Goal: Communication & Community: Participate in discussion

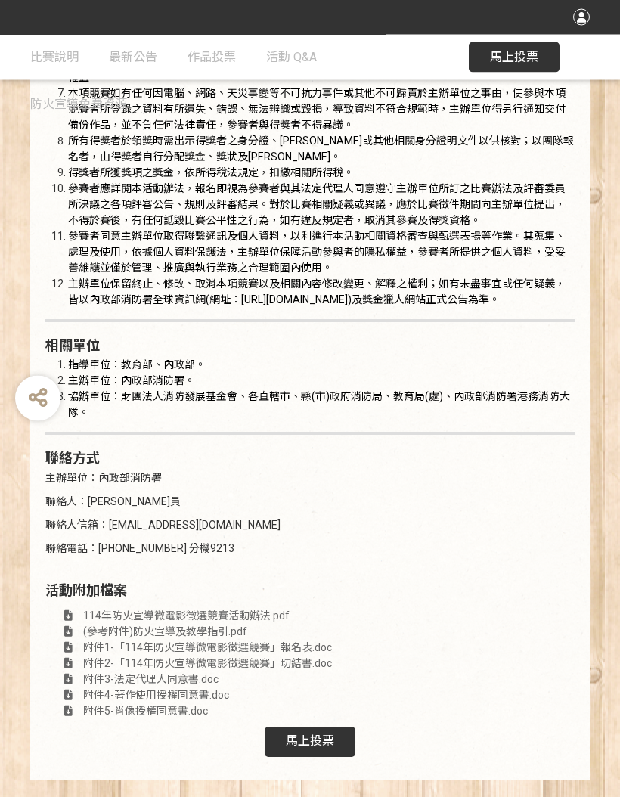
scroll to position [2784, 0]
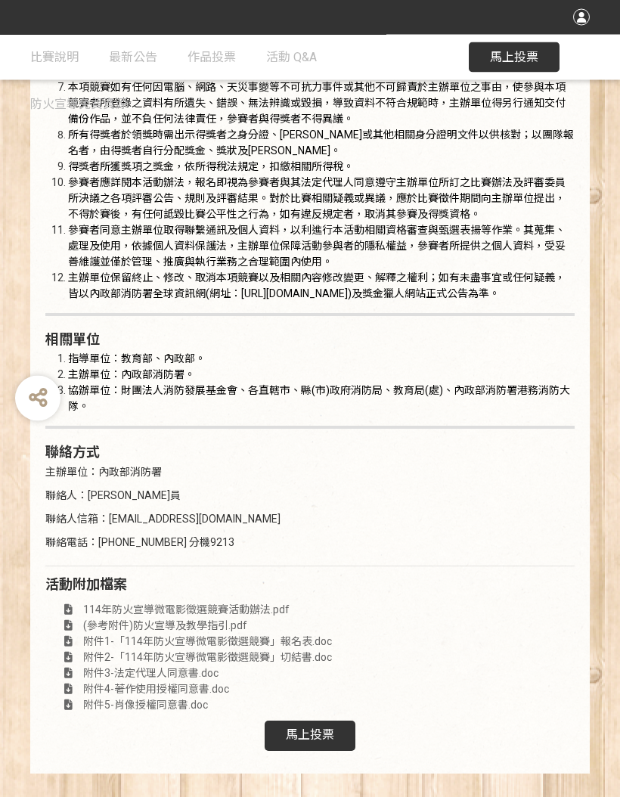
click at [324, 743] on span "馬上投票" at bounding box center [310, 735] width 48 height 14
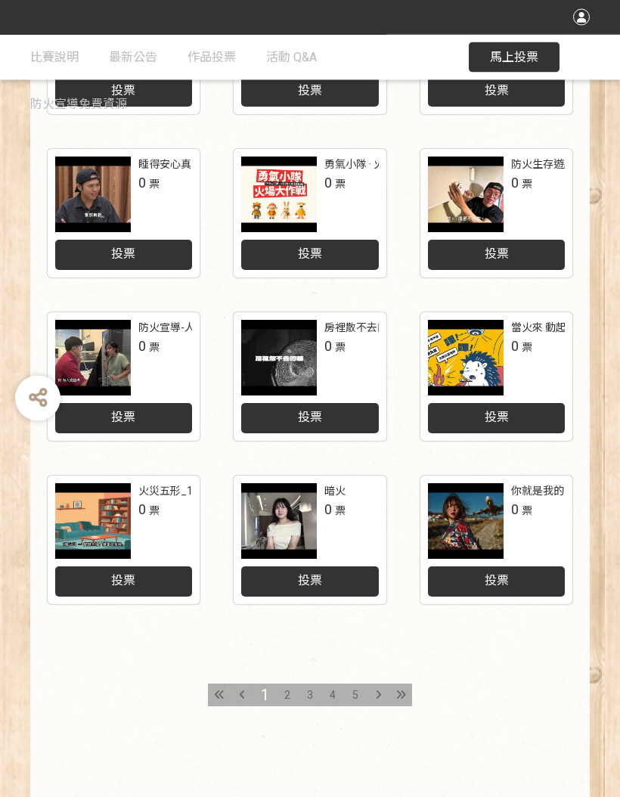
scroll to position [482, 0]
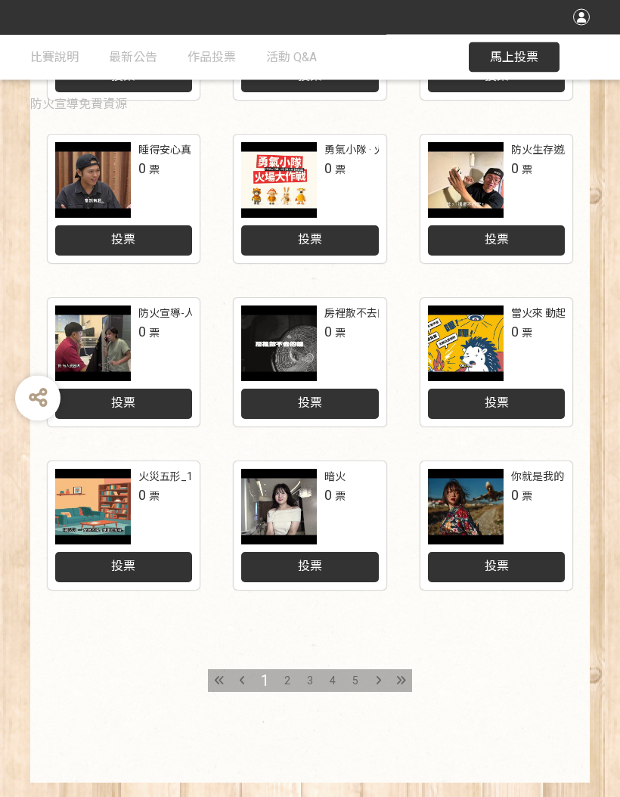
click at [398, 673] on div at bounding box center [401, 681] width 23 height 23
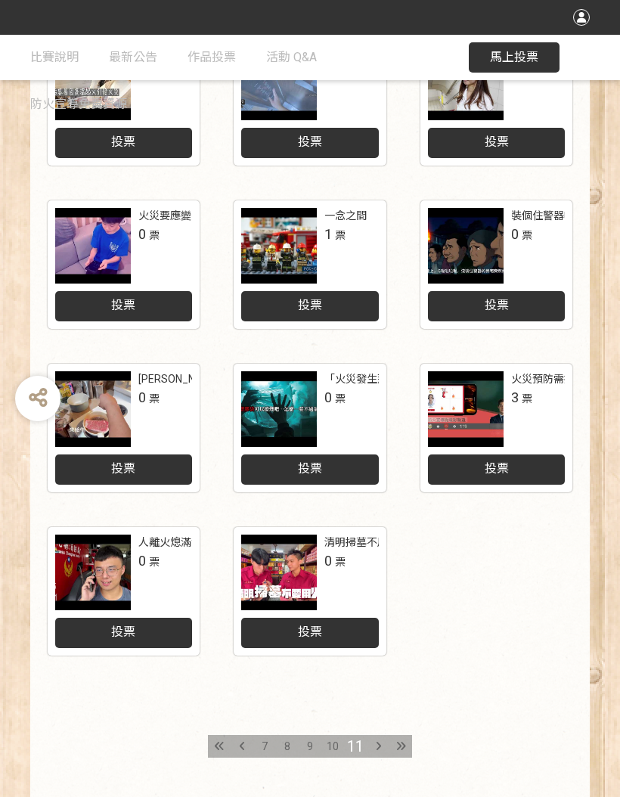
scroll to position [417, 0]
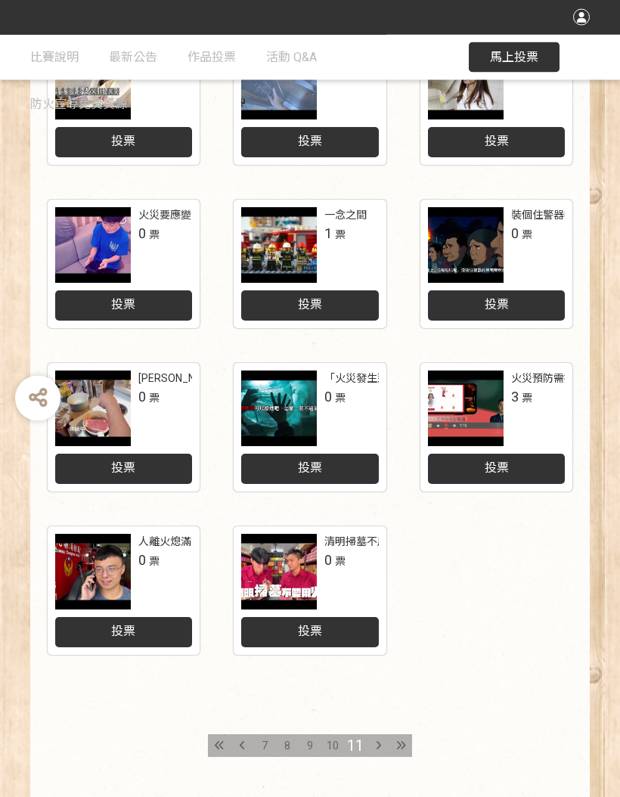
click at [230, 737] on div at bounding box center [219, 746] width 23 height 23
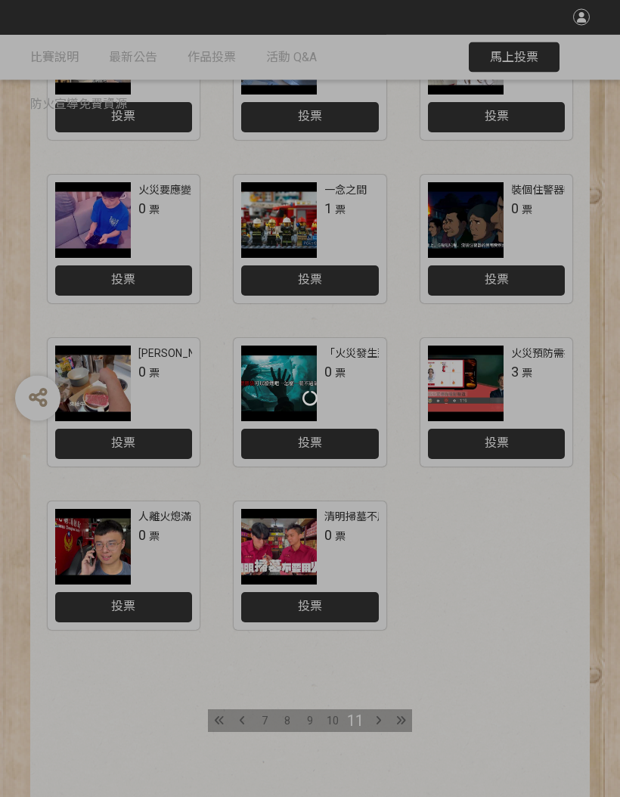
scroll to position [482, 0]
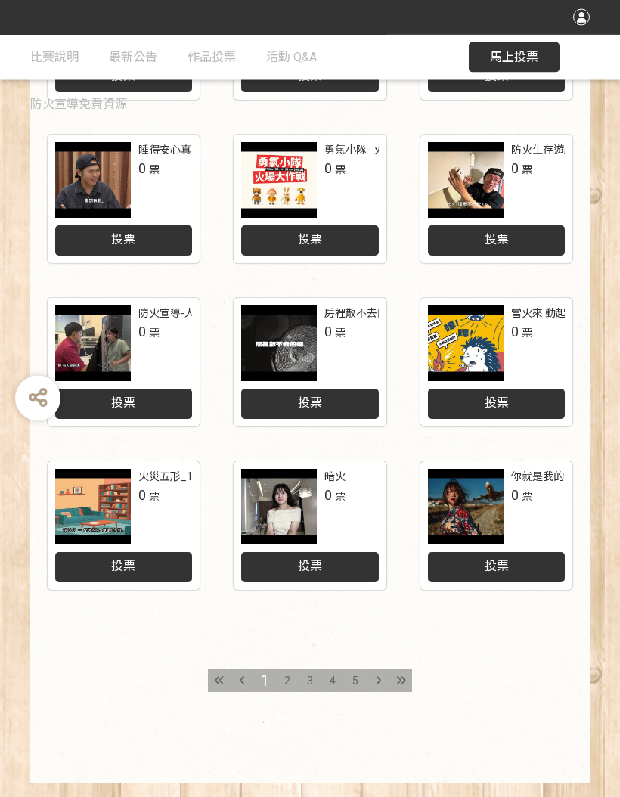
click at [383, 683] on div at bounding box center [378, 681] width 23 height 23
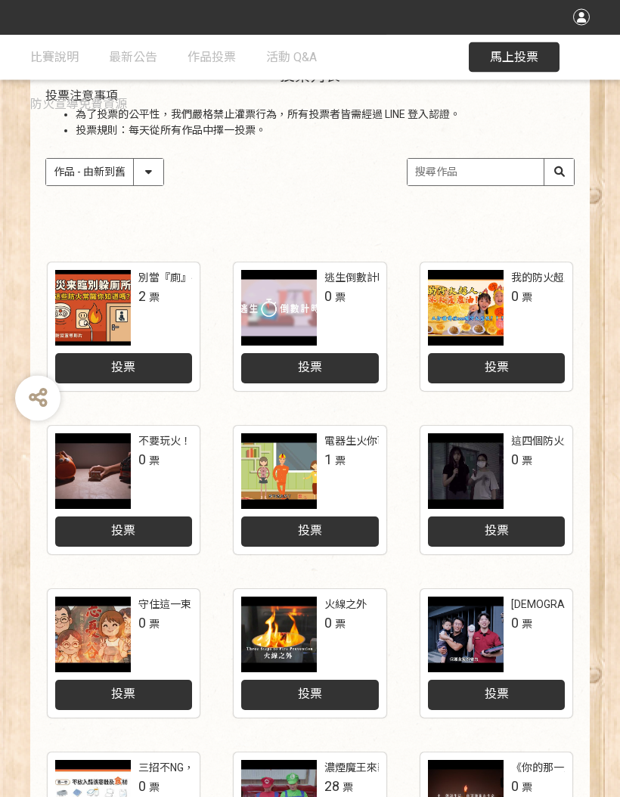
scroll to position [482, 0]
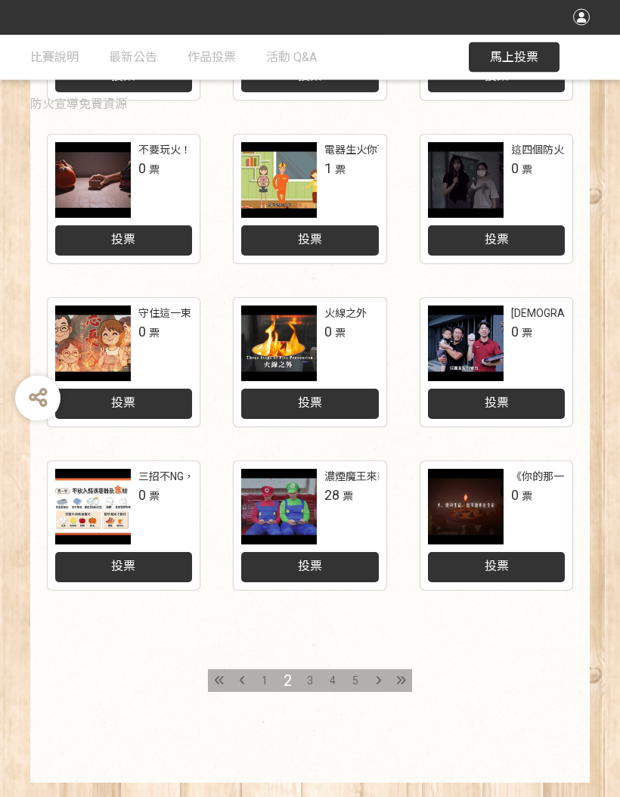
click at [393, 672] on div at bounding box center [401, 681] width 23 height 23
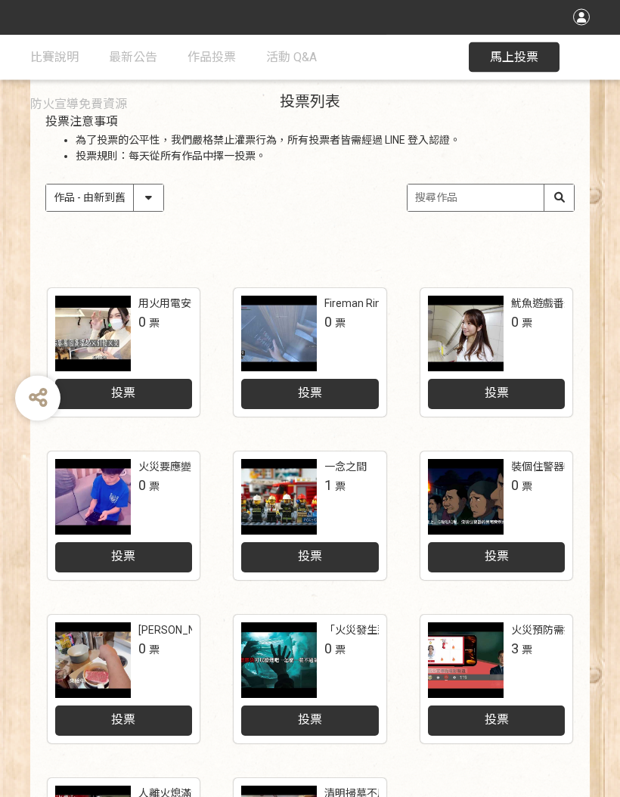
scroll to position [482, 0]
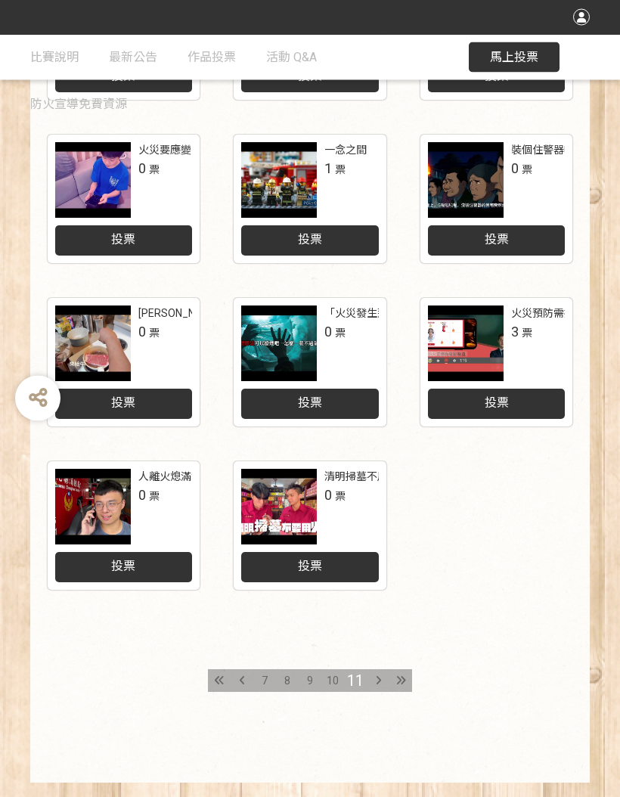
click at [397, 676] on icon at bounding box center [401, 681] width 10 height 11
click at [226, 683] on div at bounding box center [219, 681] width 23 height 23
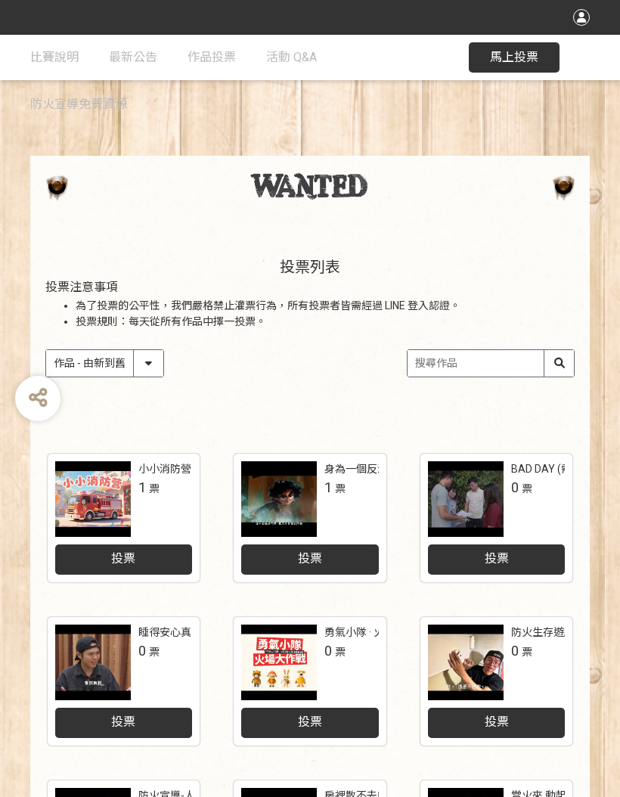
click at [484, 356] on input "search" at bounding box center [491, 363] width 166 height 26
click at [565, 362] on input "火場尋生路" at bounding box center [491, 363] width 166 height 26
click at [560, 362] on input "火場尋生路" at bounding box center [491, 363] width 166 height 26
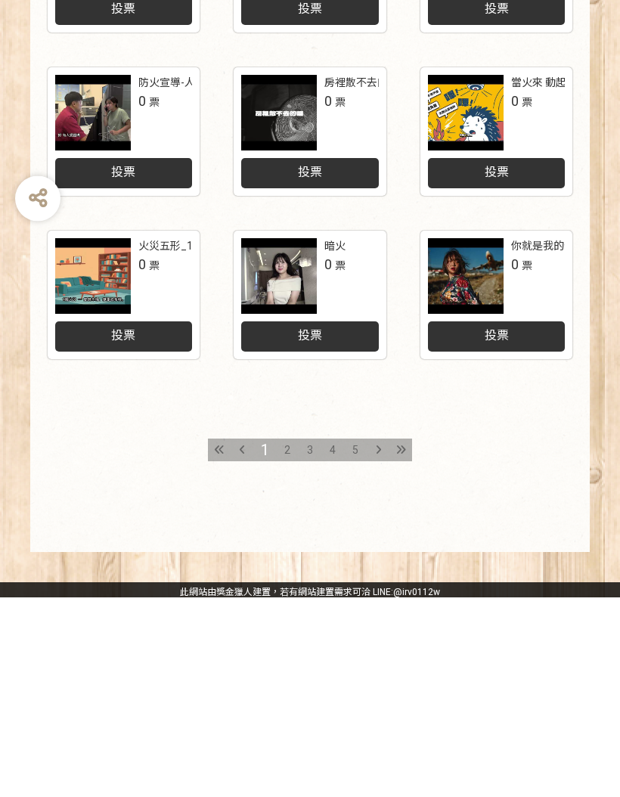
scroll to position [537, 0]
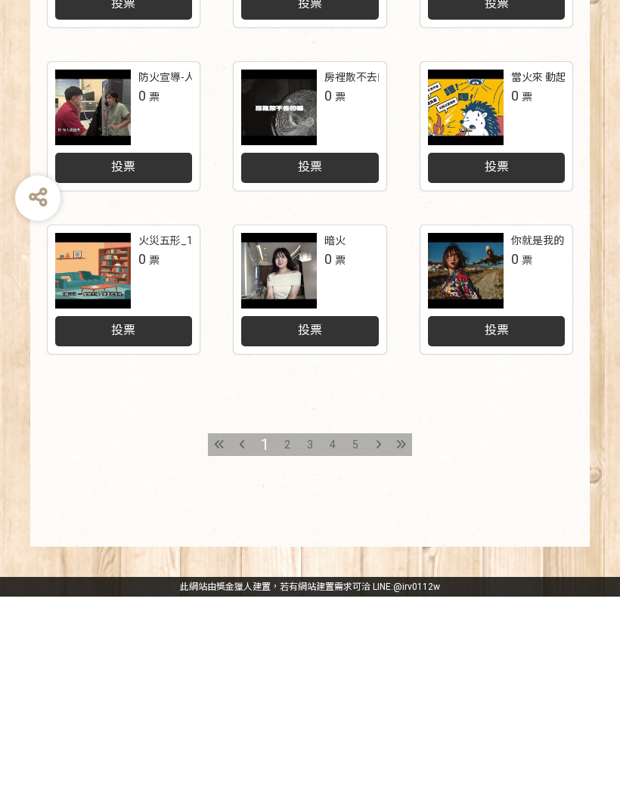
type input "火場尋生路"
click at [393, 418] on div "收藏這個活動 此網站由獎金獵人建置，若有網站建置需求 可洽 LINE: @irv0112w 分享 比賽說明 最新公告 作品投票 活動 Q&A 防火宣導免費資源…" at bounding box center [310, 139] width 620 height 1315
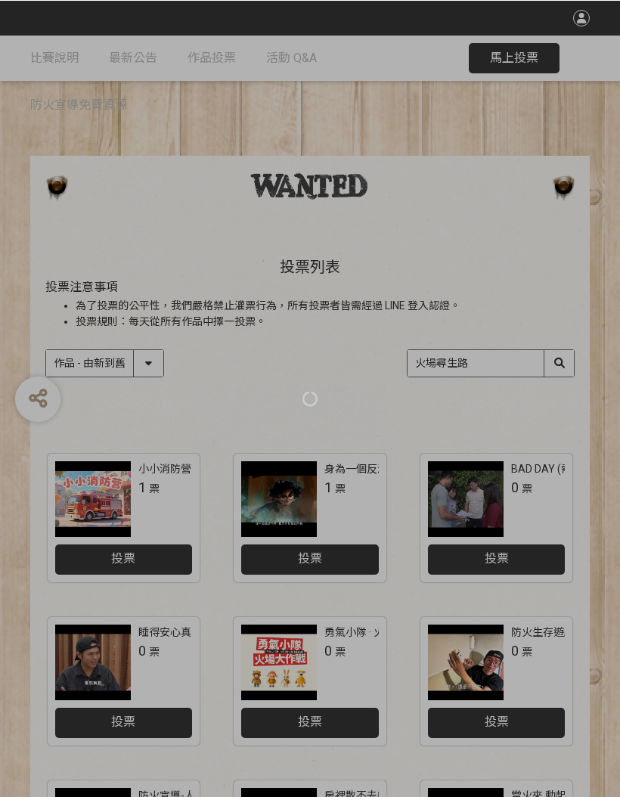
scroll to position [19, 0]
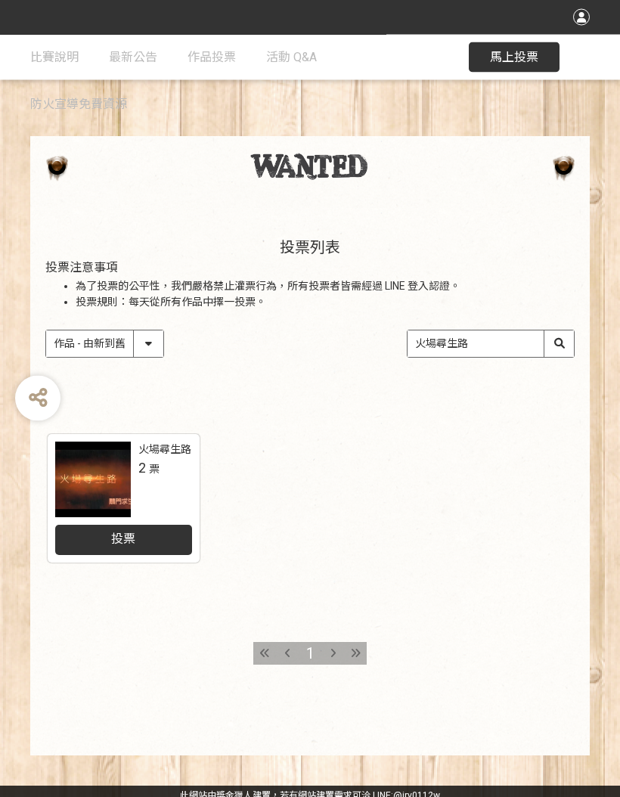
click at [104, 486] on div at bounding box center [93, 480] width 76 height 76
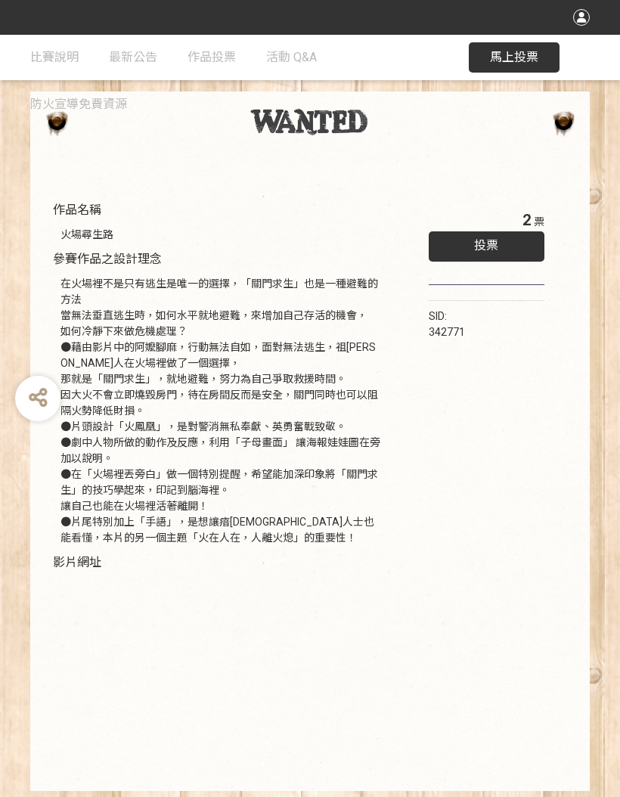
scroll to position [36, 0]
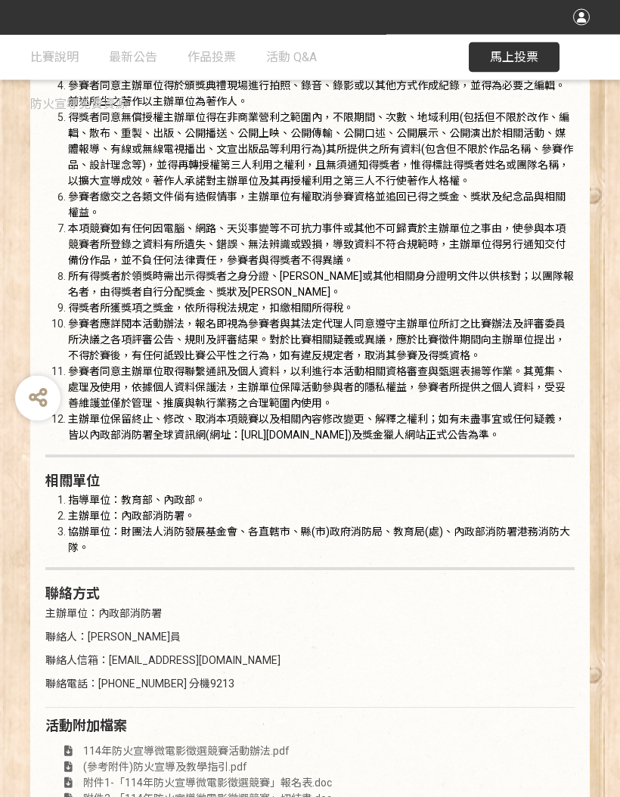
scroll to position [2784, 0]
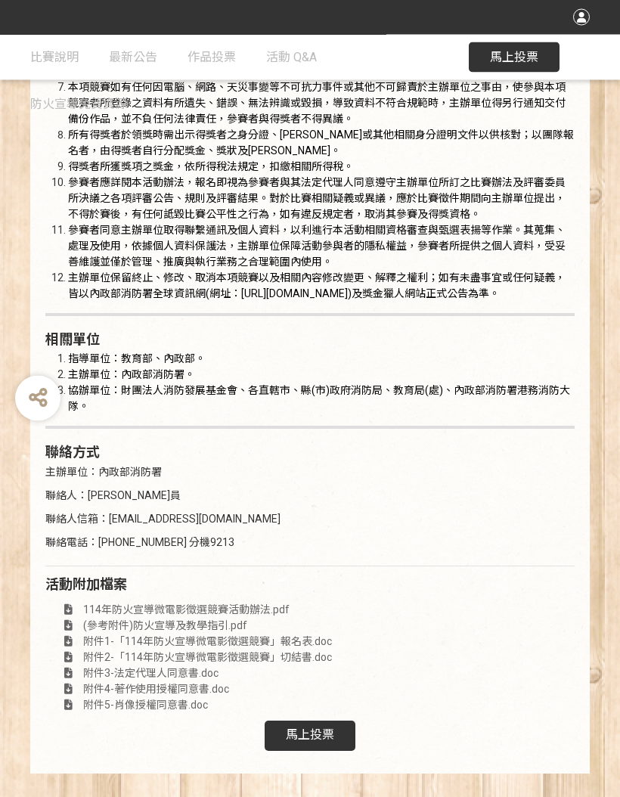
click at [321, 743] on span "馬上投票" at bounding box center [310, 735] width 48 height 14
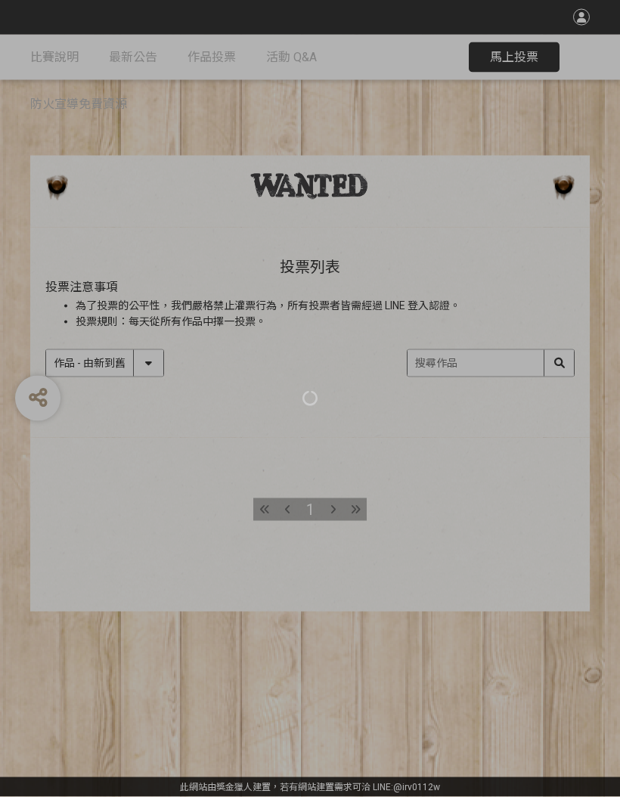
scroll to position [19, 0]
click at [497, 343] on div at bounding box center [310, 398] width 620 height 797
click at [443, 340] on div at bounding box center [310, 398] width 620 height 797
click at [484, 349] on div at bounding box center [310, 398] width 620 height 797
click at [470, 344] on div at bounding box center [310, 398] width 620 height 797
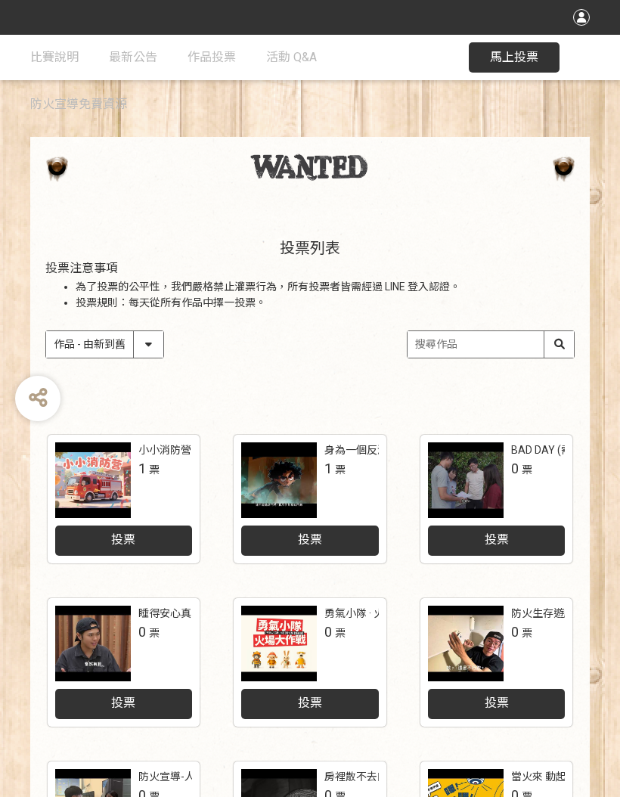
click at [461, 337] on input "search" at bounding box center [491, 344] width 166 height 26
click at [551, 339] on input "火場" at bounding box center [491, 344] width 166 height 26
click at [557, 353] on input "火場" at bounding box center [491, 344] width 166 height 26
click at [560, 348] on input "火場" at bounding box center [491, 344] width 166 height 26
click at [562, 348] on input "火場尋生路" at bounding box center [491, 344] width 166 height 26
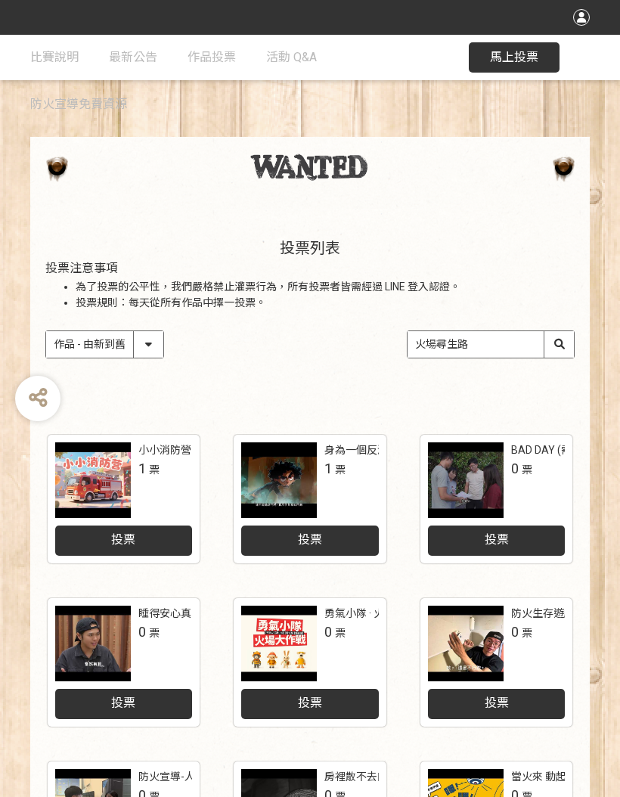
type input "火場尋生路"
click at [614, 359] on div "收藏這個活動 此網站由獎金獵人建置，若有網站建置需求 可洽 LINE: @irv0112w 分享 比賽說明 最新公告 作品投票 活動 Q&A 防火宣導免費資源…" at bounding box center [310, 638] width 620 height 1315
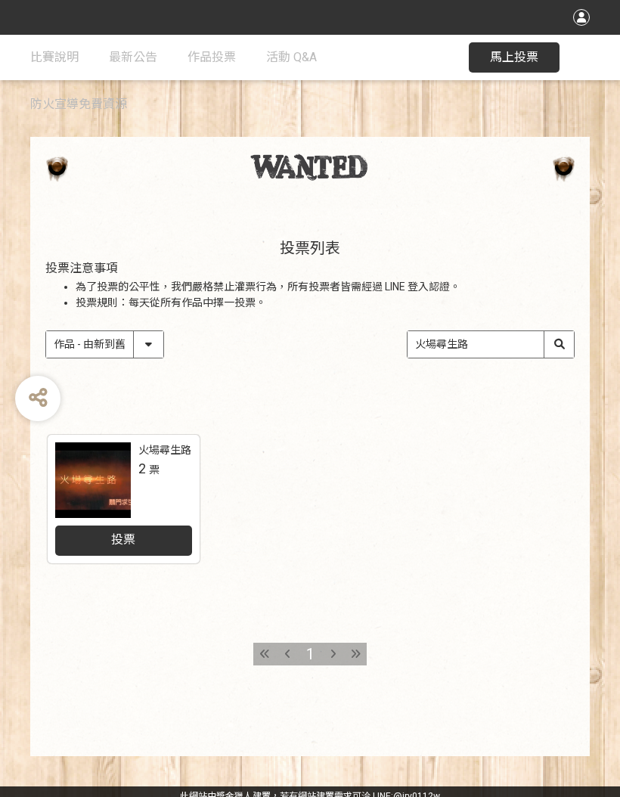
click at [141, 532] on div "投票" at bounding box center [124, 541] width 138 height 30
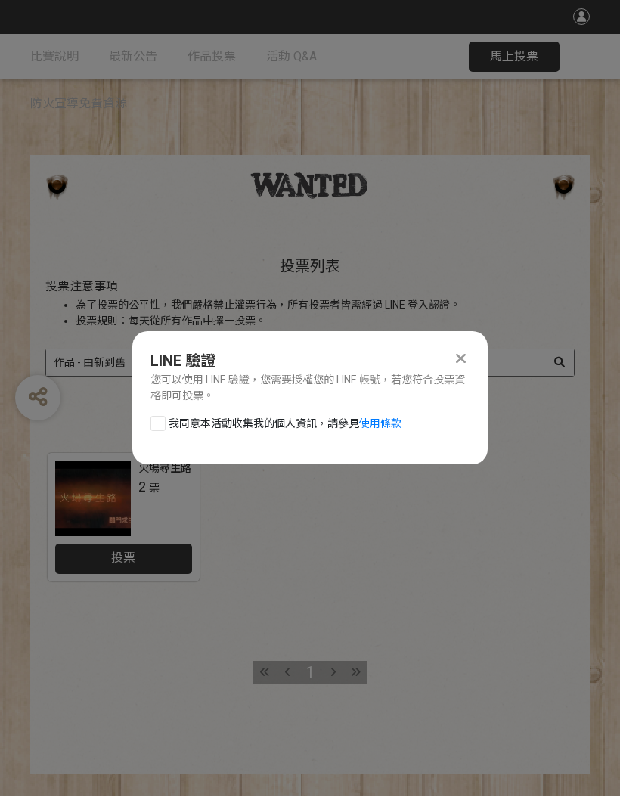
click at [164, 417] on div at bounding box center [158, 424] width 15 height 15
checkbox input "true"
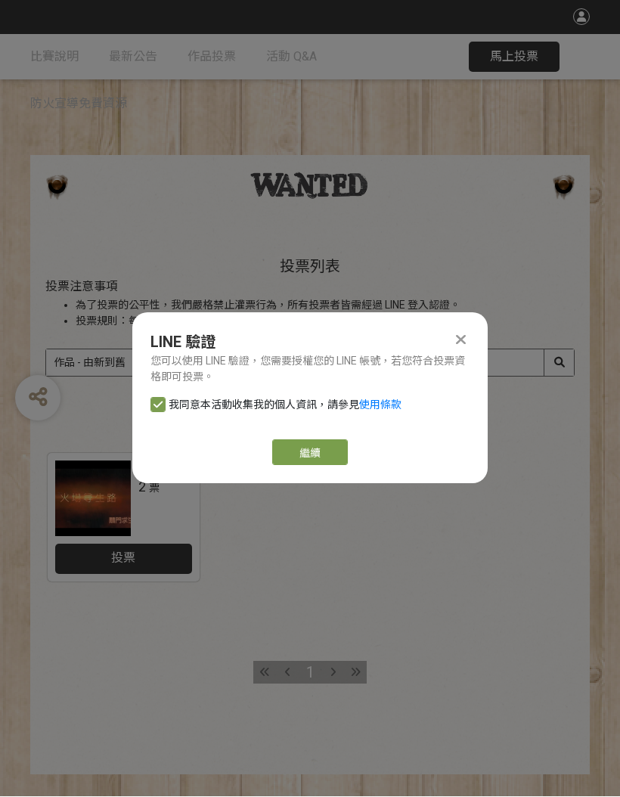
click at [321, 444] on button "繼續" at bounding box center [310, 453] width 76 height 26
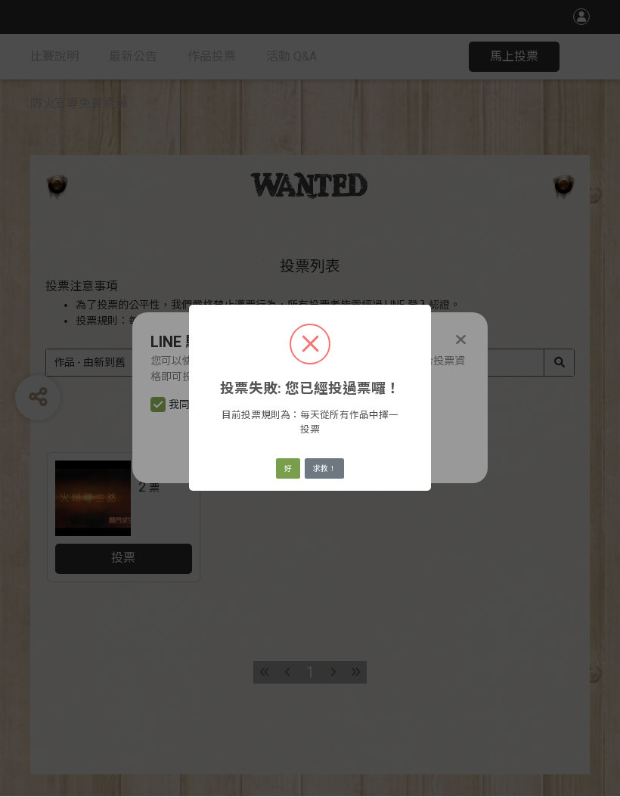
click at [286, 464] on button "好" at bounding box center [288, 469] width 24 height 21
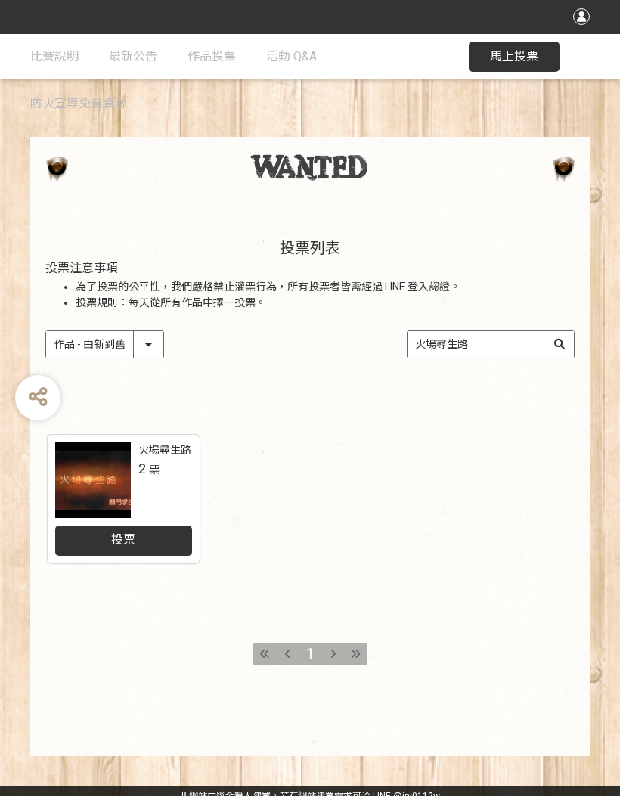
scroll to position [19, 0]
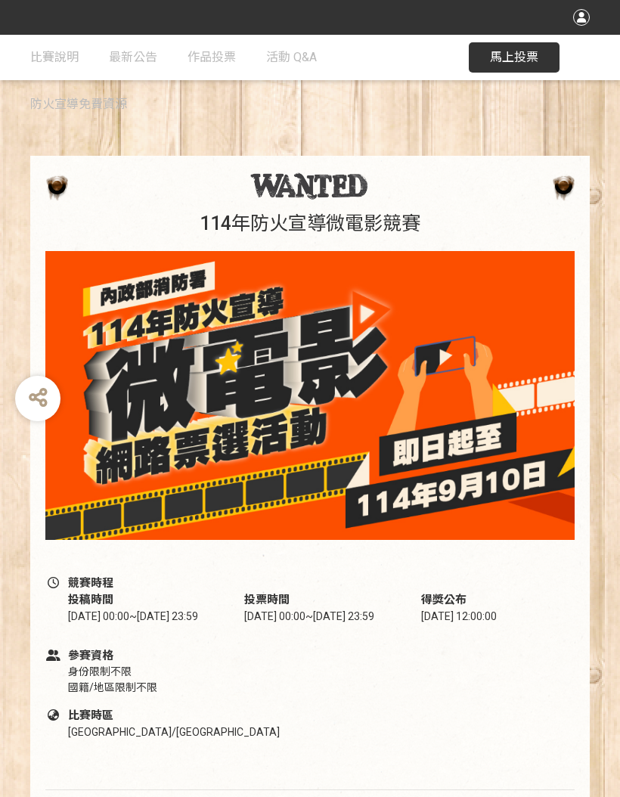
click at [522, 58] on span "馬上投票" at bounding box center [514, 57] width 48 height 14
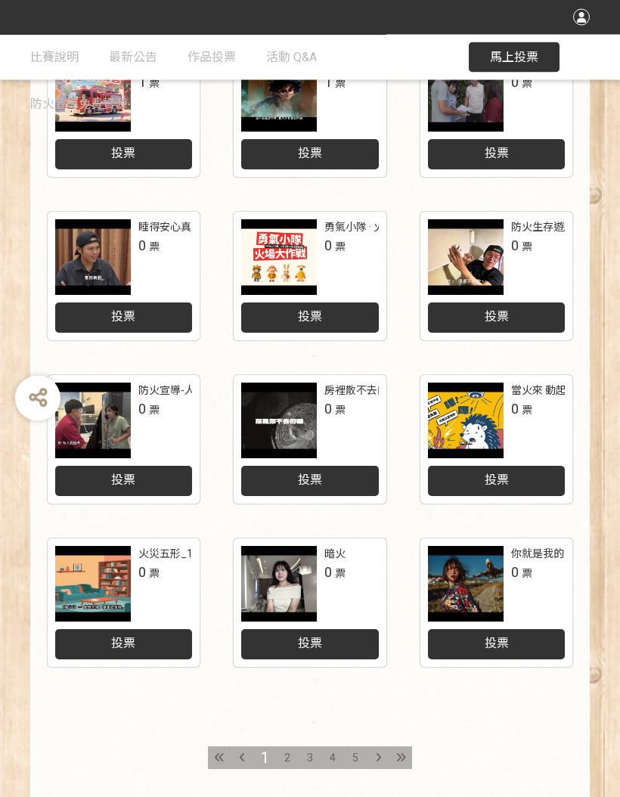
scroll to position [482, 0]
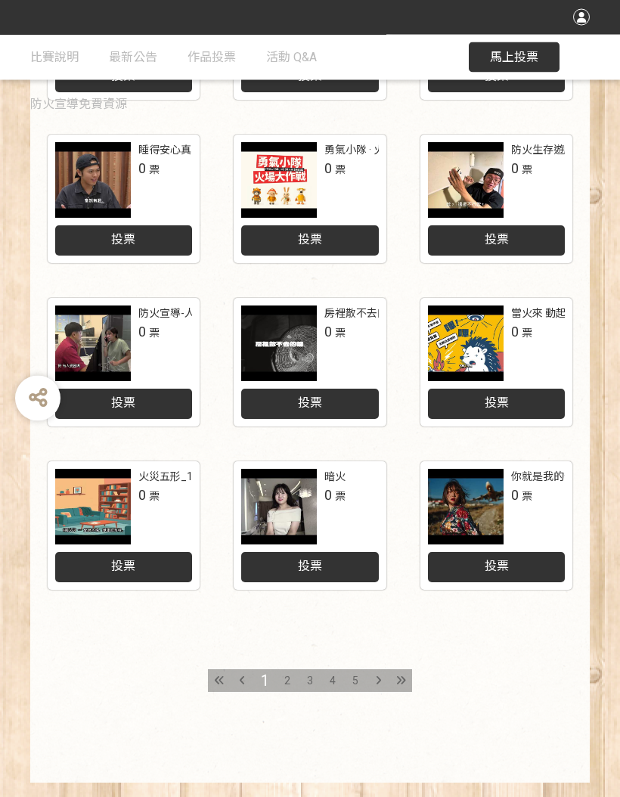
click at [391, 679] on div at bounding box center [401, 681] width 23 height 23
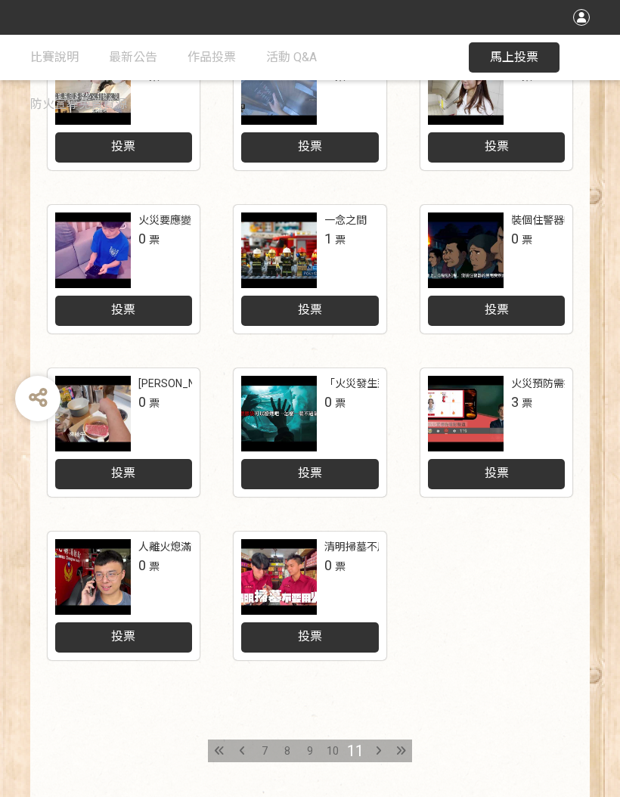
scroll to position [467, 0]
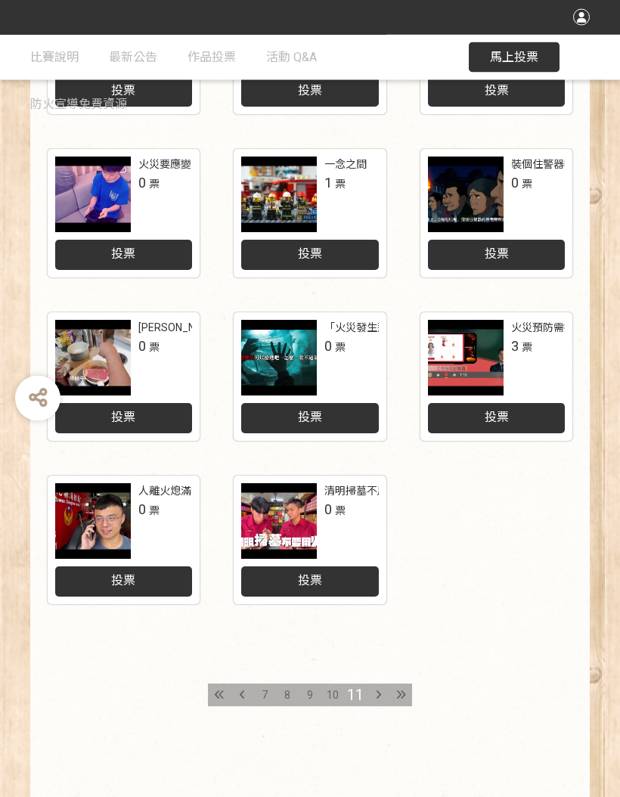
click at [258, 689] on div "7" at bounding box center [264, 696] width 23 height 23
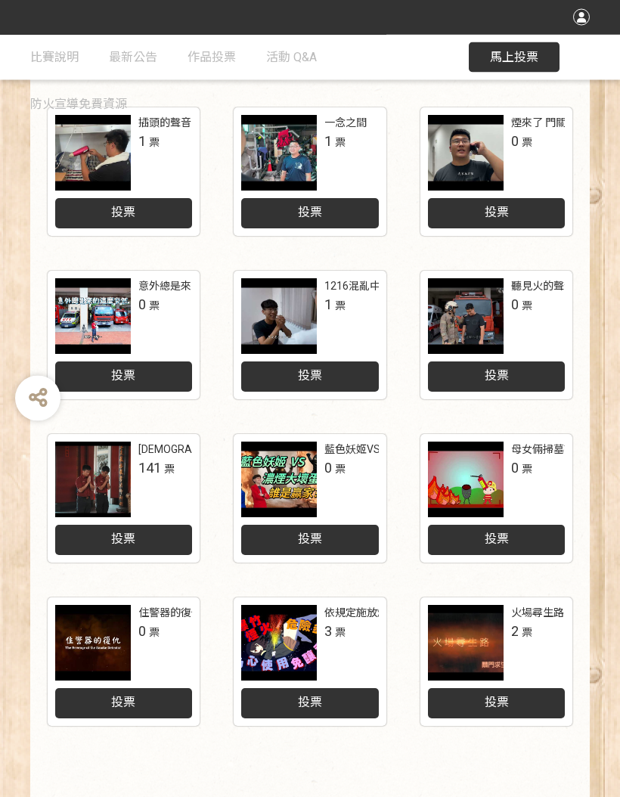
scroll to position [346, 0]
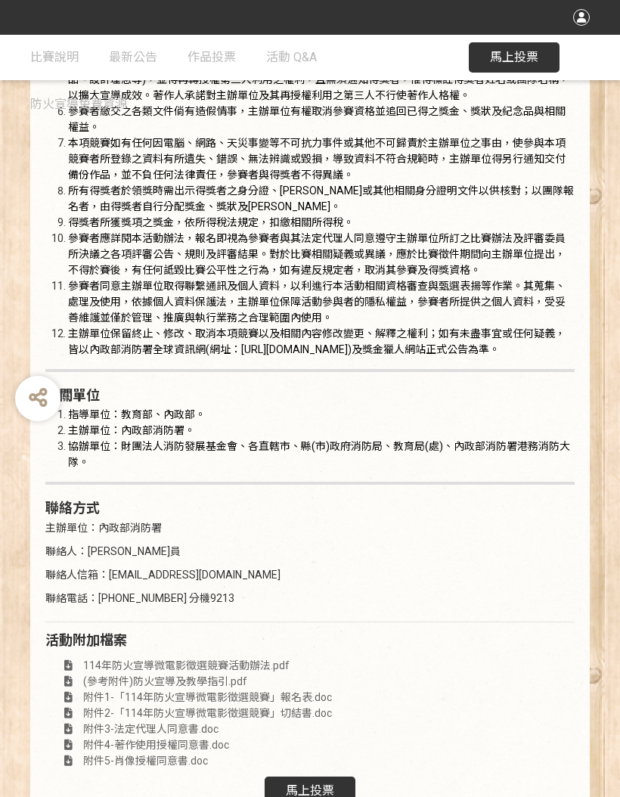
scroll to position [2751, 0]
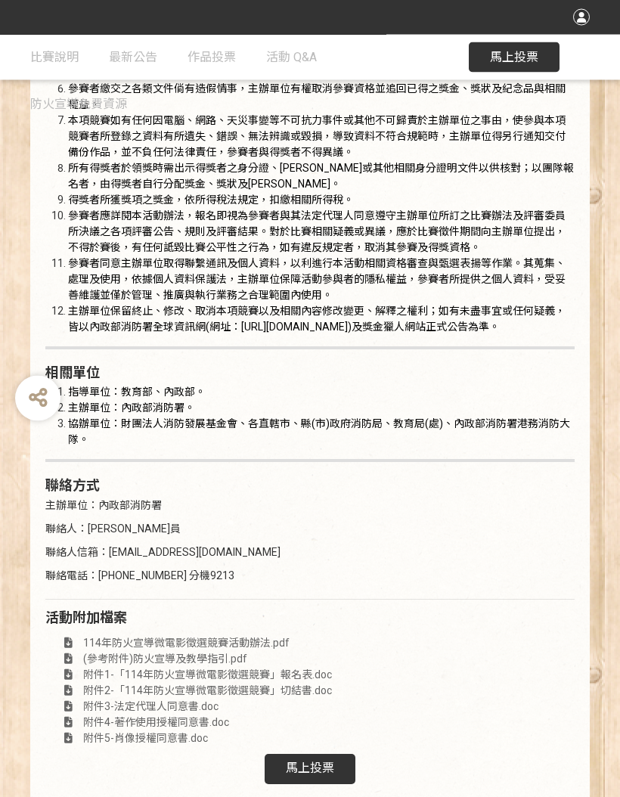
click at [327, 776] on span "馬上投票" at bounding box center [310, 769] width 48 height 14
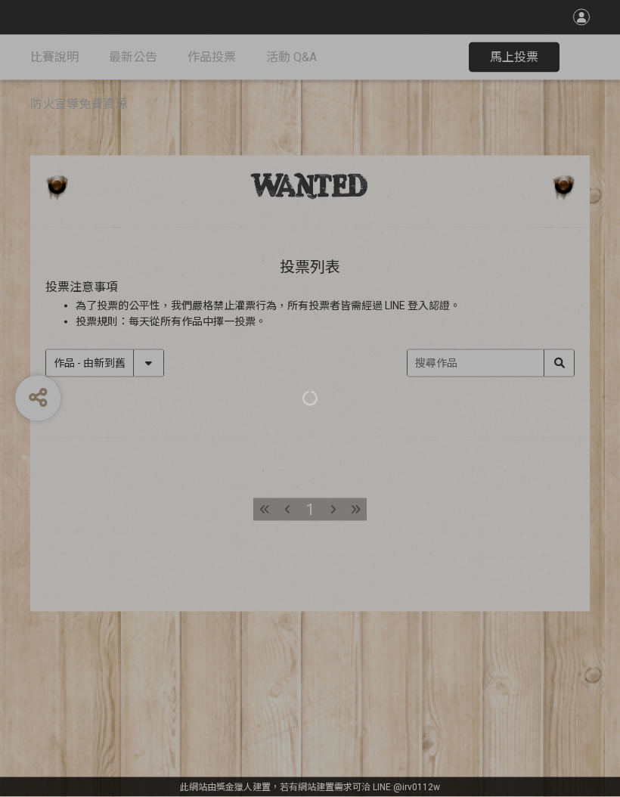
scroll to position [19, 0]
click at [491, 343] on div at bounding box center [310, 398] width 620 height 797
click at [472, 341] on div at bounding box center [310, 398] width 620 height 797
click at [560, 346] on div at bounding box center [310, 398] width 620 height 797
click at [457, 350] on div at bounding box center [310, 398] width 620 height 797
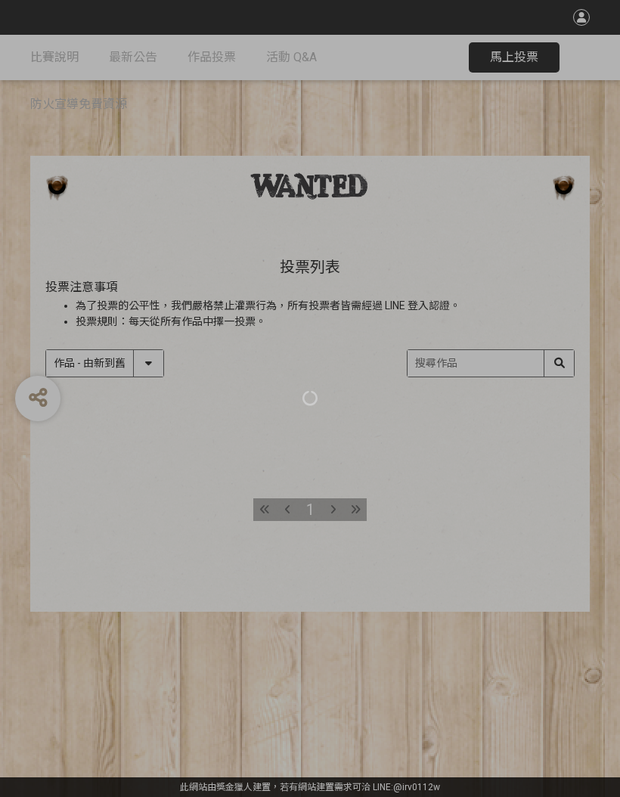
click at [522, 56] on div at bounding box center [310, 398] width 620 height 797
click at [272, 483] on div at bounding box center [310, 398] width 620 height 797
click at [560, 338] on div at bounding box center [310, 398] width 620 height 797
click at [285, 485] on div at bounding box center [310, 398] width 620 height 797
click at [267, 487] on div at bounding box center [310, 398] width 620 height 797
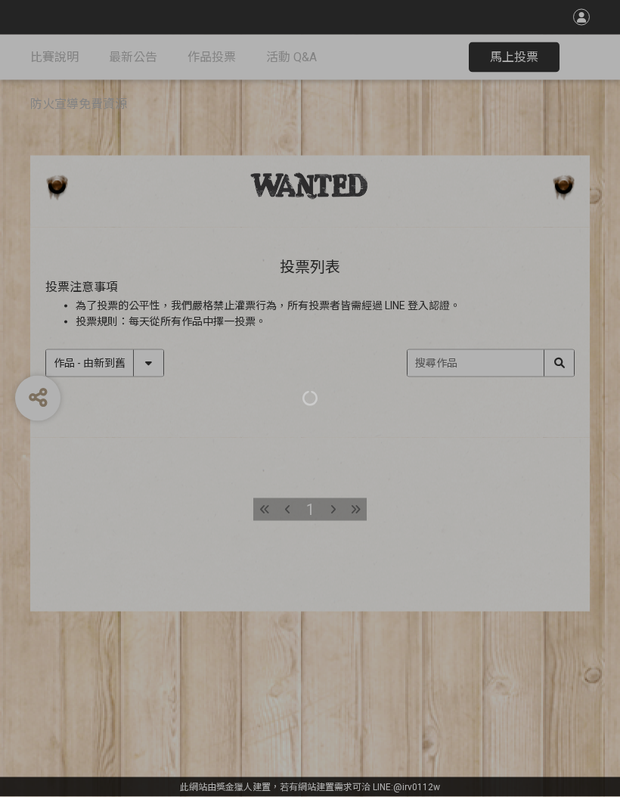
click at [276, 484] on div at bounding box center [310, 398] width 620 height 797
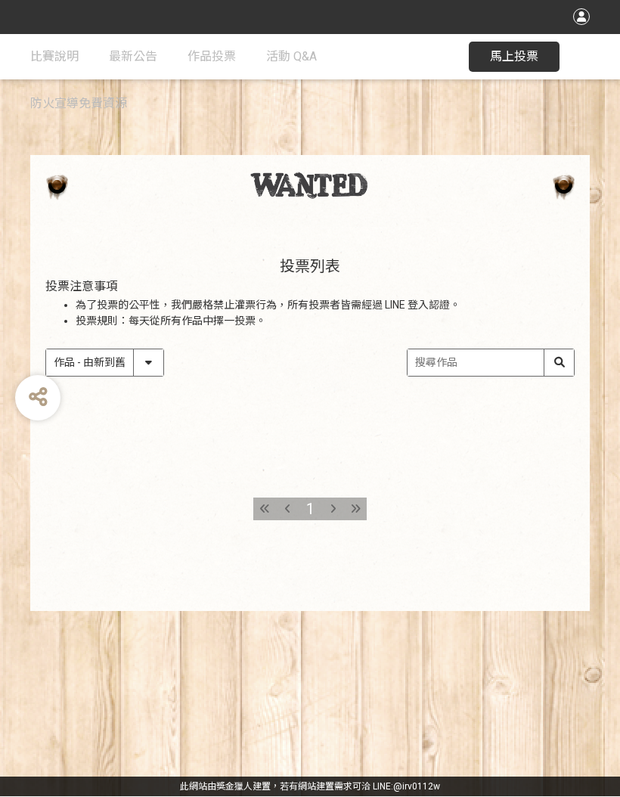
click at [491, 350] on input "search" at bounding box center [491, 363] width 166 height 26
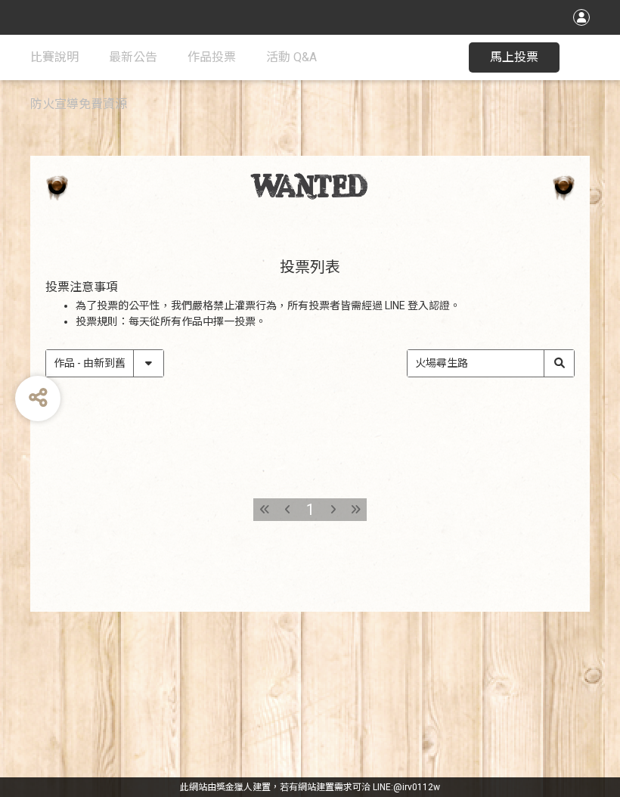
click at [569, 350] on input "火場尋生路" at bounding box center [491, 363] width 166 height 26
type input "火場尋生路"
click at [502, 456] on div "收藏這個活動 此網站由獎金獵人建置，若有網站建置需求 可洽 LINE: @irv0112w 分享 比賽說明 最新公告 作品投票 活動 Q&A 防火宣導免費資源…" at bounding box center [310, 398] width 620 height 797
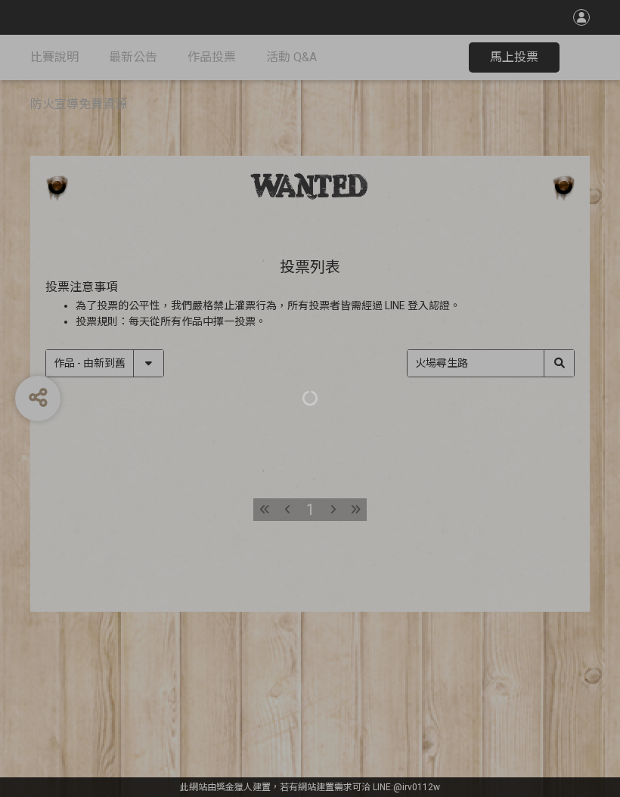
click at [555, 343] on div at bounding box center [310, 398] width 620 height 797
click at [564, 344] on div at bounding box center [310, 398] width 620 height 797
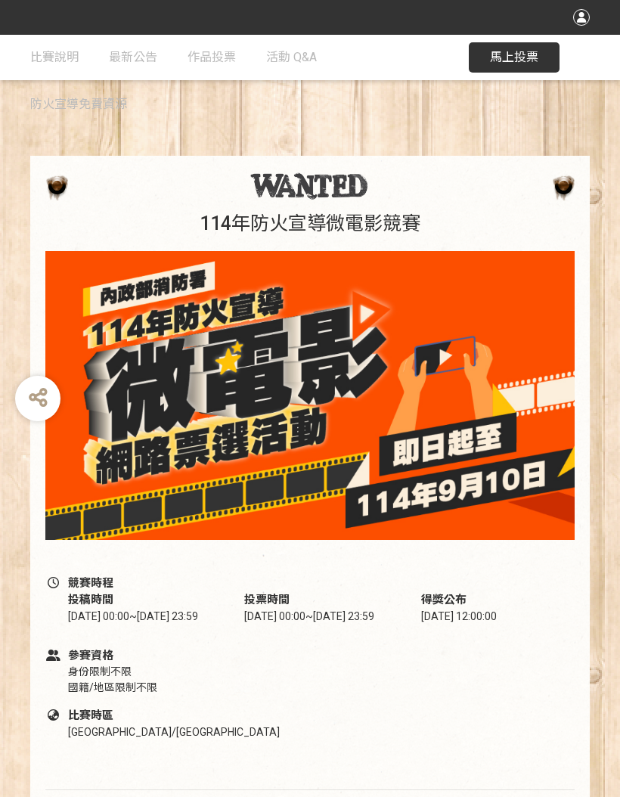
click at [522, 54] on span "馬上投票" at bounding box center [514, 57] width 48 height 14
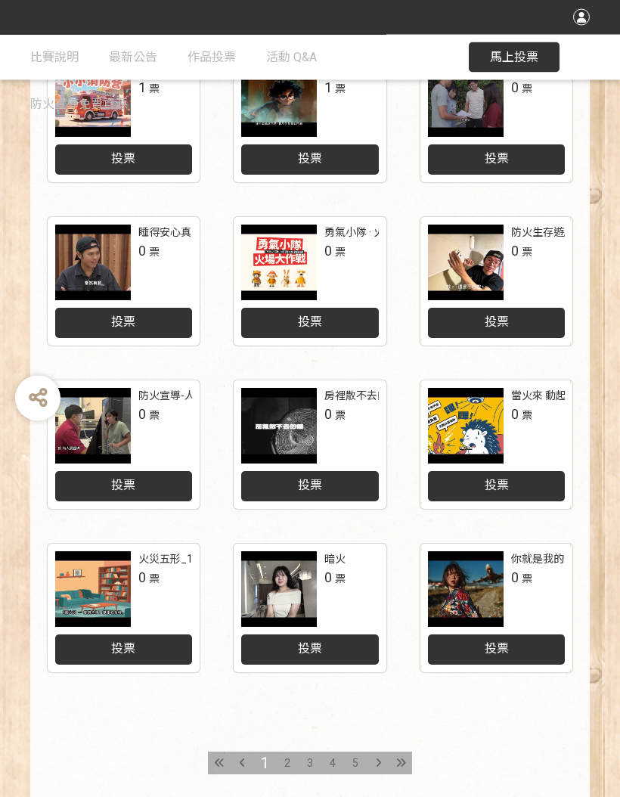
scroll to position [400, 0]
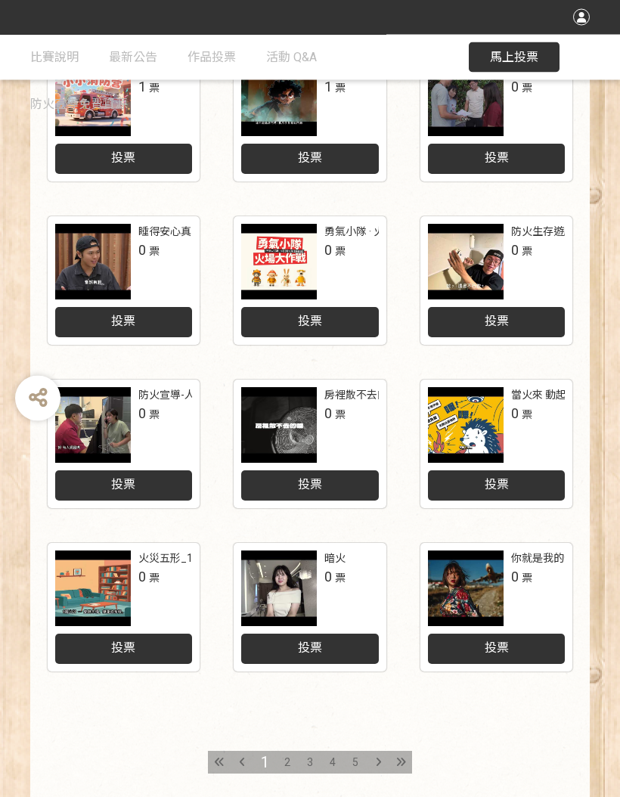
click at [394, 760] on div at bounding box center [401, 763] width 23 height 23
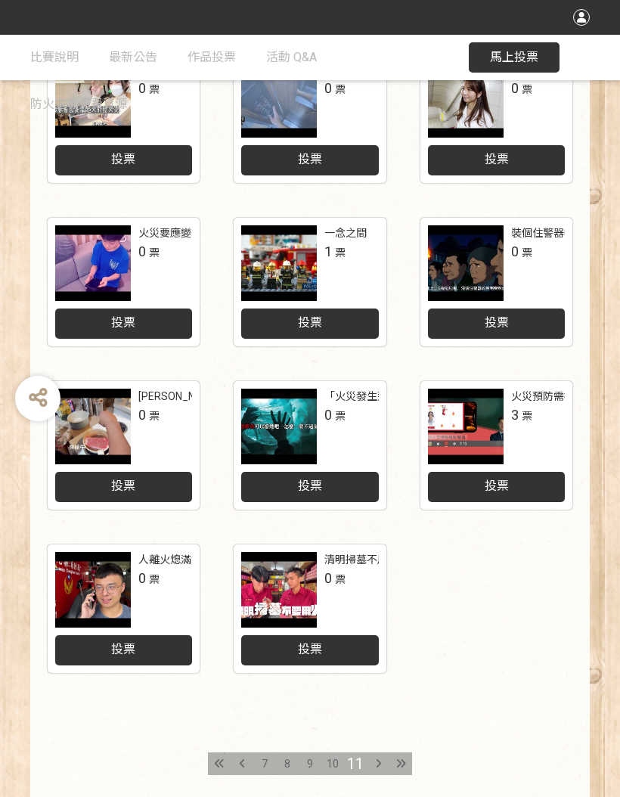
scroll to position [400, 0]
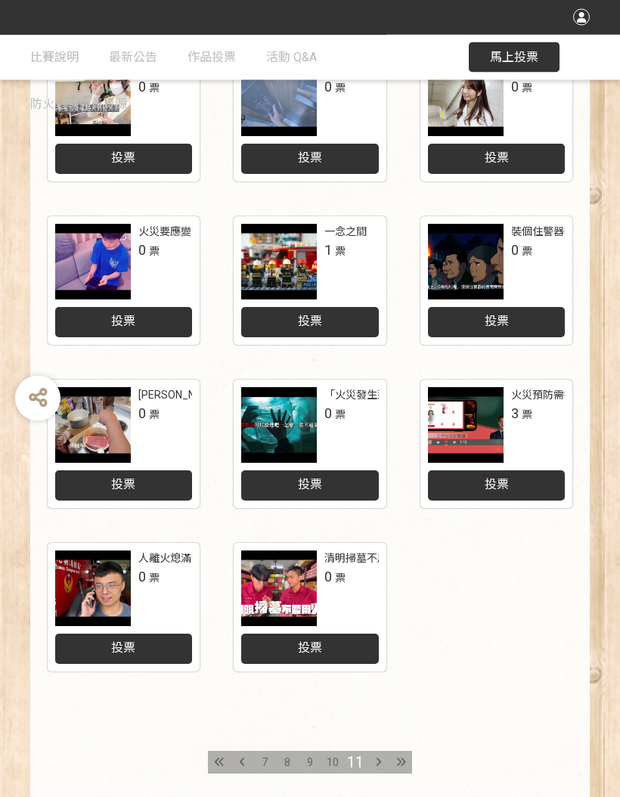
click at [400, 758] on icon at bounding box center [401, 763] width 10 height 11
click at [396, 769] on div at bounding box center [401, 763] width 23 height 23
click at [262, 753] on div "7" at bounding box center [264, 763] width 23 height 23
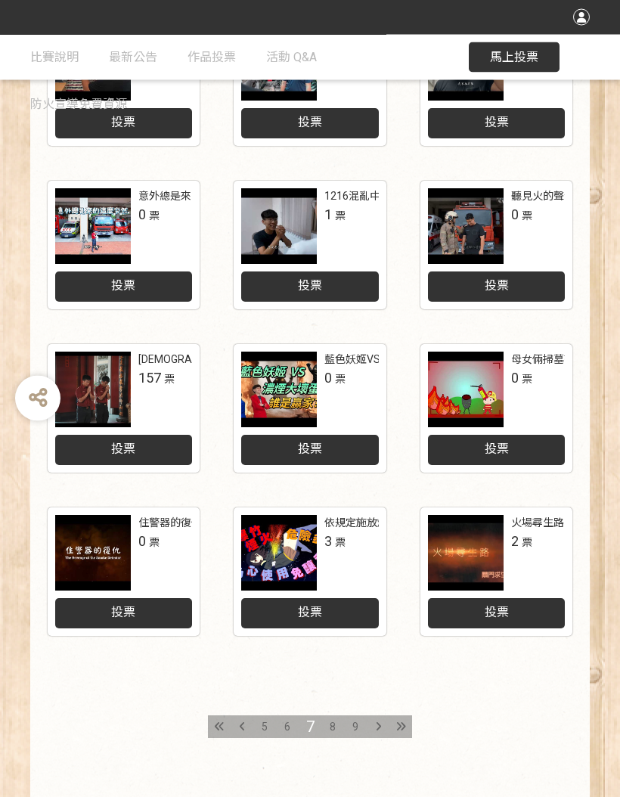
scroll to position [482, 0]
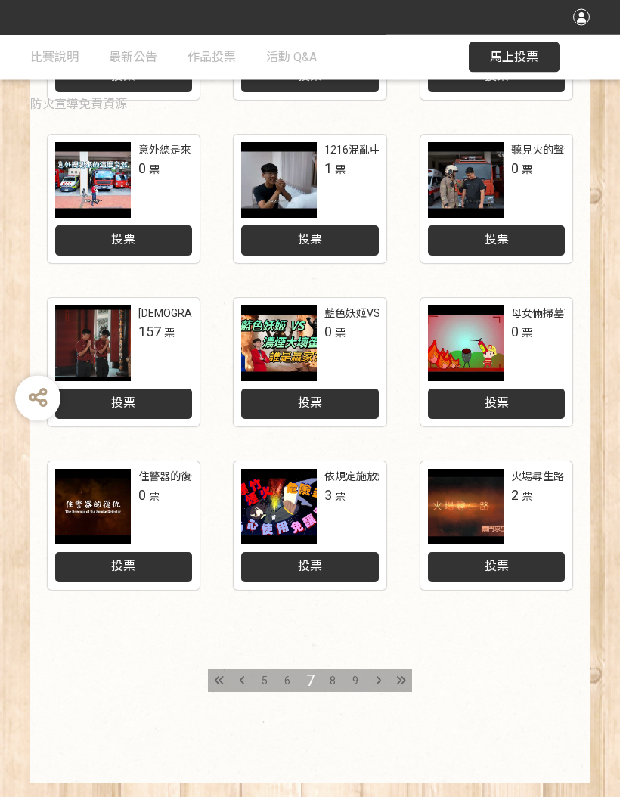
click at [526, 53] on span "馬上投票" at bounding box center [514, 57] width 48 height 14
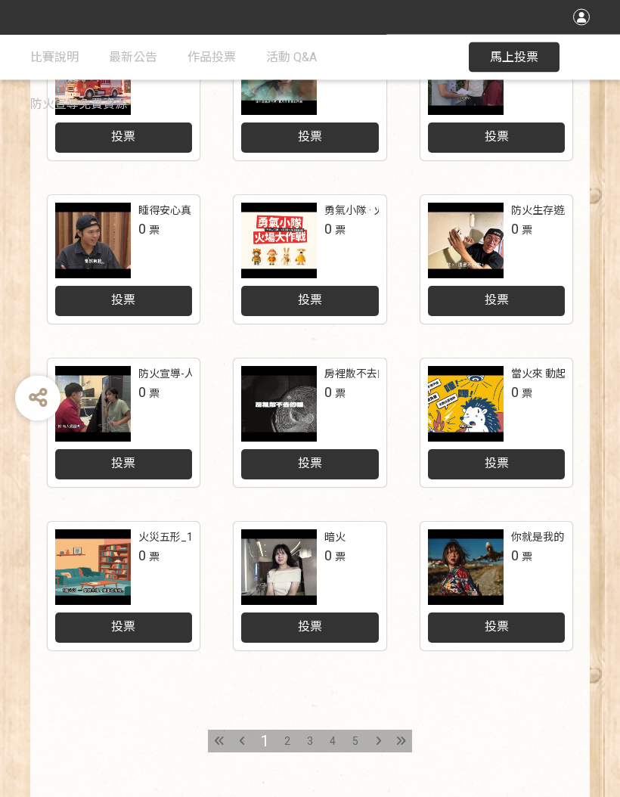
scroll to position [482, 0]
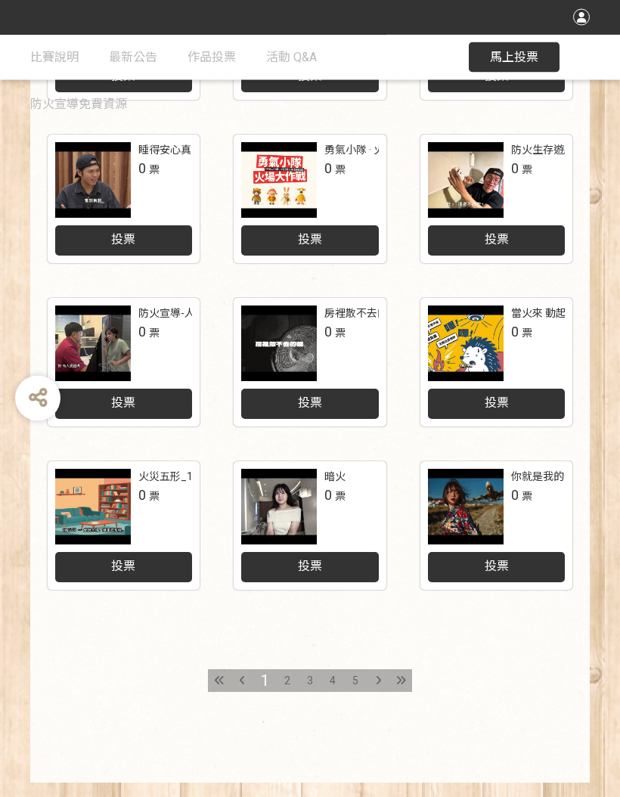
click at [393, 674] on div at bounding box center [401, 681] width 23 height 23
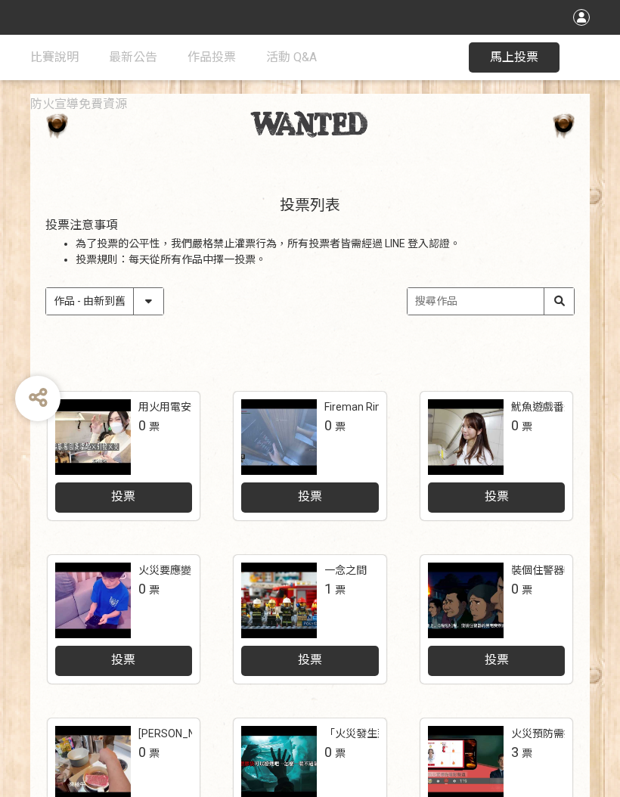
scroll to position [64, 0]
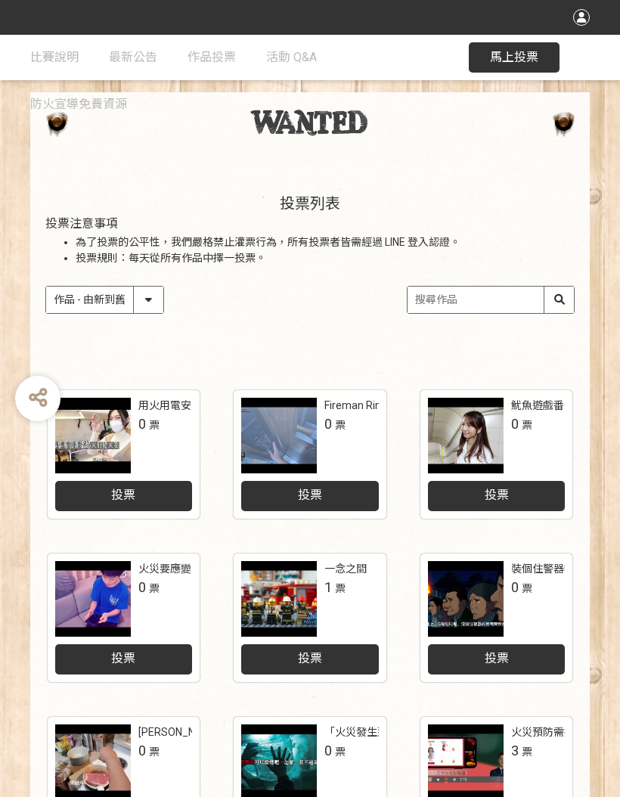
click at [147, 297] on select "作品 - 由新到舊 作品 - 由舊到新 票數 - 由多到少 票數 - 由少到多" at bounding box center [104, 300] width 117 height 26
select select "vote"
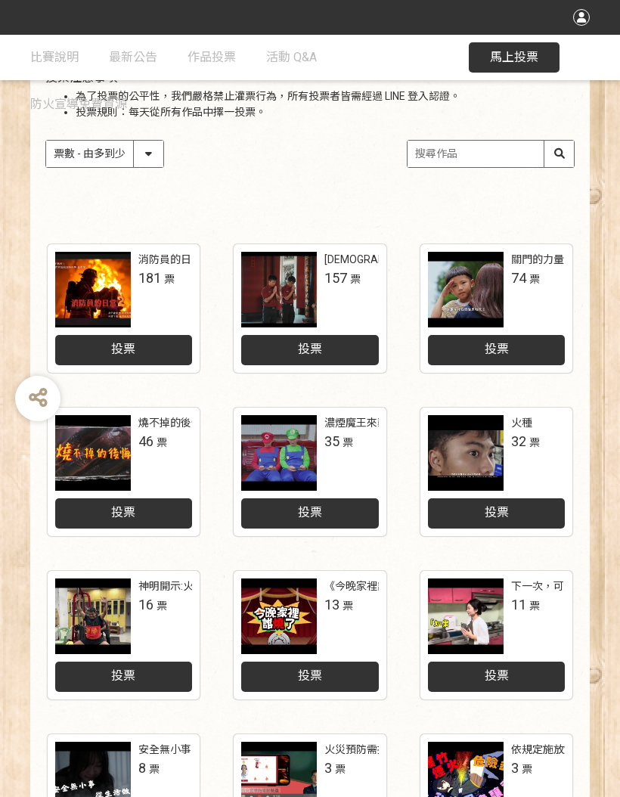
scroll to position [204, 0]
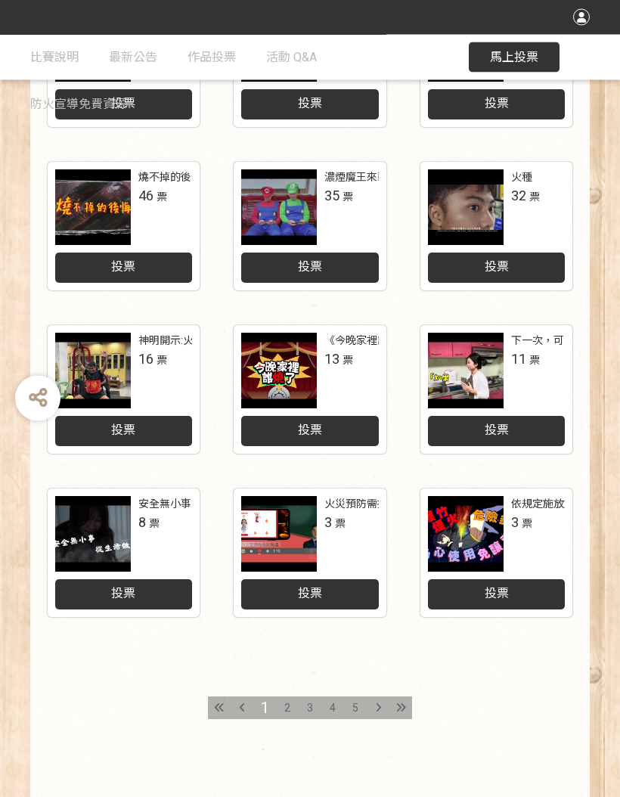
click at [398, 709] on icon at bounding box center [401, 708] width 10 height 11
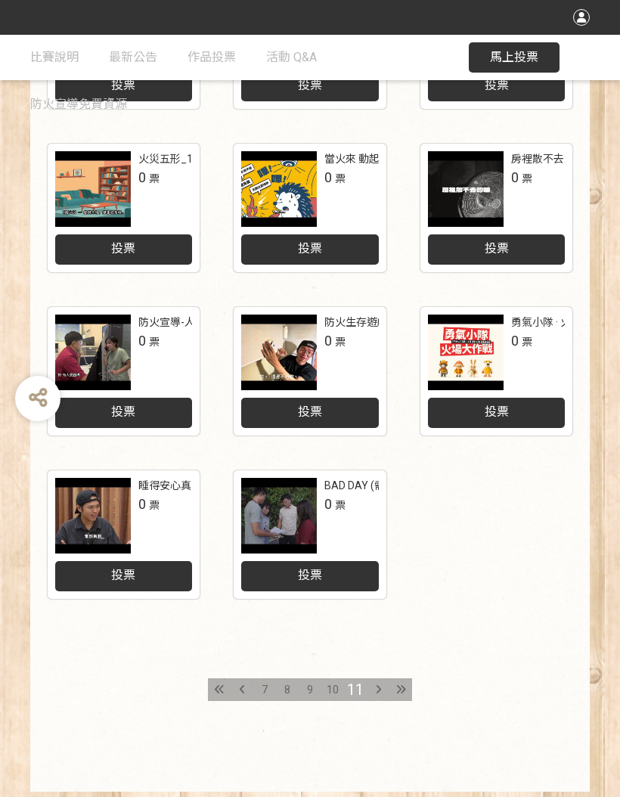
scroll to position [476, 0]
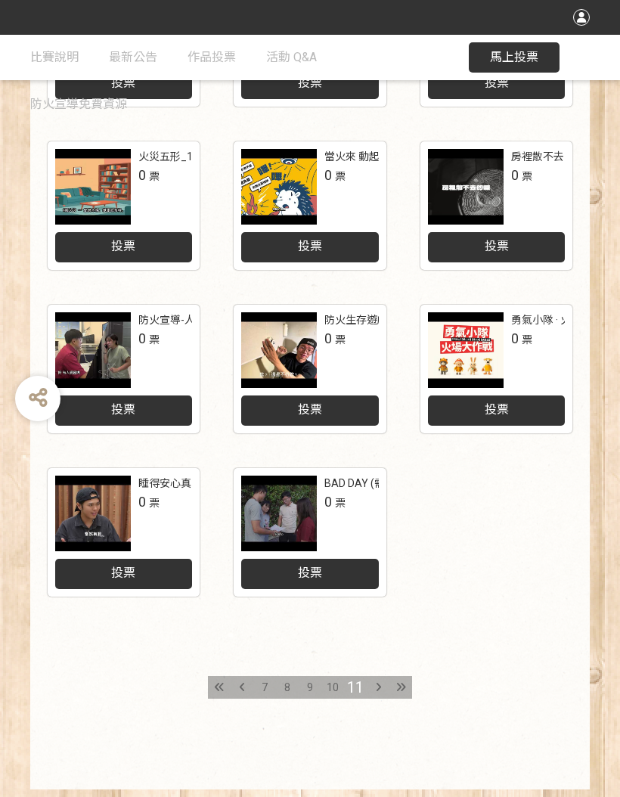
click at [216, 682] on icon at bounding box center [219, 687] width 9 height 11
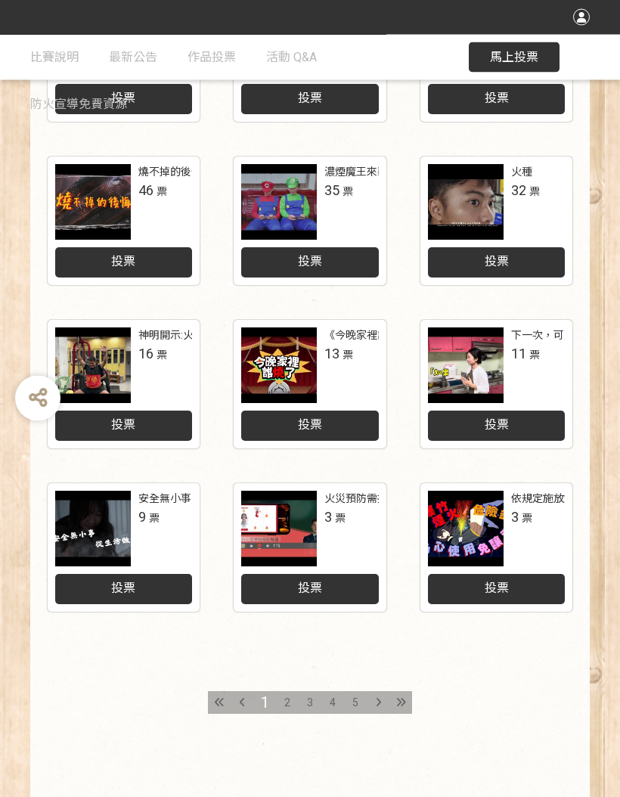
scroll to position [482, 0]
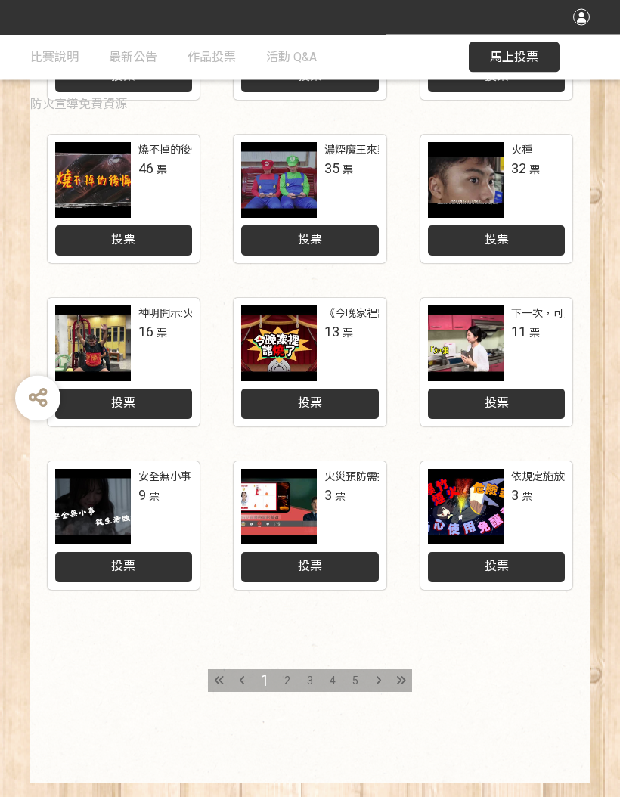
click at [393, 678] on div at bounding box center [401, 681] width 23 height 23
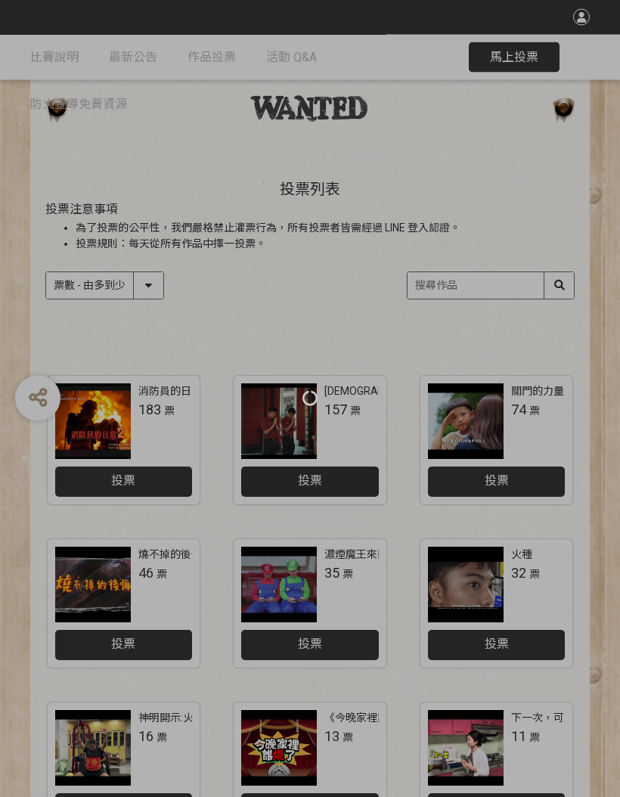
scroll to position [78, 0]
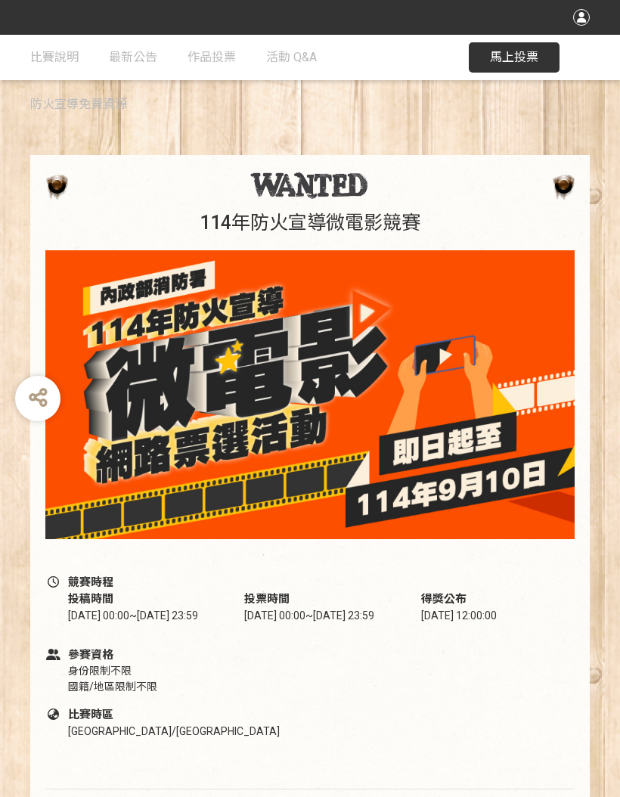
scroll to position [11, 0]
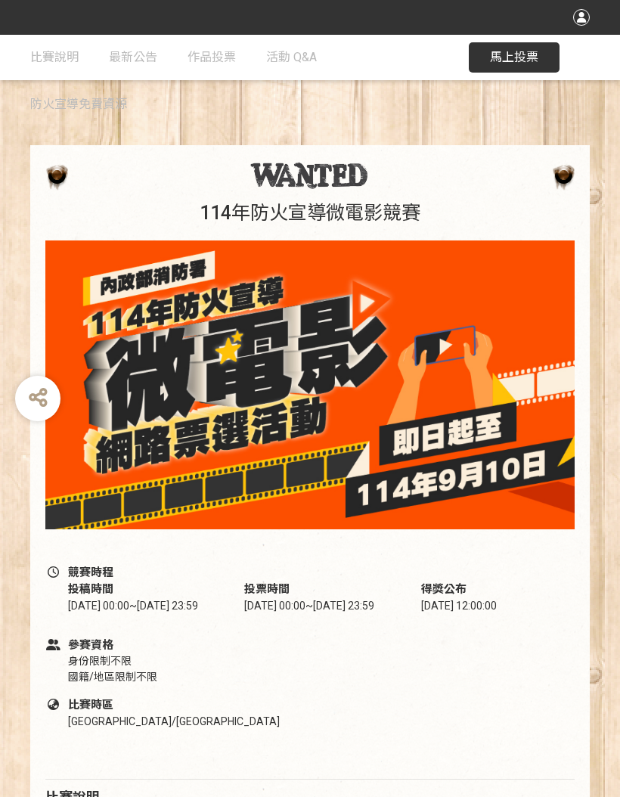
click at [522, 56] on span "馬上投票" at bounding box center [514, 57] width 48 height 14
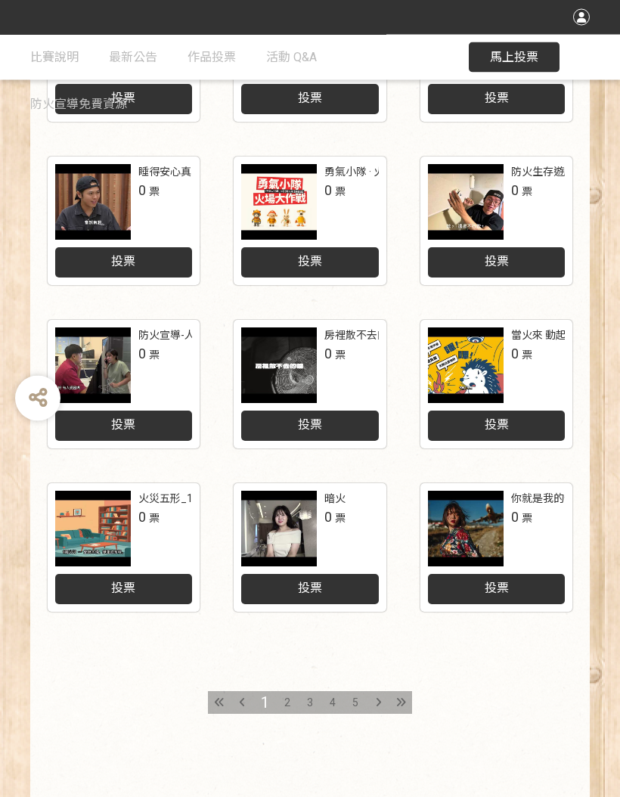
scroll to position [461, 0]
click at [408, 700] on div at bounding box center [401, 702] width 23 height 23
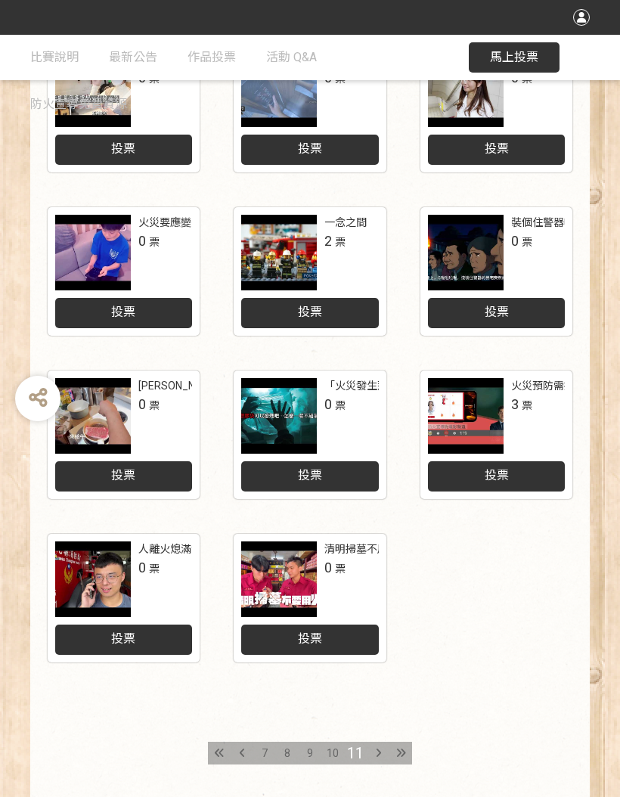
scroll to position [411, 0]
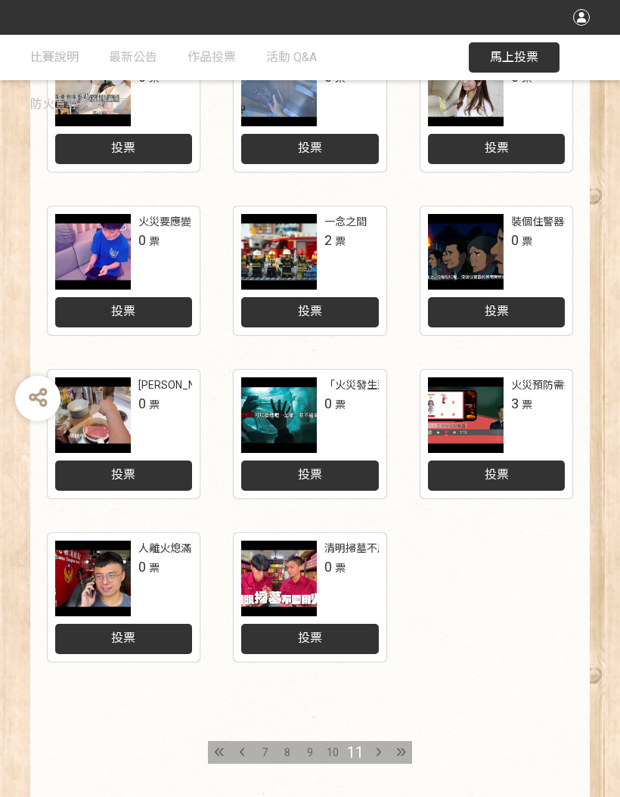
click at [223, 752] on icon at bounding box center [219, 752] width 9 height 11
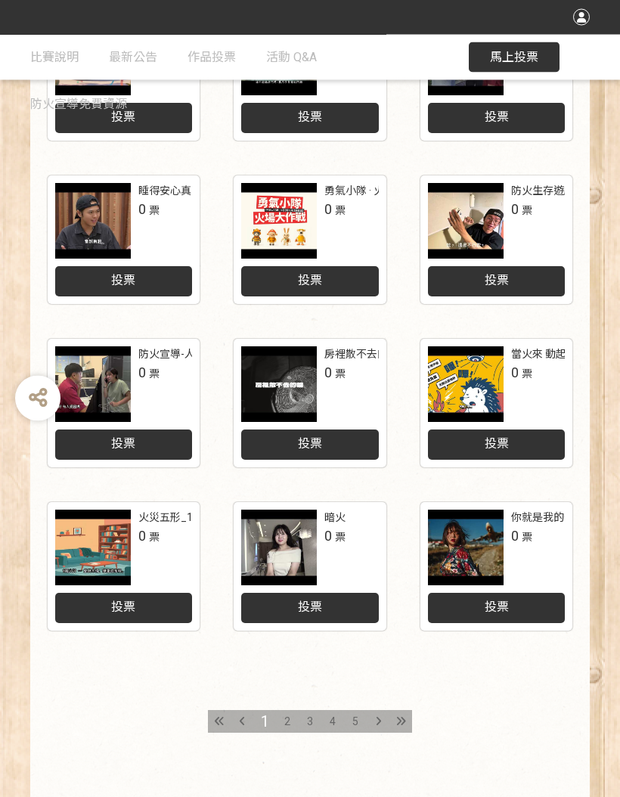
scroll to position [442, 0]
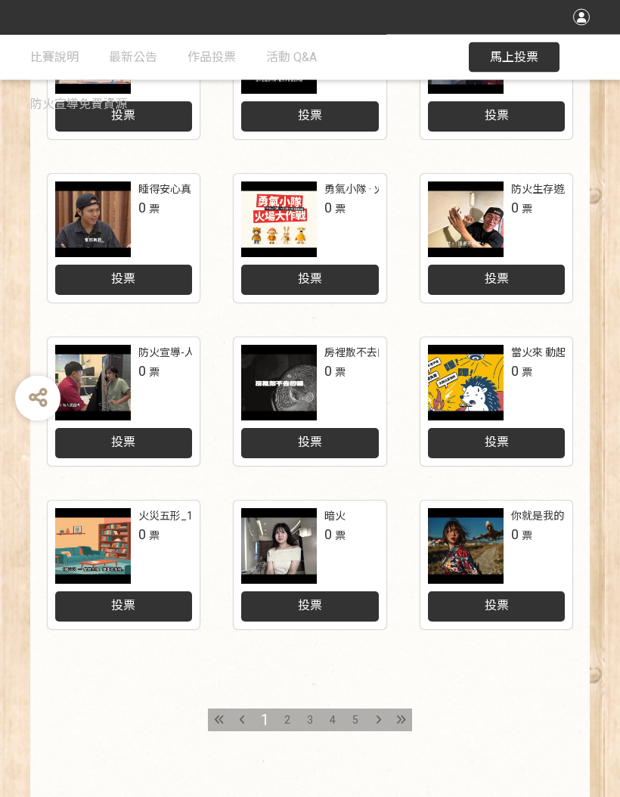
click at [371, 718] on div at bounding box center [378, 720] width 23 height 23
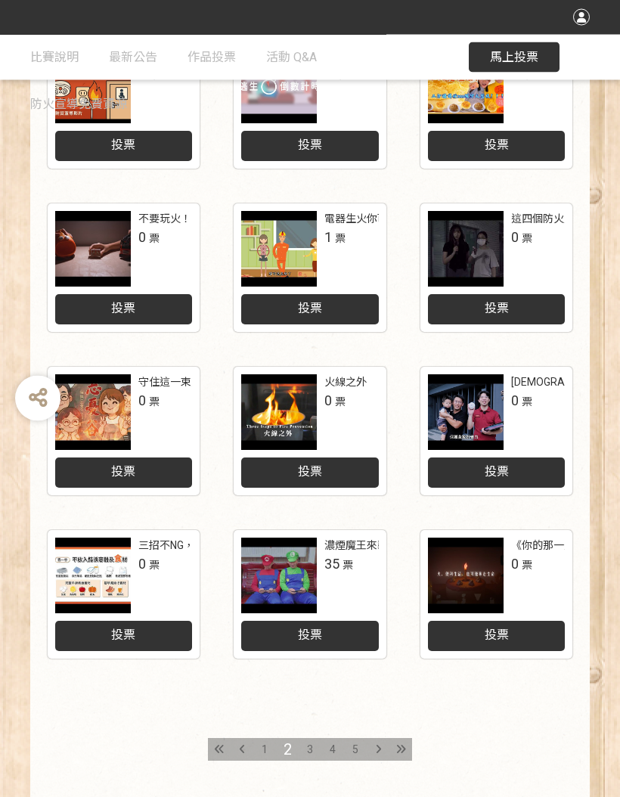
scroll to position [415, 0]
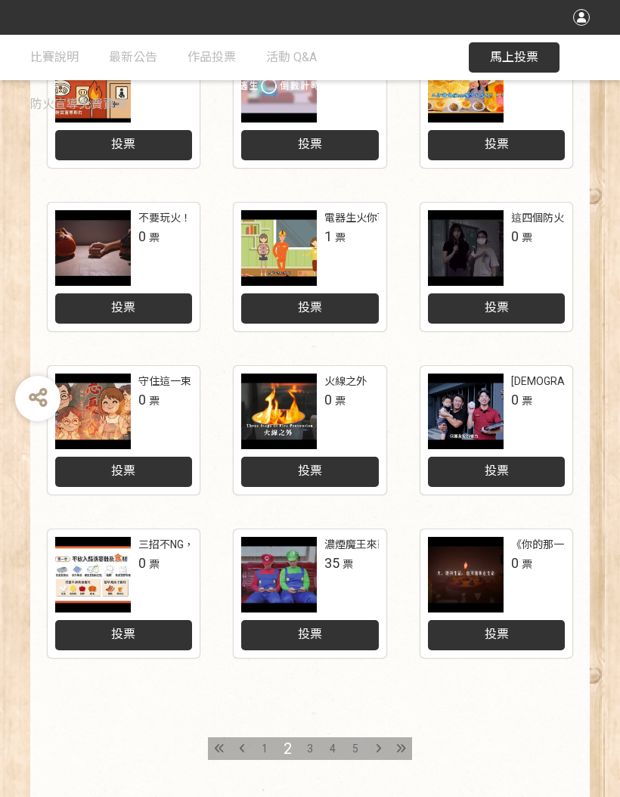
click at [373, 739] on div at bounding box center [378, 748] width 23 height 23
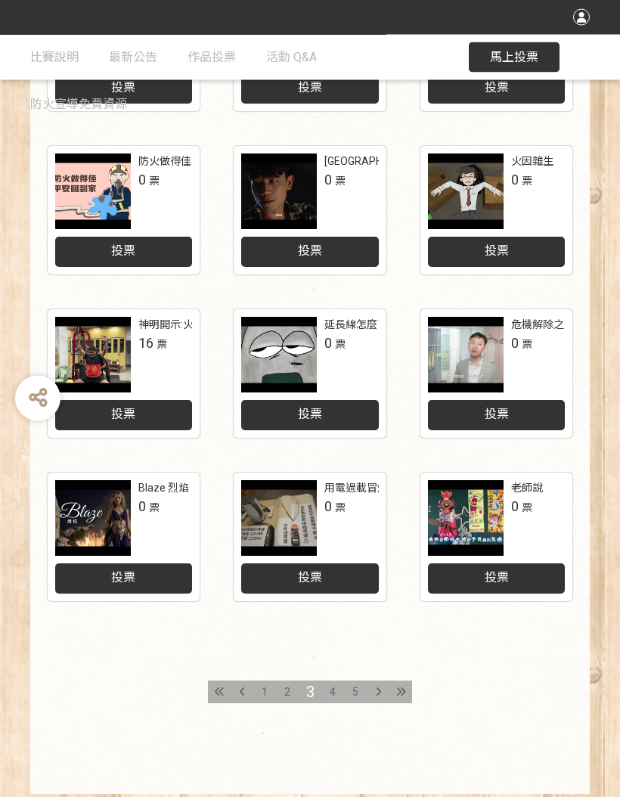
scroll to position [482, 0]
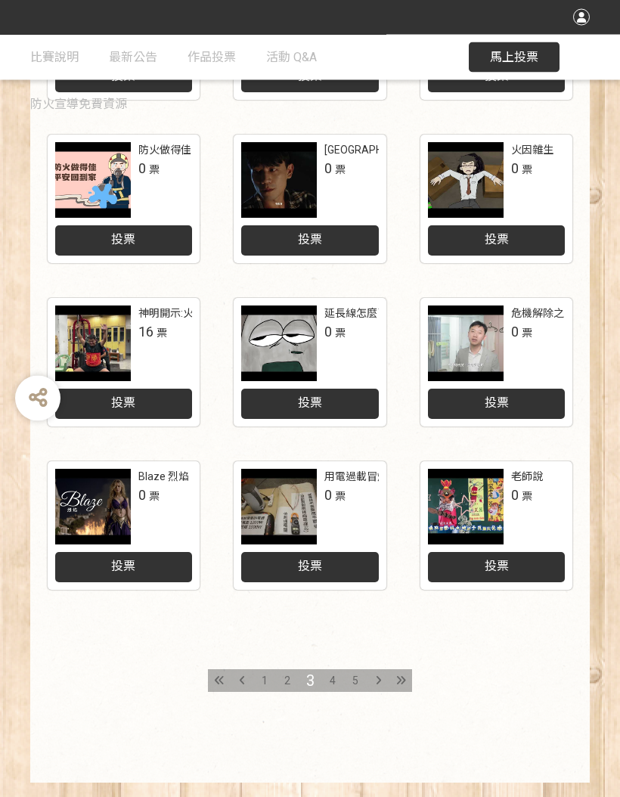
click at [374, 670] on div at bounding box center [378, 681] width 23 height 23
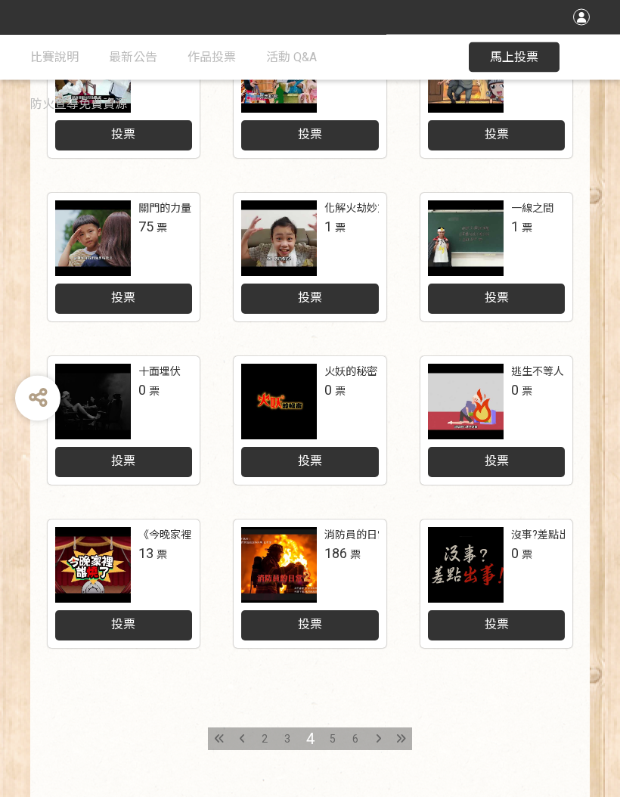
scroll to position [482, 0]
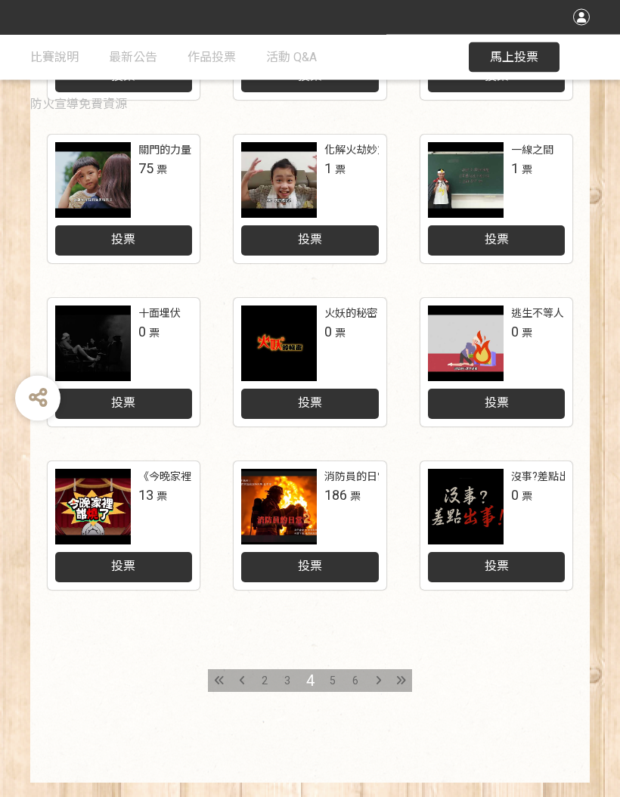
click at [356, 673] on div "6" at bounding box center [355, 681] width 23 height 23
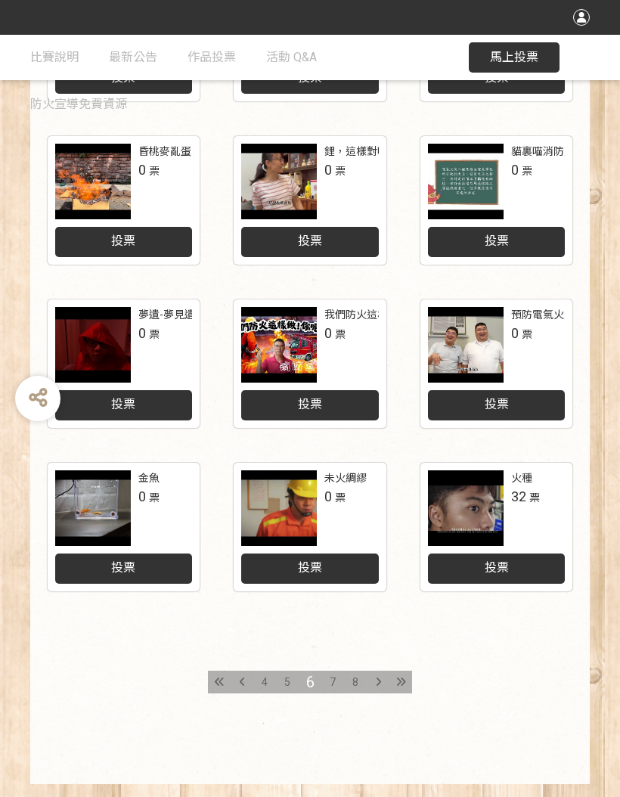
scroll to position [482, 0]
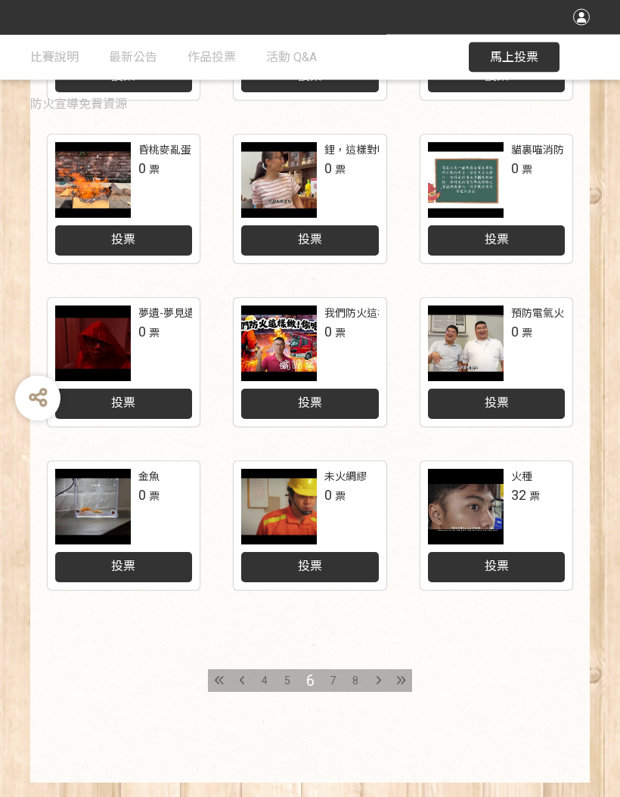
click at [383, 672] on div at bounding box center [378, 681] width 23 height 23
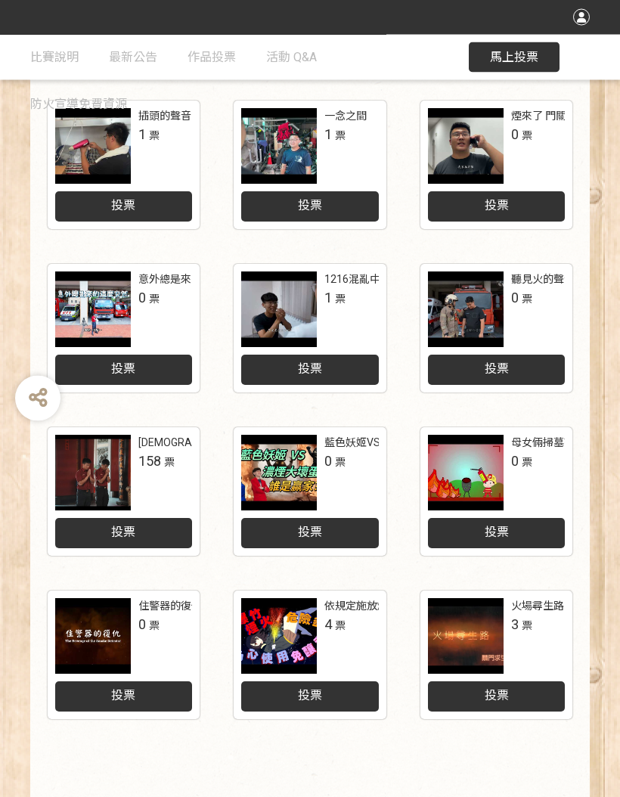
scroll to position [354, 0]
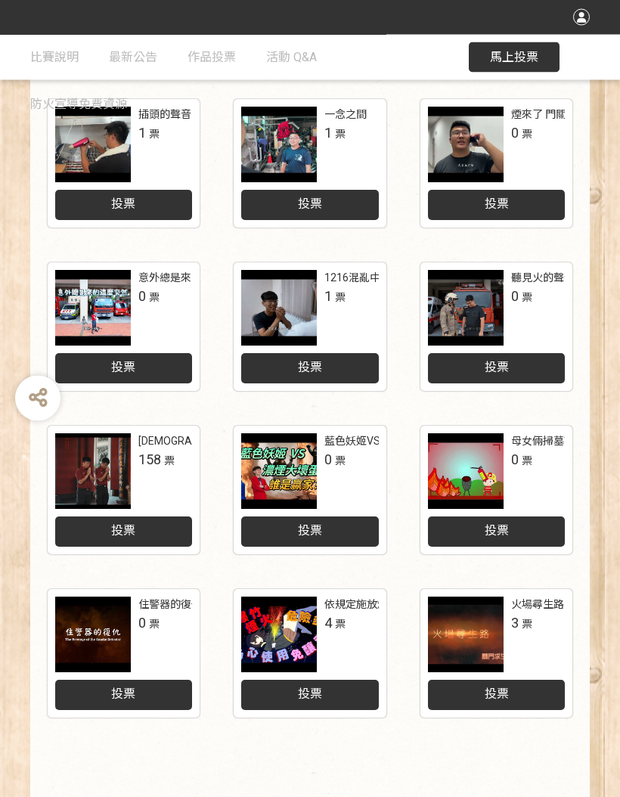
click at [219, 796] on icon at bounding box center [219, 809] width 9 height 11
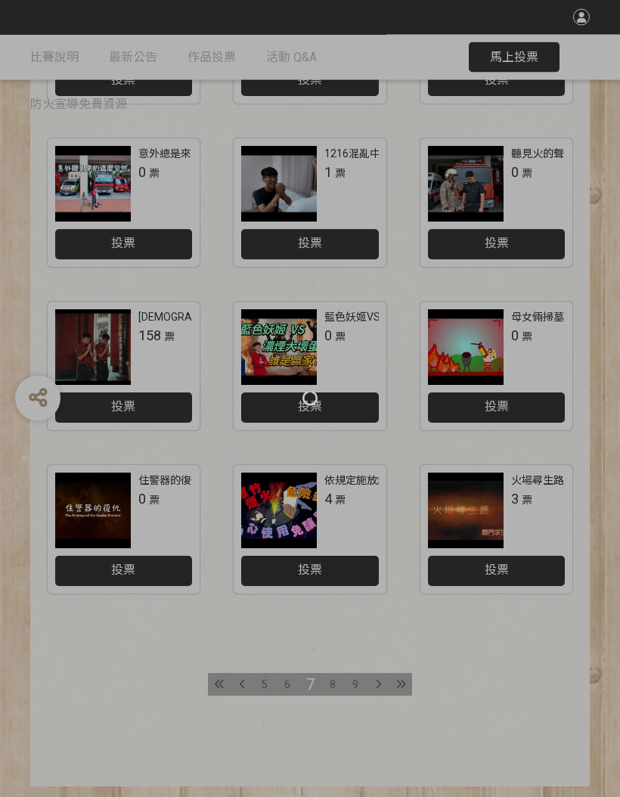
scroll to position [482, 0]
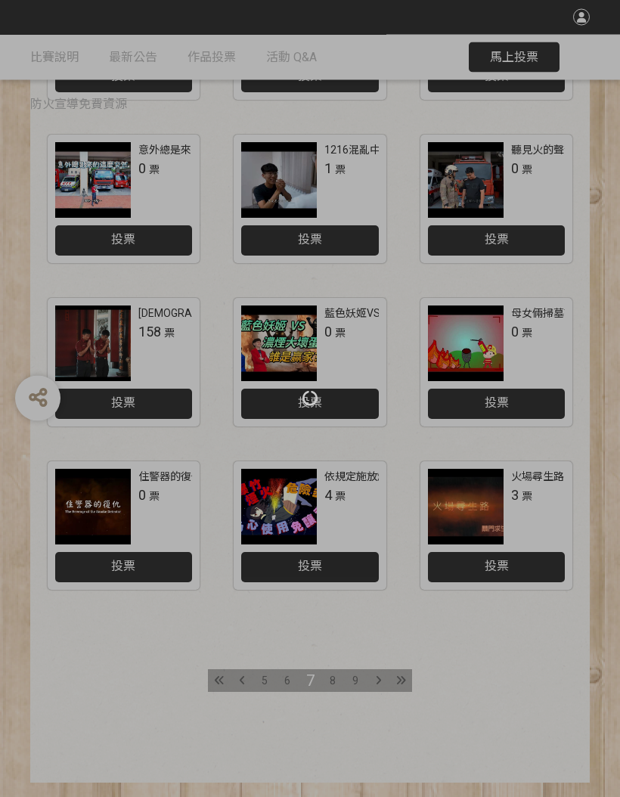
click at [220, 670] on div at bounding box center [310, 398] width 620 height 797
click at [217, 682] on div at bounding box center [310, 398] width 620 height 797
click at [225, 679] on div at bounding box center [310, 398] width 620 height 797
click at [228, 675] on div at bounding box center [310, 398] width 620 height 797
click at [227, 679] on div at bounding box center [310, 398] width 620 height 797
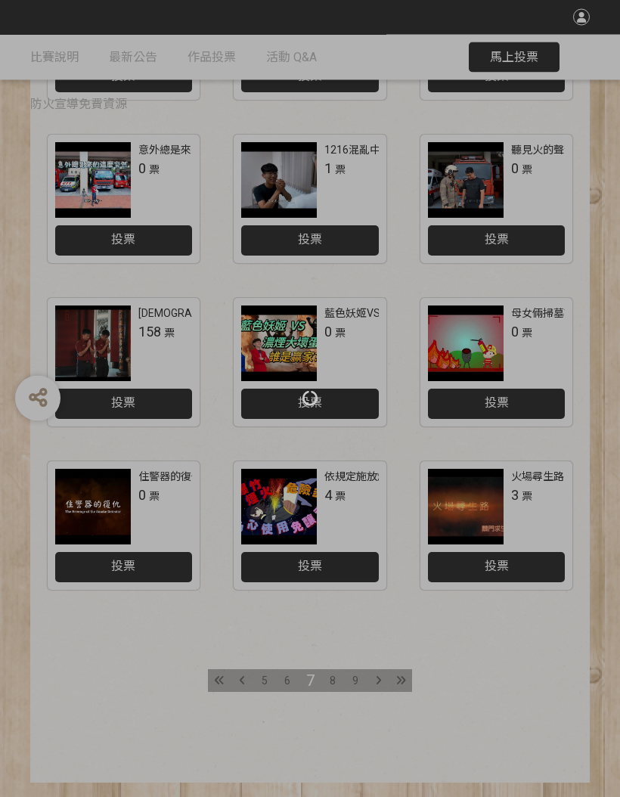
click at [233, 679] on div at bounding box center [310, 398] width 620 height 797
click at [522, 51] on div at bounding box center [310, 398] width 620 height 797
click at [514, 51] on div at bounding box center [310, 398] width 620 height 797
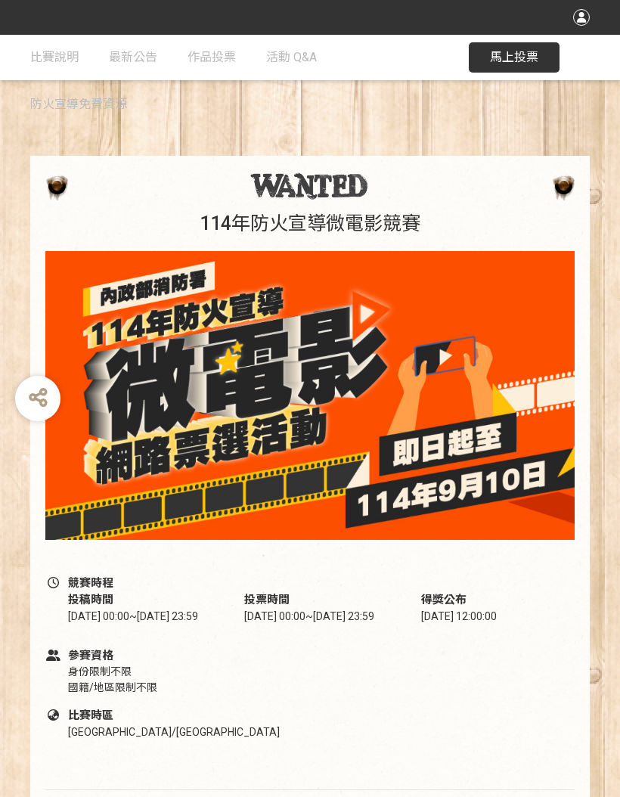
click at [519, 58] on span "馬上投票" at bounding box center [514, 57] width 48 height 14
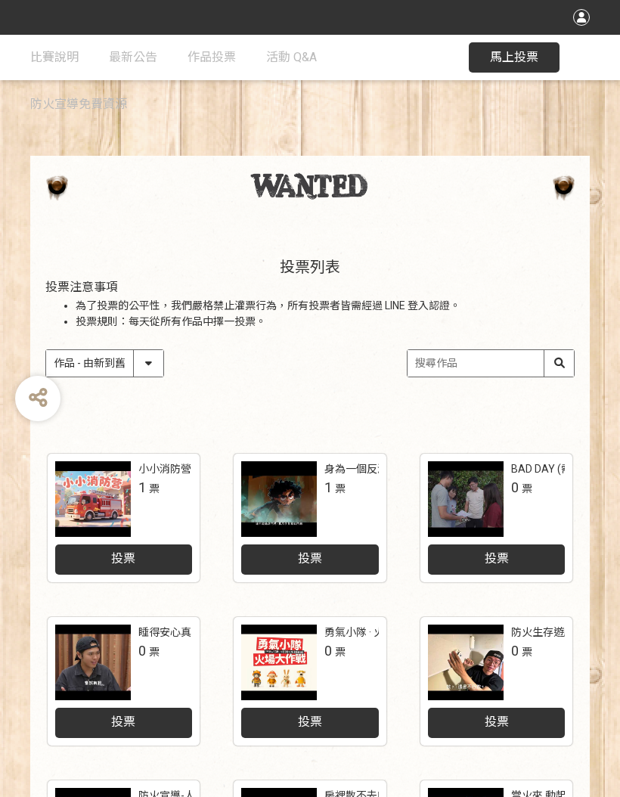
click at [486, 364] on input "search" at bounding box center [491, 363] width 166 height 26
type input "火場尋生路"
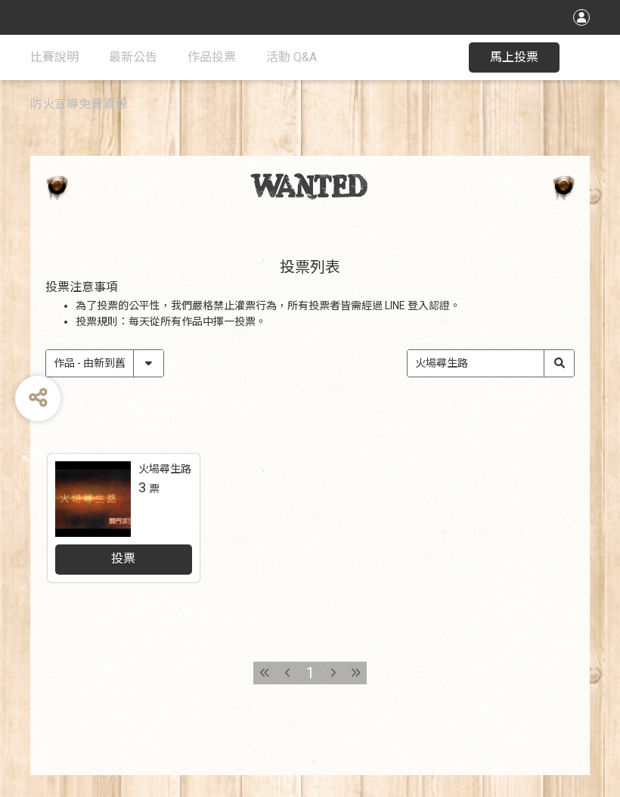
click at [566, 368] on input "火場尋生路" at bounding box center [491, 363] width 166 height 26
click at [563, 366] on input "火場尋生路" at bounding box center [491, 363] width 166 height 26
click at [536, 498] on div "火場尋生路 3 票 投票" at bounding box center [310, 534] width 560 height 163
click at [520, 356] on input "火場尋生路" at bounding box center [491, 363] width 166 height 26
click at [564, 361] on input "火場尋生路" at bounding box center [491, 363] width 166 height 26
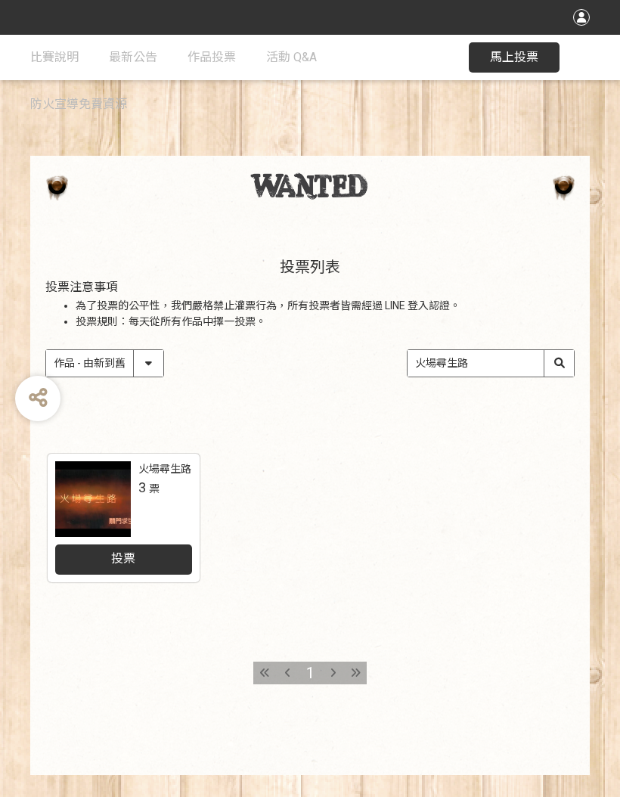
click at [529, 481] on div "火場尋生路 3 票 投票" at bounding box center [310, 534] width 560 height 163
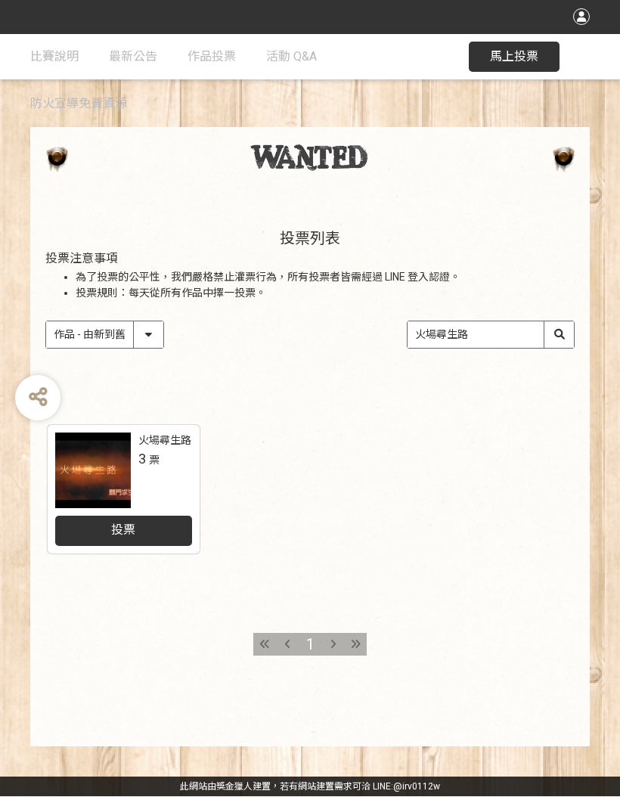
scroll to position [54, 0]
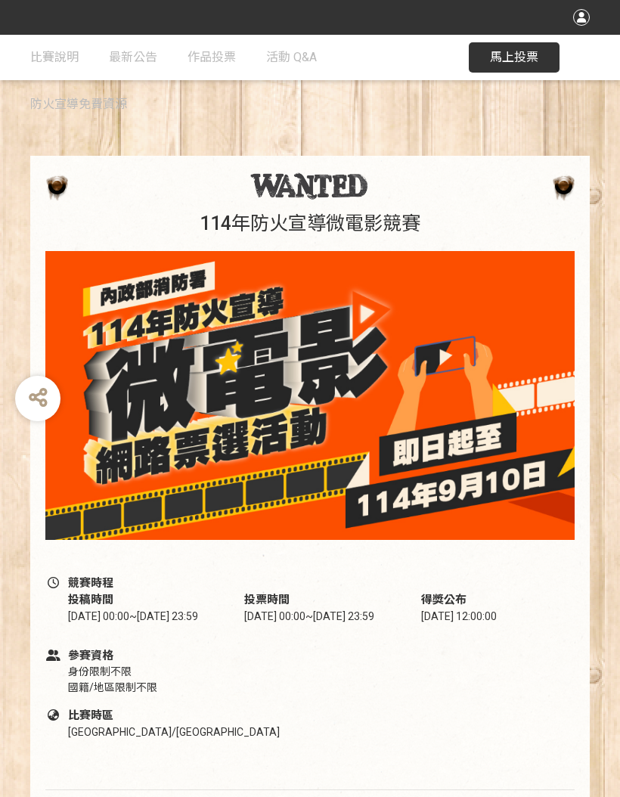
click at [526, 53] on span "馬上投票" at bounding box center [514, 57] width 48 height 14
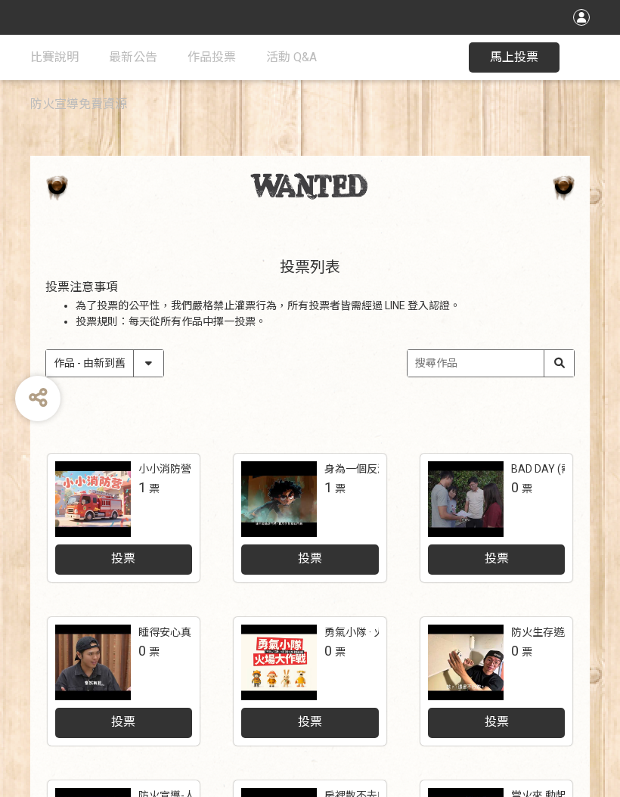
click at [491, 344] on div "投票列表 投票注意事項 為了投票的公平性，我們嚴格禁止灌票行為，所有投票者皆需經過 LINE 登入認證。 投票規則：每天從所有作品中擇一投票。 作品 - 由新…" at bounding box center [310, 333] width 560 height 210
click at [495, 366] on input "search" at bounding box center [491, 363] width 166 height 26
click at [452, 368] on input "火場學生路" at bounding box center [491, 363] width 166 height 26
click at [477, 360] on input "火場學生路" at bounding box center [491, 363] width 166 height 26
click at [558, 363] on input "火場尋生路" at bounding box center [491, 363] width 166 height 26
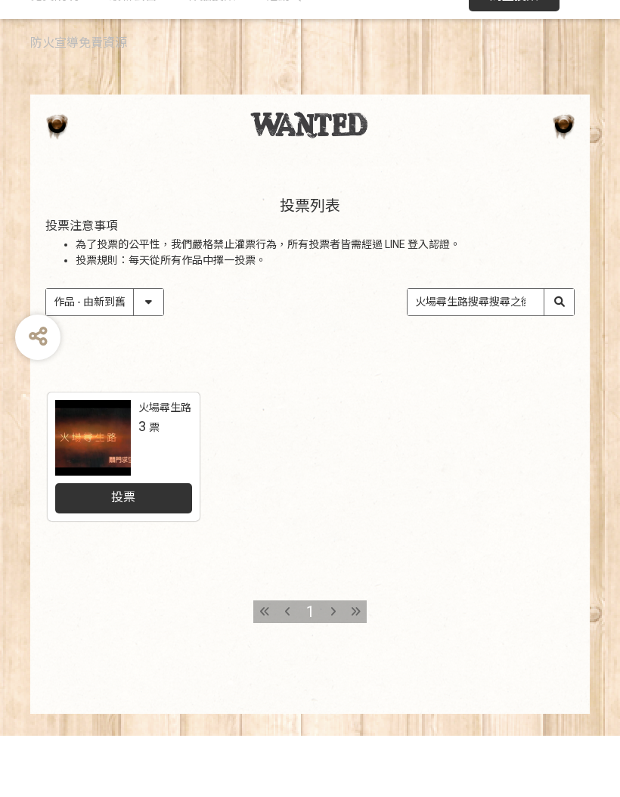
type input "火場尋生路搜尋搜尋之後這個頁面我們的作品就可以按下投票就成功了耶秀出所有的作品可以搜尋這邊搜尋這個頁面馬上就會跑出我們的作品就可以按下投票就成功了"
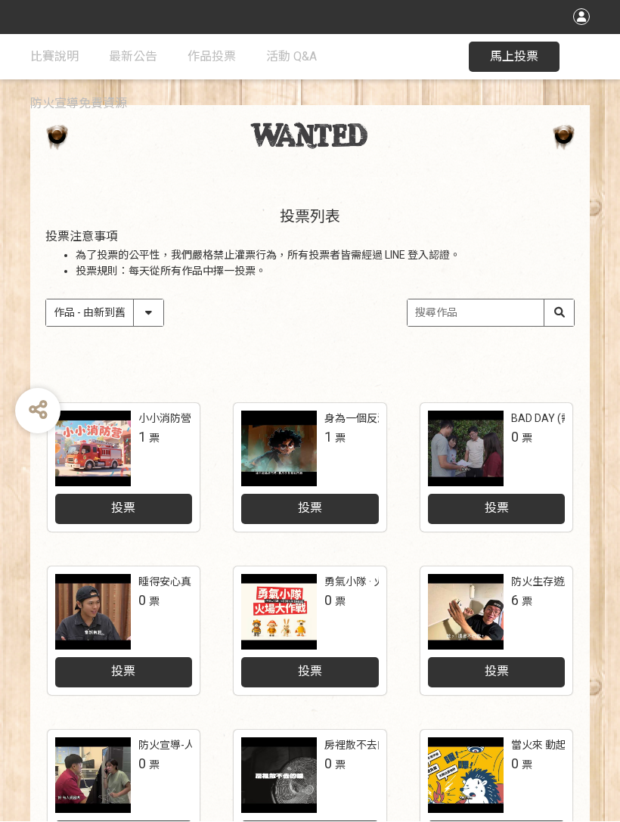
scroll to position [50, 0]
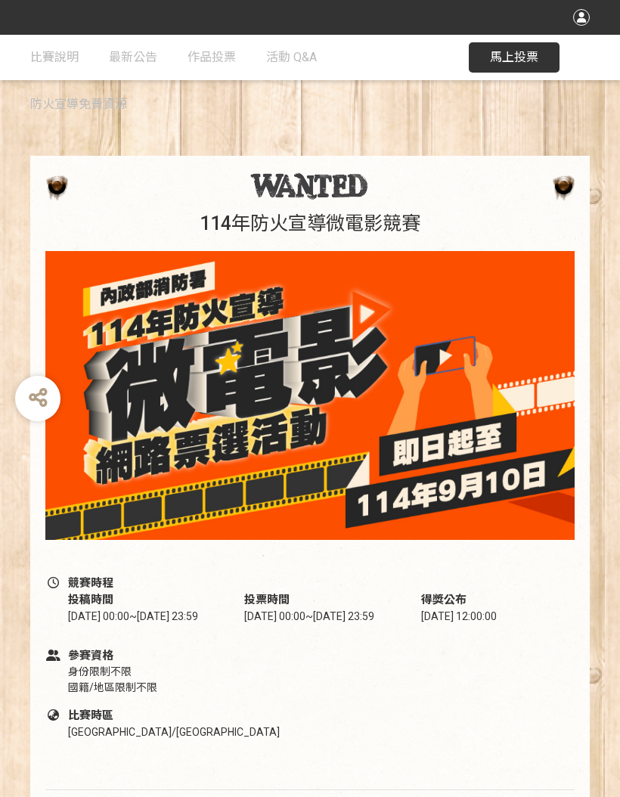
click at [526, 53] on span "馬上投票" at bounding box center [514, 57] width 48 height 14
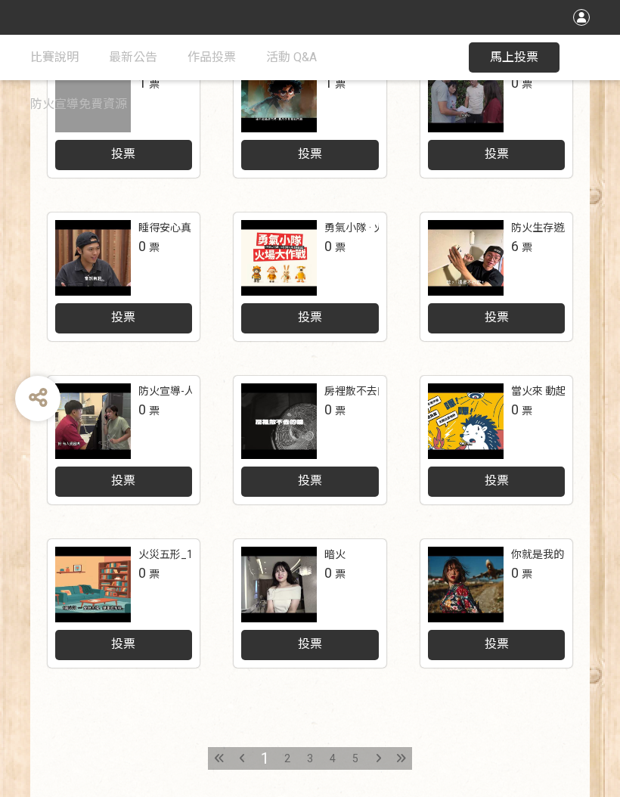
scroll to position [482, 0]
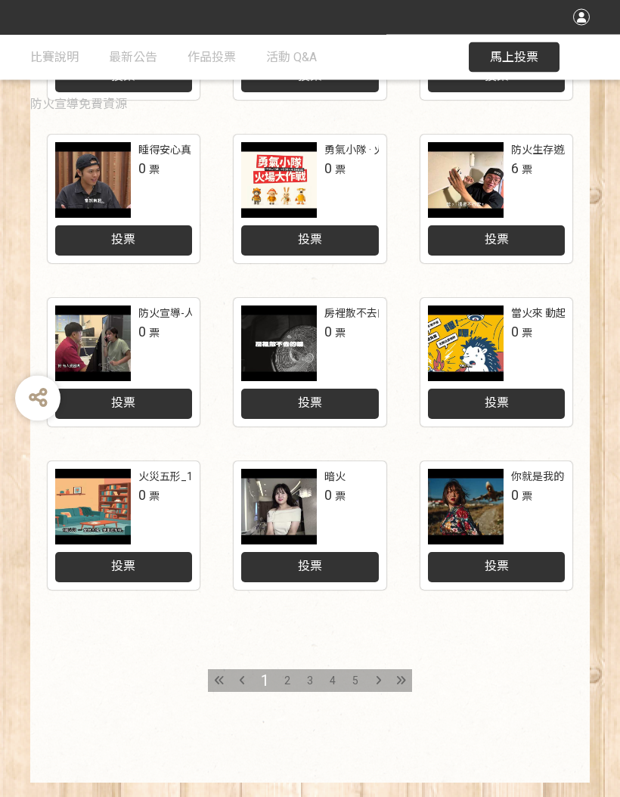
click at [395, 683] on div at bounding box center [401, 681] width 23 height 23
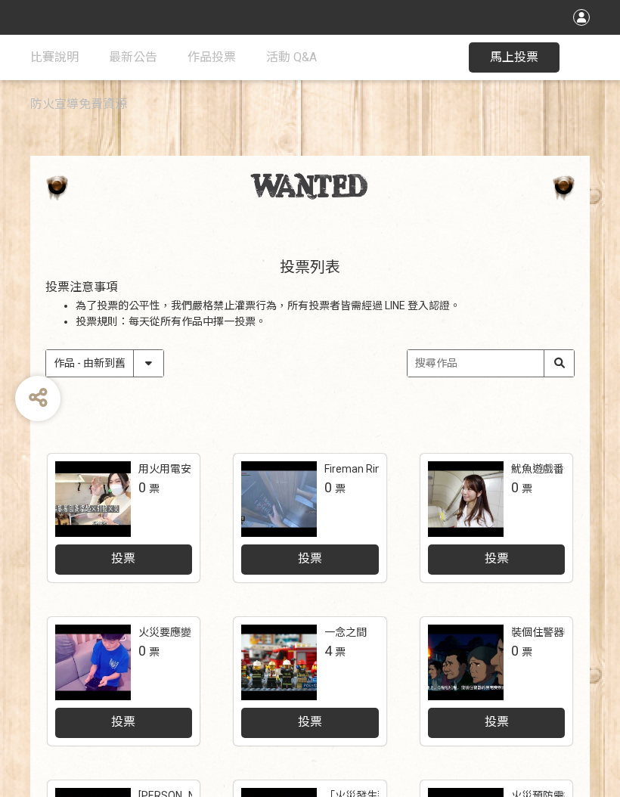
click at [452, 361] on input "search" at bounding box center [491, 363] width 166 height 26
click at [554, 363] on input "火場尋出路" at bounding box center [491, 363] width 166 height 26
type input "火場尋出路"
click at [430, 428] on div "收藏這個活動 此網站由獎金獵人建置，若有網站建置需求 可洽 LINE: @irv0112w 分享 比賽說明 最新公告 作品投票 活動 Q&A 防火宣導免費資源…" at bounding box center [310, 657] width 620 height 1315
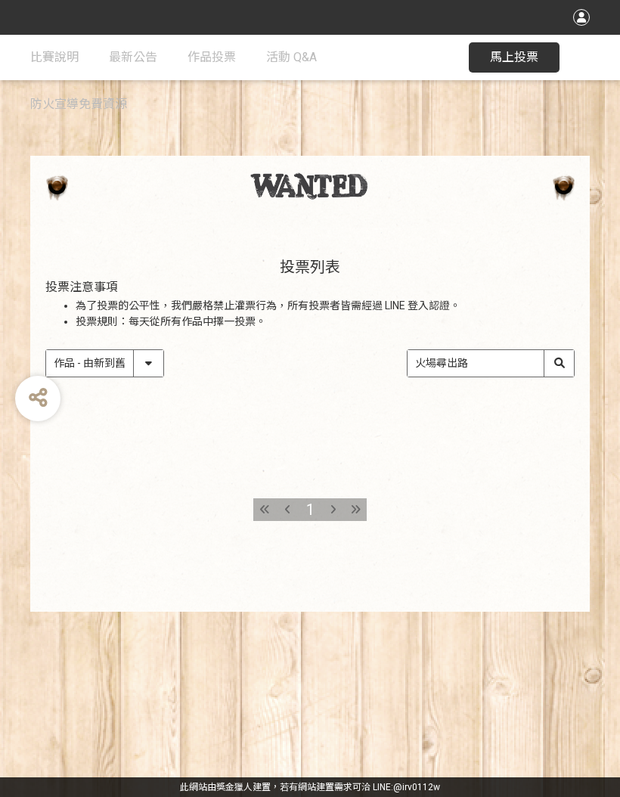
scroll to position [42, 0]
click at [557, 350] on input "火場尋出路" at bounding box center [491, 363] width 166 height 26
click at [559, 350] on input "火場尋出路" at bounding box center [491, 363] width 166 height 26
click at [511, 350] on input "火場尋出路" at bounding box center [491, 363] width 166 height 26
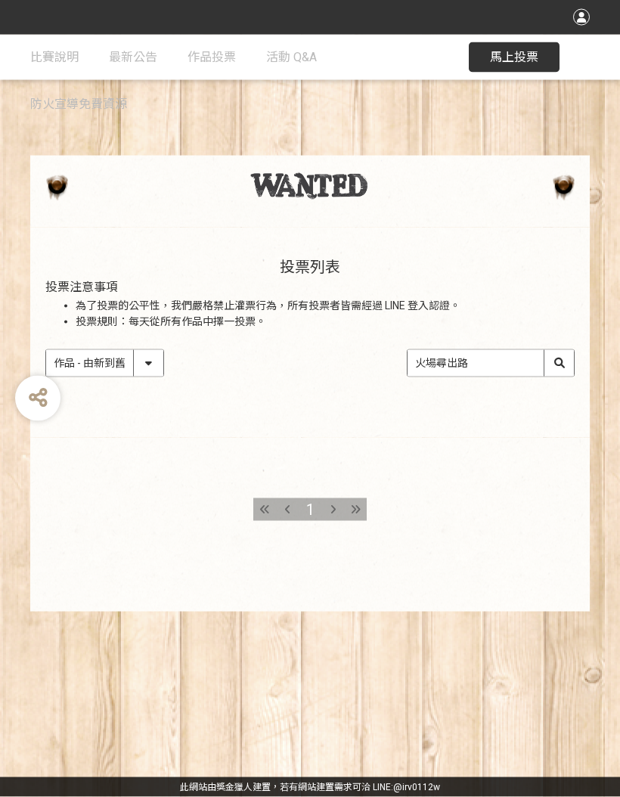
click at [567, 350] on input "火場尋出路" at bounding box center [491, 363] width 166 height 26
click at [508, 438] on div "1" at bounding box center [310, 525] width 560 height 174
click at [463, 458] on div "1" at bounding box center [310, 525] width 560 height 174
click at [352, 498] on div at bounding box center [355, 509] width 23 height 23
click at [558, 350] on input "火場尋出路" at bounding box center [491, 363] width 166 height 26
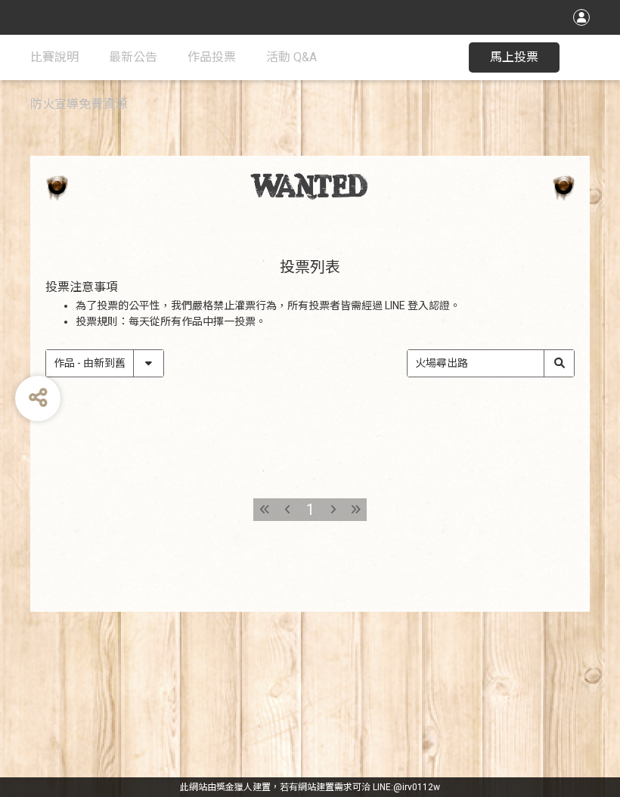
scroll to position [64, 0]
click at [551, 350] on input "火場尋出路" at bounding box center [491, 363] width 166 height 26
click at [500, 438] on div "1" at bounding box center [310, 525] width 560 height 174
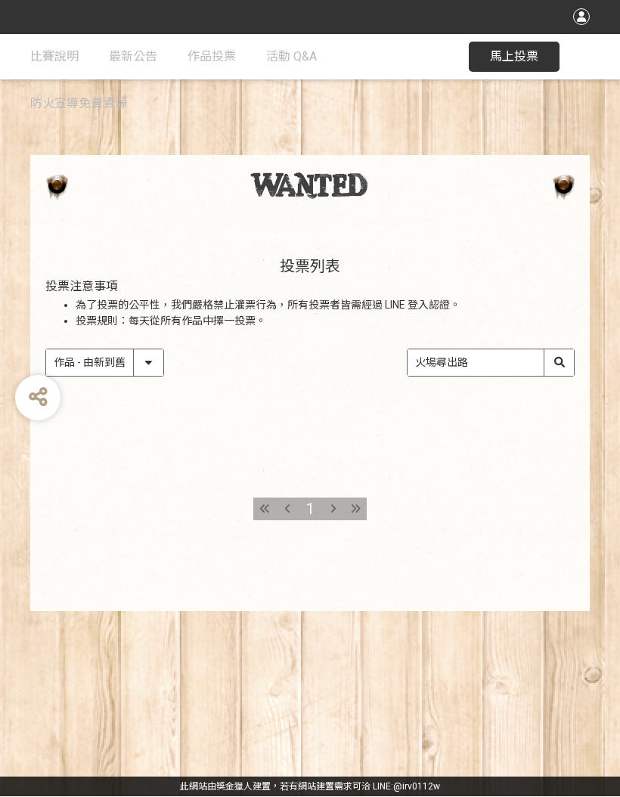
click at [528, 57] on span "馬上投票" at bounding box center [514, 57] width 48 height 14
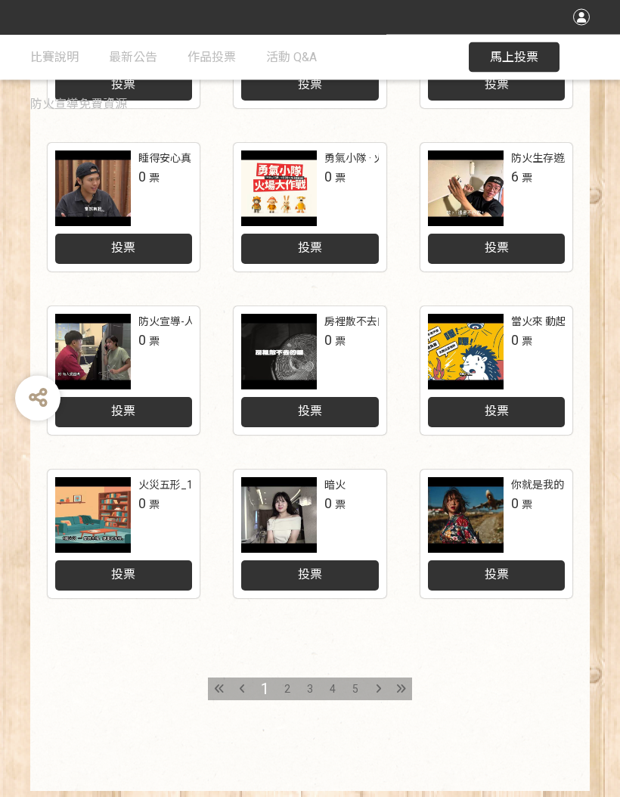
scroll to position [482, 0]
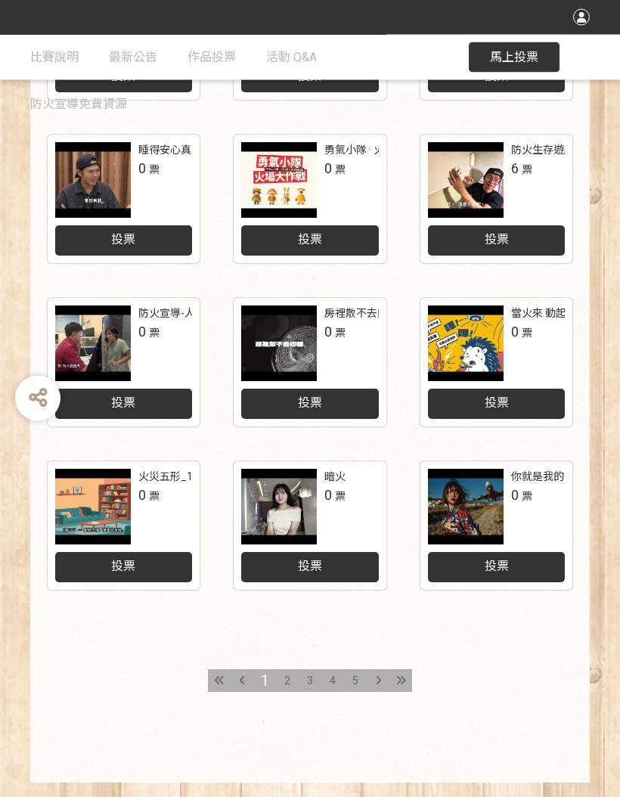
click at [377, 679] on icon at bounding box center [378, 681] width 5 height 11
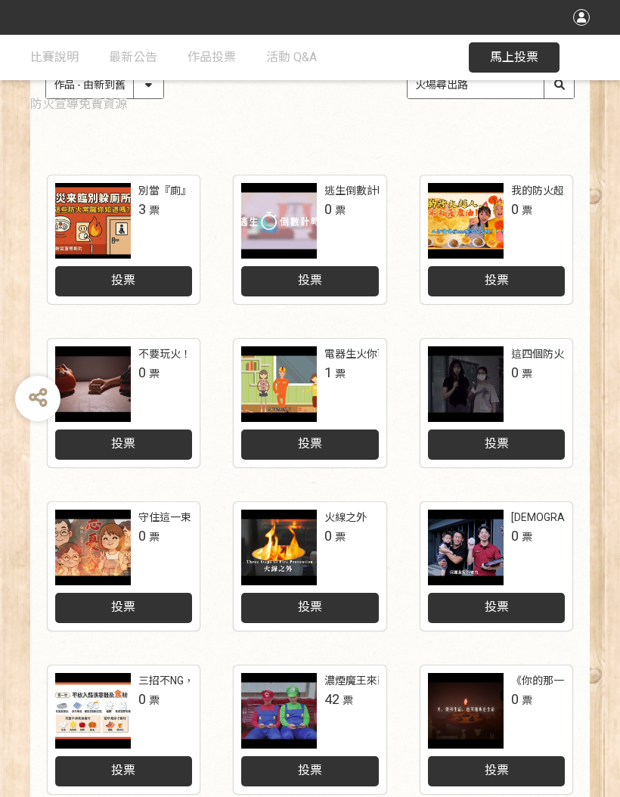
scroll to position [482, 0]
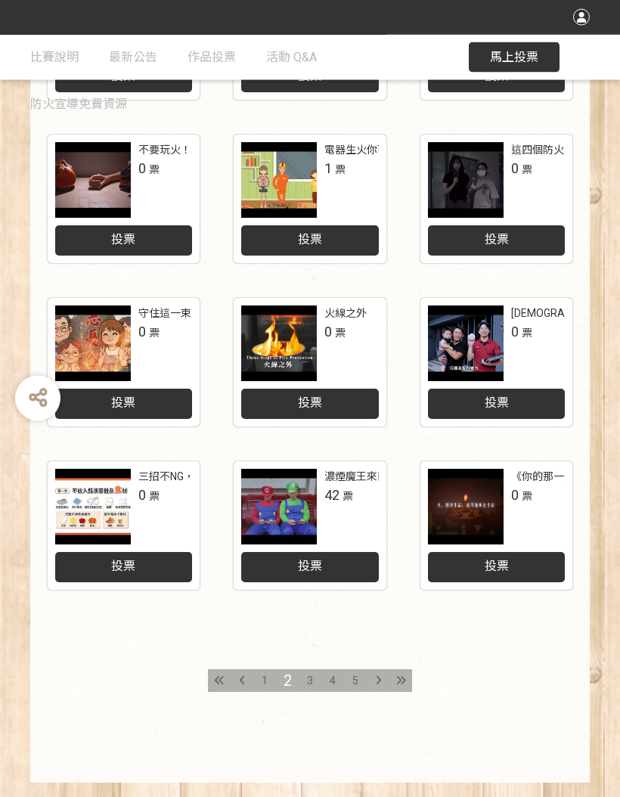
click at [377, 676] on icon at bounding box center [378, 681] width 5 height 11
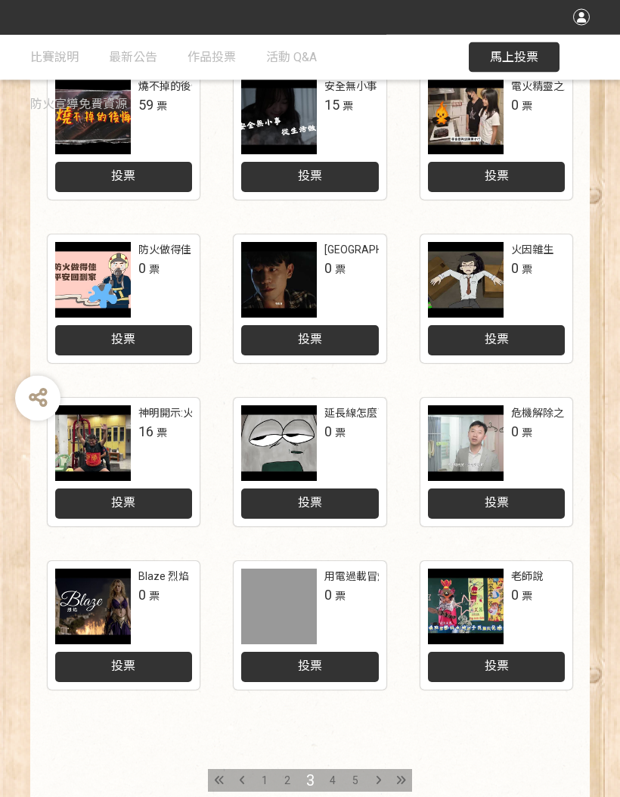
scroll to position [482, 0]
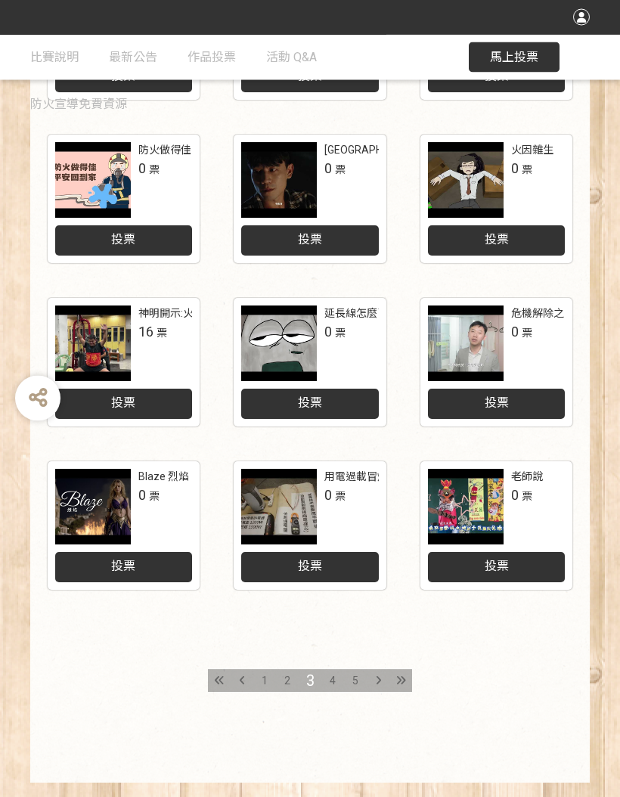
click at [368, 674] on div at bounding box center [378, 681] width 23 height 23
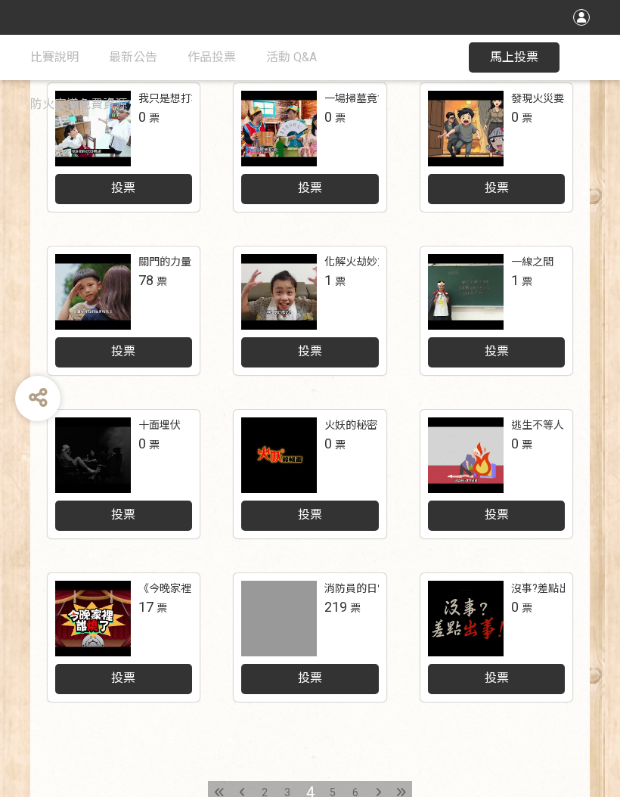
scroll to position [482, 0]
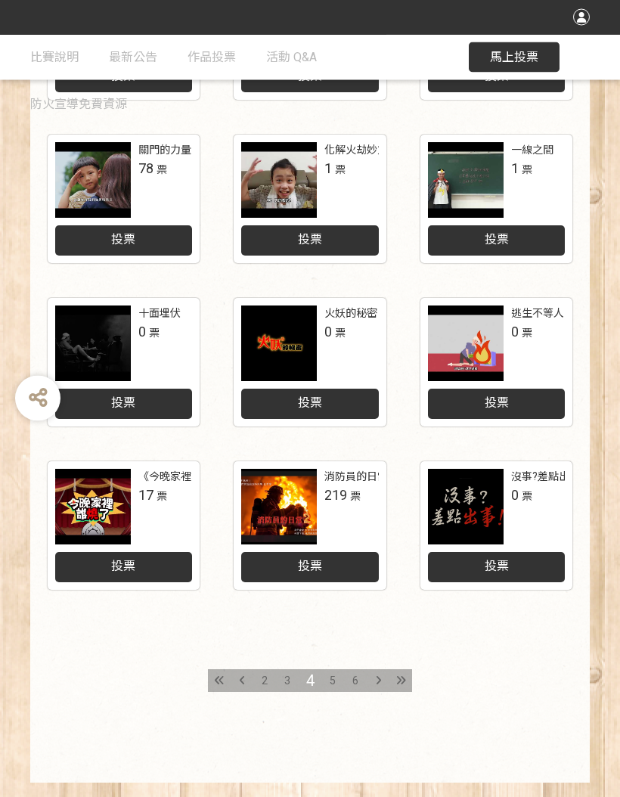
click at [370, 681] on div at bounding box center [378, 681] width 23 height 23
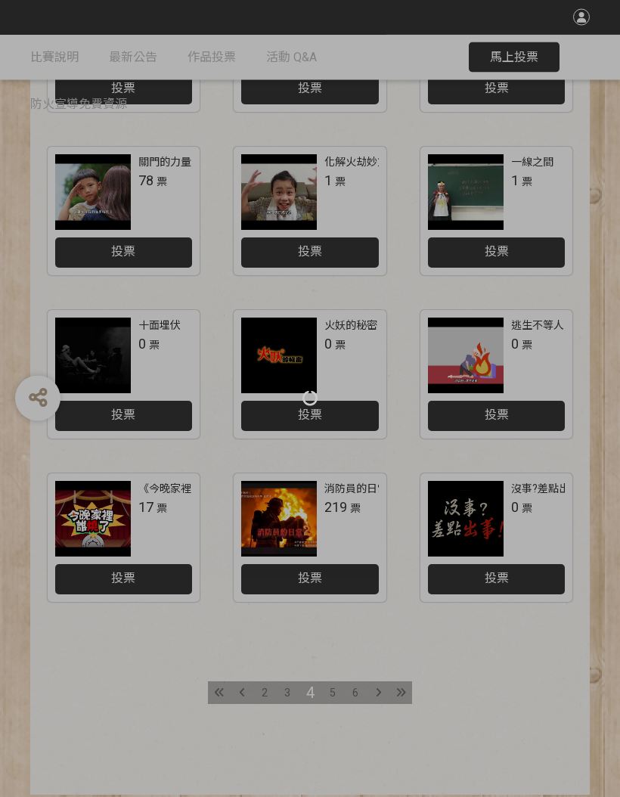
scroll to position [482, 0]
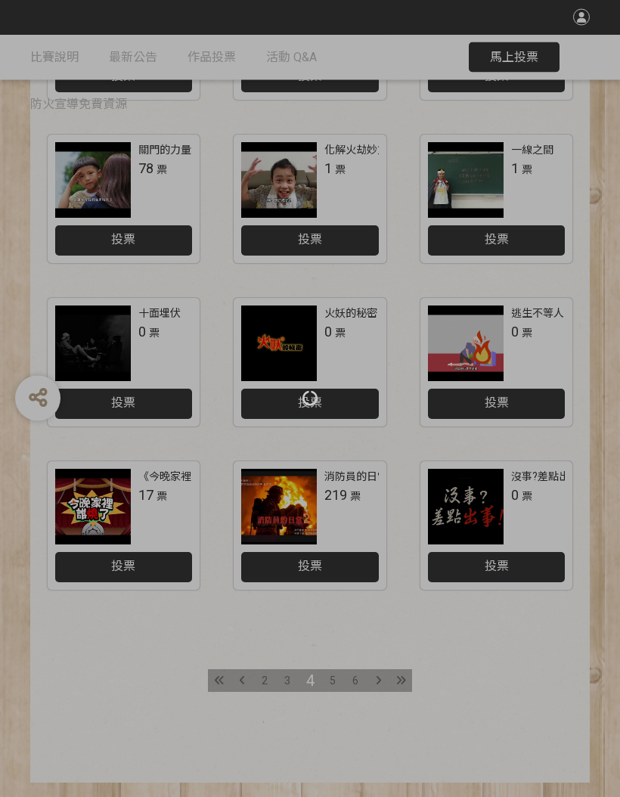
click at [377, 678] on div at bounding box center [310, 398] width 620 height 797
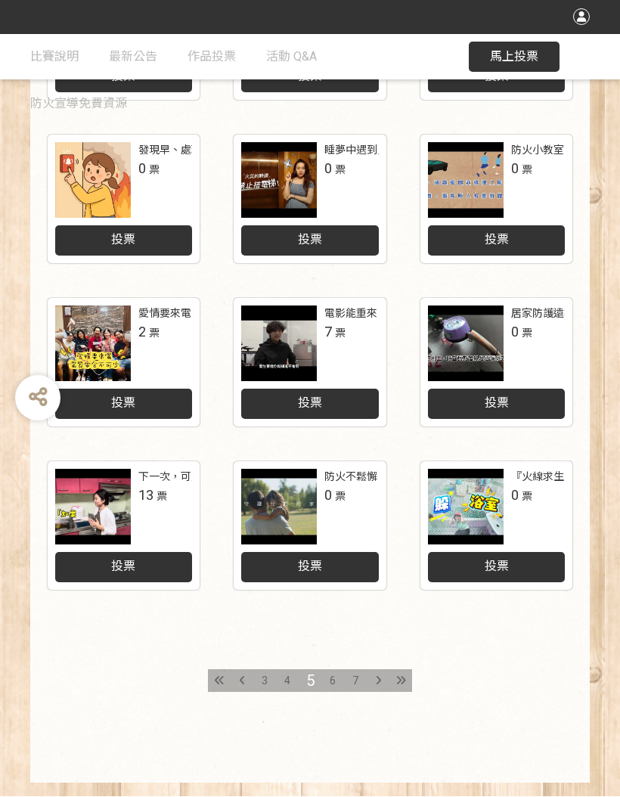
click at [368, 675] on div at bounding box center [378, 681] width 23 height 23
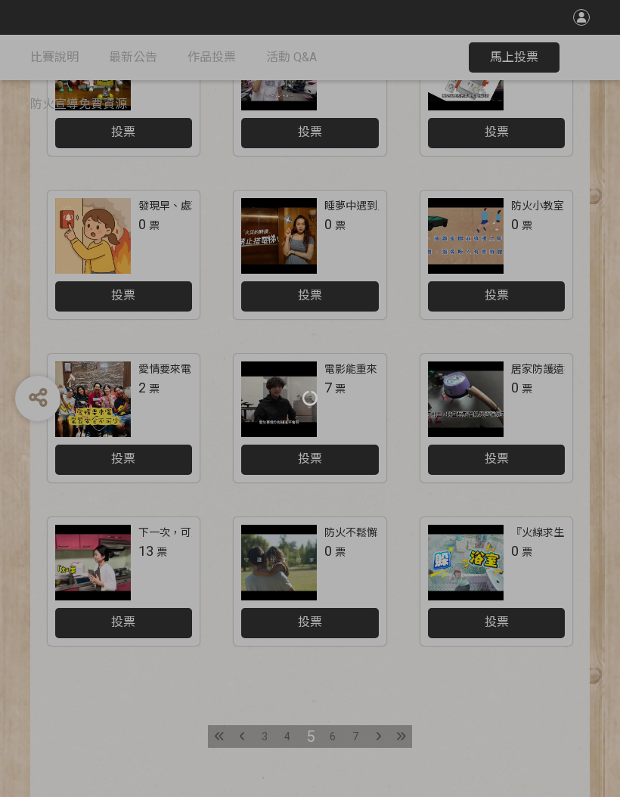
scroll to position [482, 0]
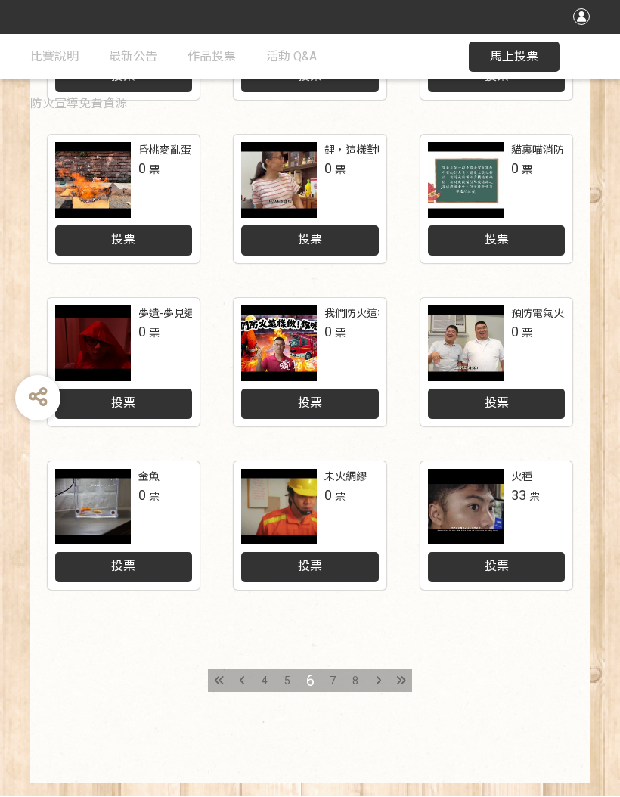
click at [374, 682] on div at bounding box center [378, 681] width 23 height 23
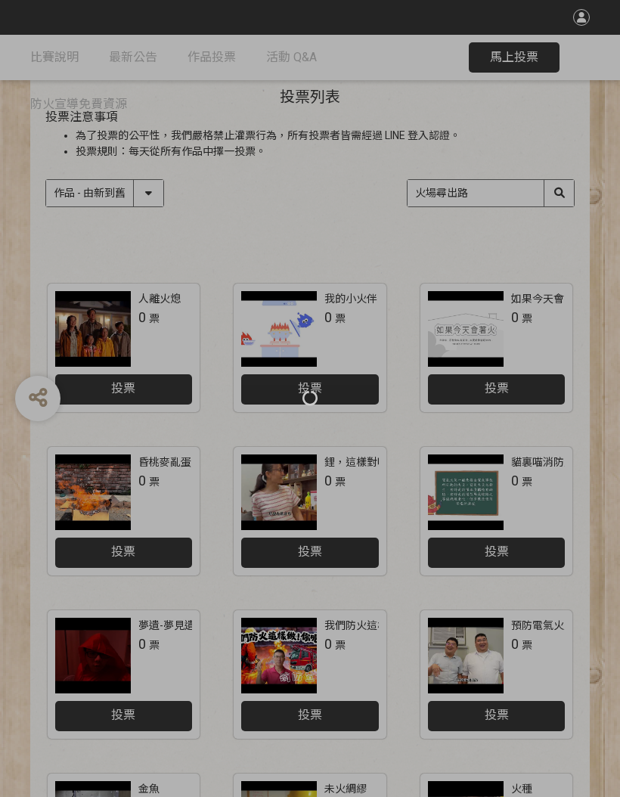
scroll to position [482, 0]
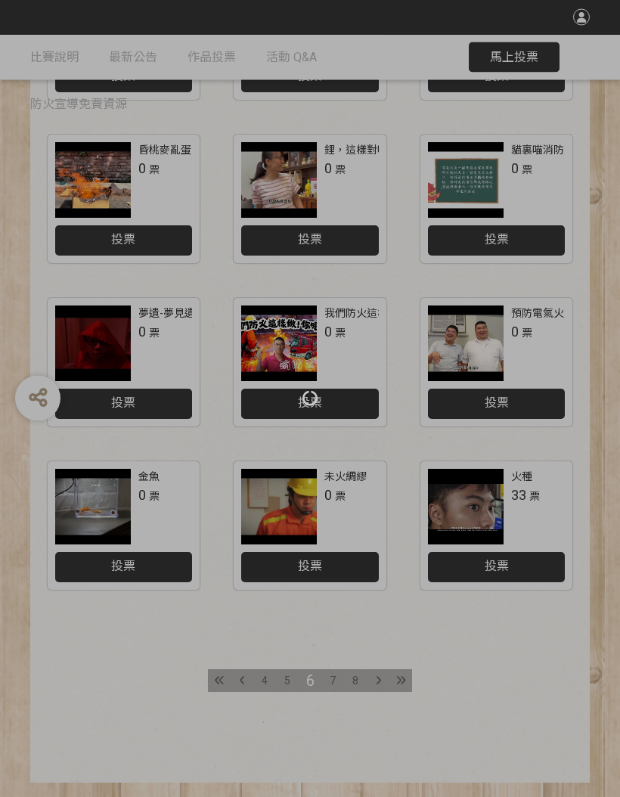
click at [375, 679] on div at bounding box center [310, 398] width 620 height 797
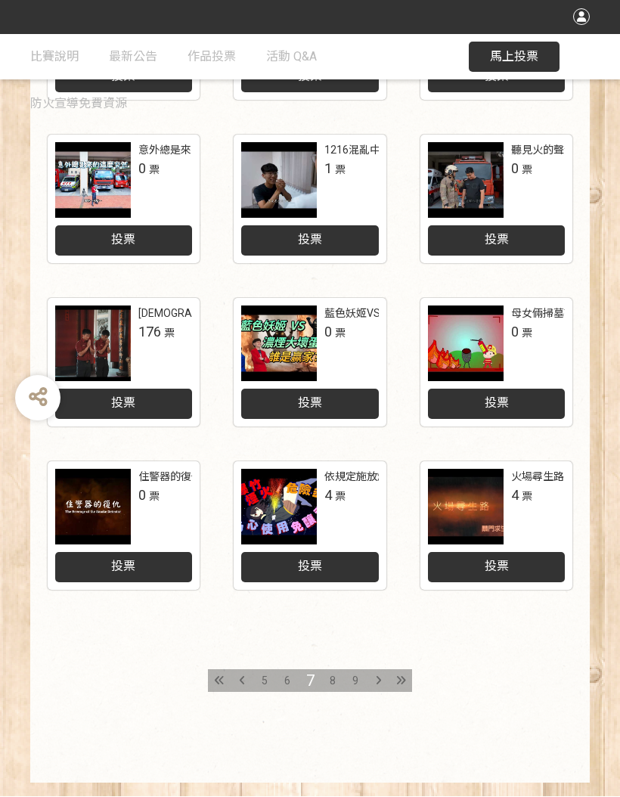
scroll to position [483, 0]
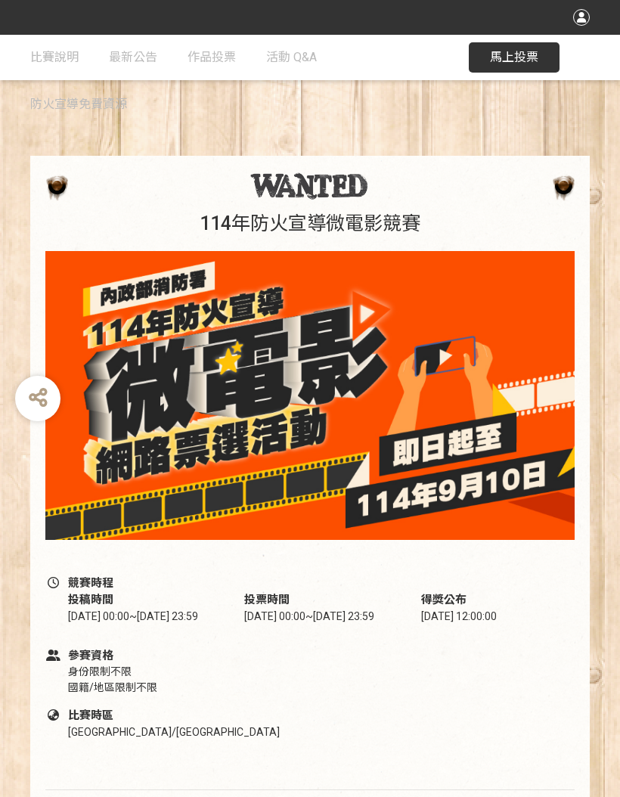
click at [508, 47] on button "馬上投票" at bounding box center [514, 57] width 91 height 30
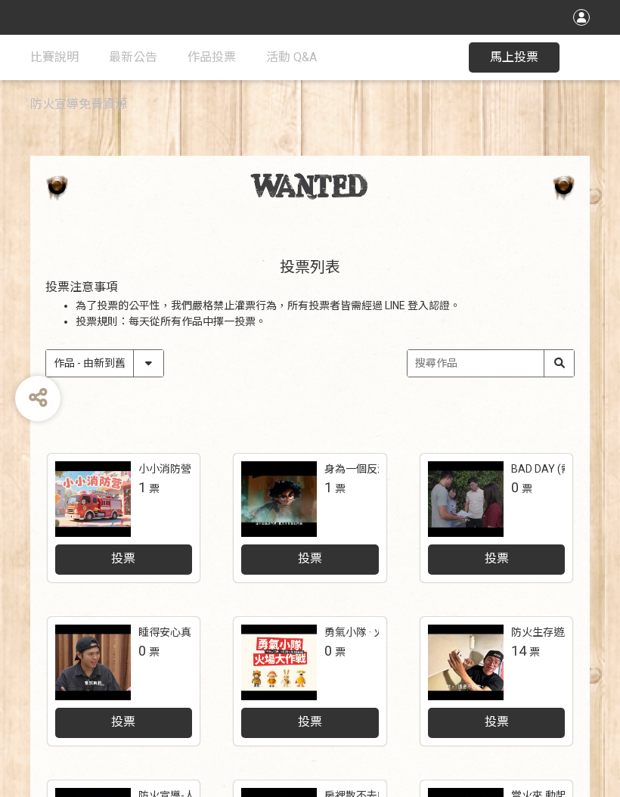
click at [501, 366] on input "search" at bounding box center [491, 363] width 166 height 26
click at [564, 363] on input "火場尋出路" at bounding box center [491, 363] width 166 height 26
type input "火場尋出路"
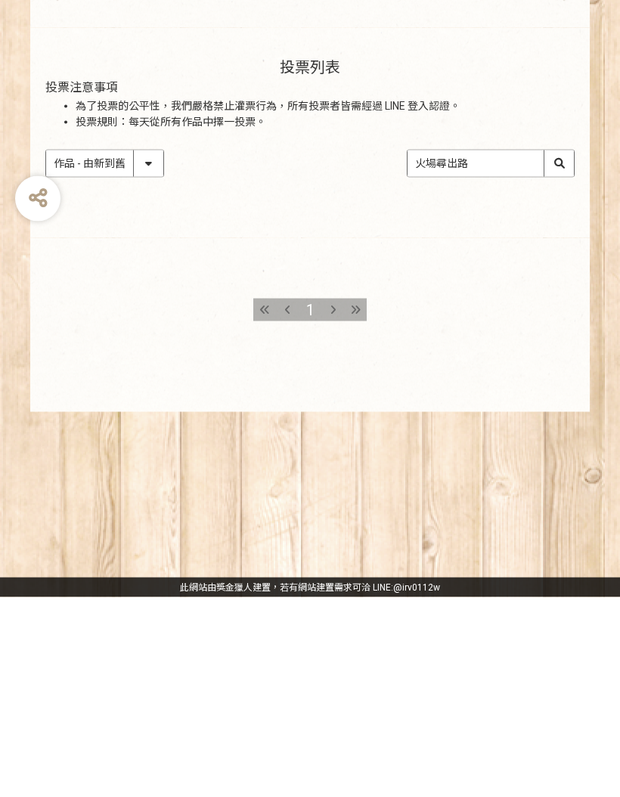
scroll to position [74, 0]
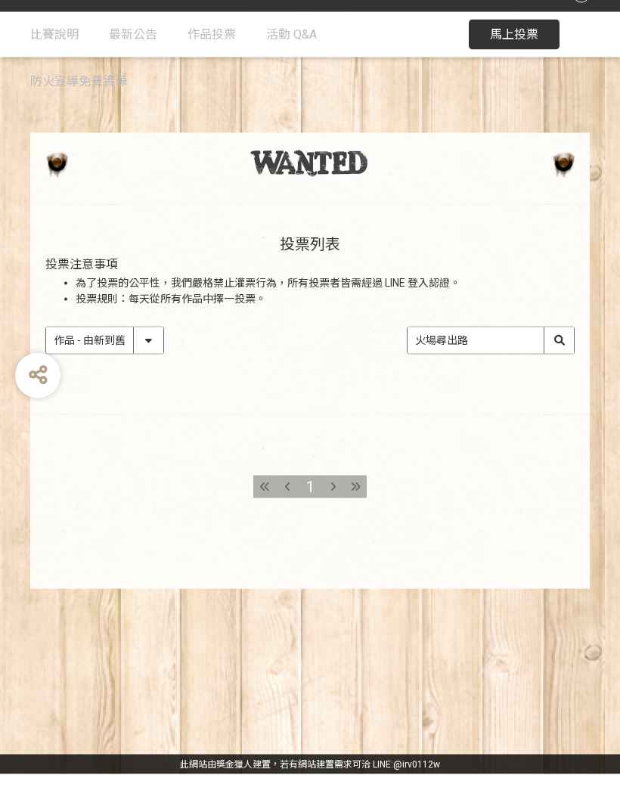
click at [558, 350] on input "火場尋出路" at bounding box center [491, 363] width 166 height 26
click at [557, 350] on input "火場尋出路" at bounding box center [491, 363] width 166 height 26
click at [562, 350] on input "火場尋出路" at bounding box center [491, 363] width 166 height 26
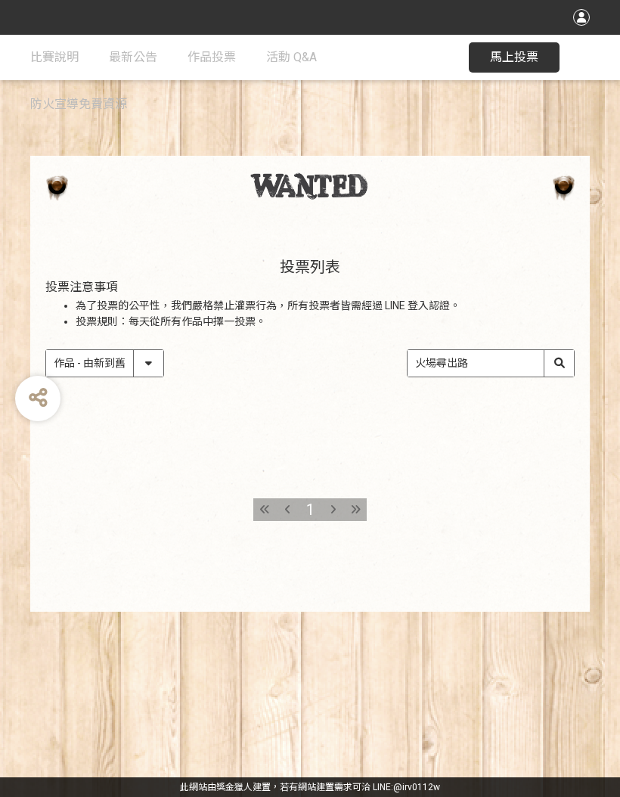
scroll to position [0, 0]
click at [351, 502] on div at bounding box center [355, 509] width 23 height 23
click at [351, 505] on icon at bounding box center [356, 510] width 10 height 11
click at [146, 362] on select "作品 - 由新到舊 作品 - 由舊到新 票數 - 由多到少 票數 - 由少到多" at bounding box center [104, 363] width 117 height 26
click at [349, 512] on div at bounding box center [355, 509] width 23 height 23
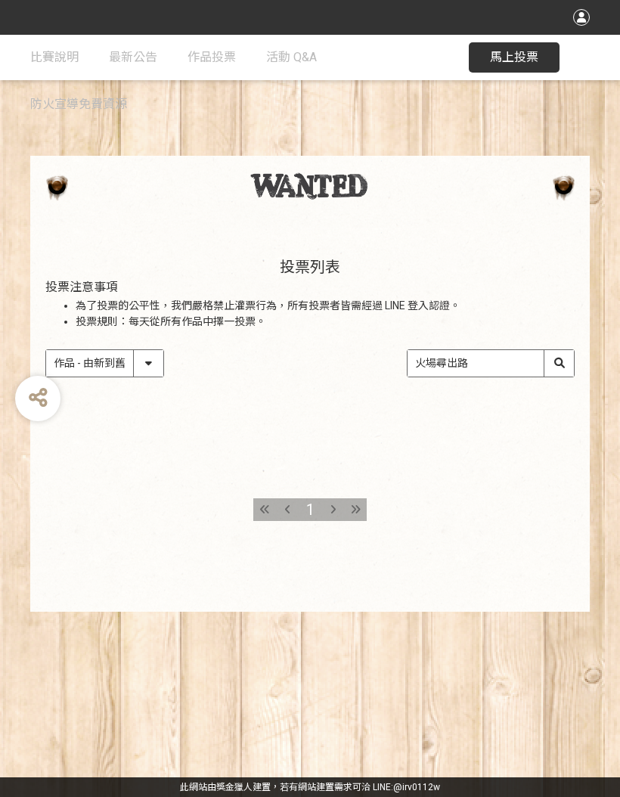
click at [515, 58] on span "馬上投票" at bounding box center [514, 57] width 48 height 14
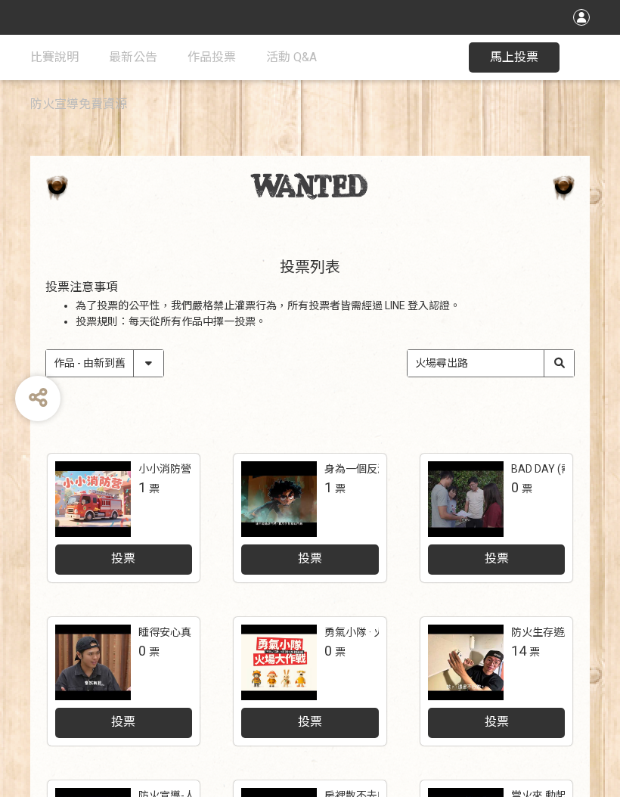
click at [556, 359] on input "火場尋出路" at bounding box center [491, 363] width 166 height 26
click at [568, 364] on input "火場尋出路" at bounding box center [491, 363] width 166 height 26
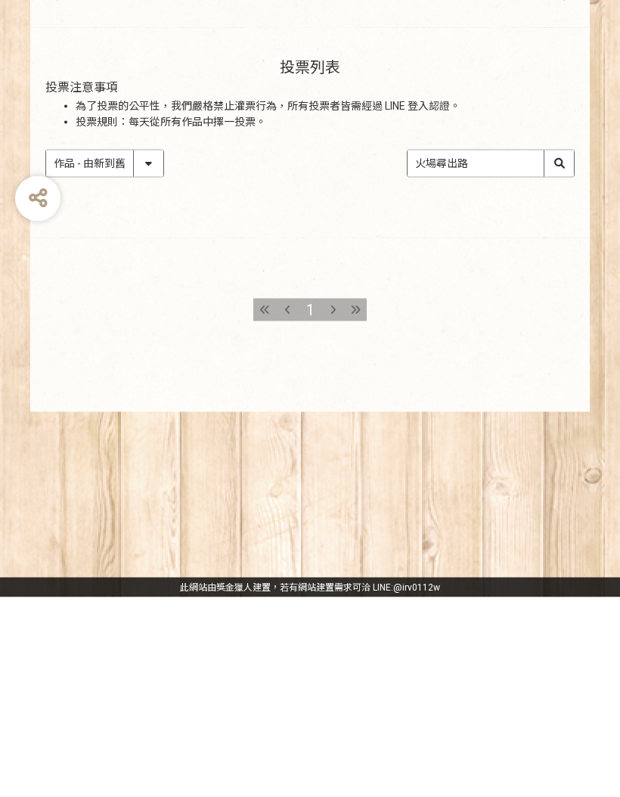
scroll to position [74, 0]
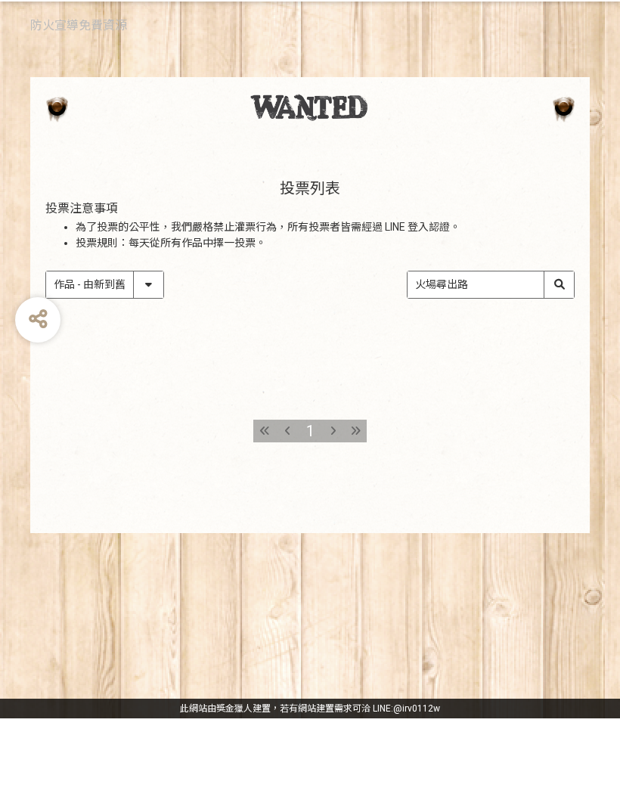
click at [505, 438] on div "1" at bounding box center [310, 525] width 560 height 174
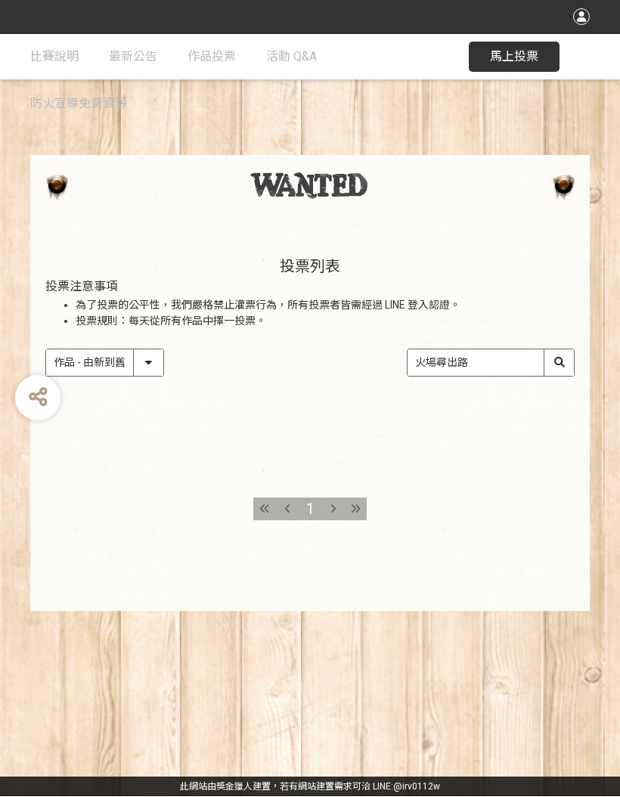
click at [549, 350] on input "火場尋出路" at bounding box center [491, 363] width 166 height 26
click at [536, 438] on div "1" at bounding box center [310, 525] width 560 height 174
click at [517, 350] on input "火場尋出路" at bounding box center [491, 363] width 166 height 26
click at [346, 498] on div at bounding box center [355, 509] width 23 height 23
click at [348, 498] on div at bounding box center [355, 509] width 23 height 23
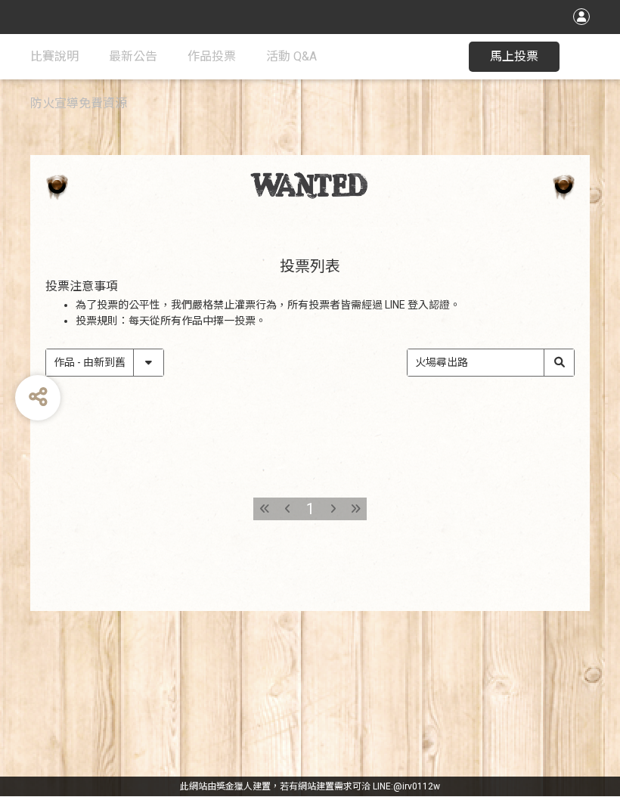
click at [351, 505] on icon at bounding box center [356, 510] width 10 height 11
click at [354, 505] on icon at bounding box center [356, 510] width 10 height 11
click at [518, 51] on span "馬上投票" at bounding box center [514, 57] width 48 height 14
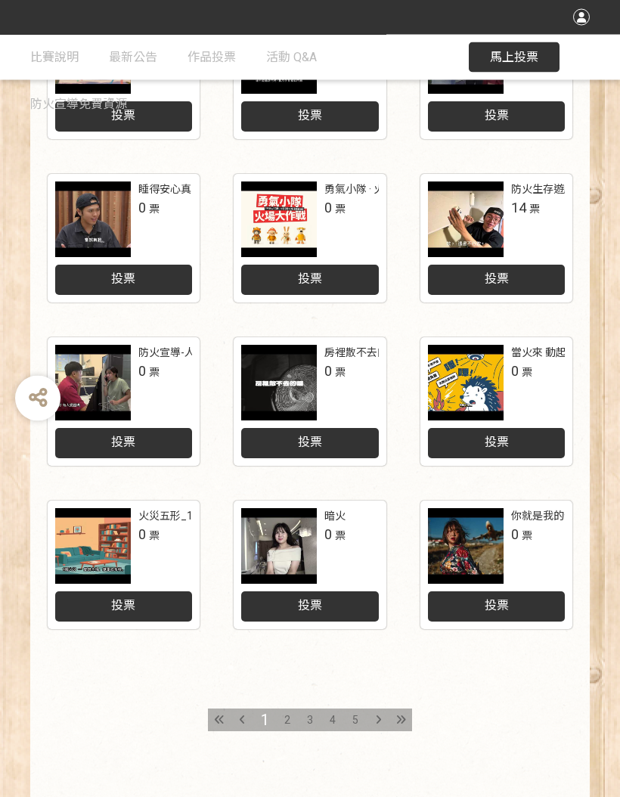
scroll to position [482, 0]
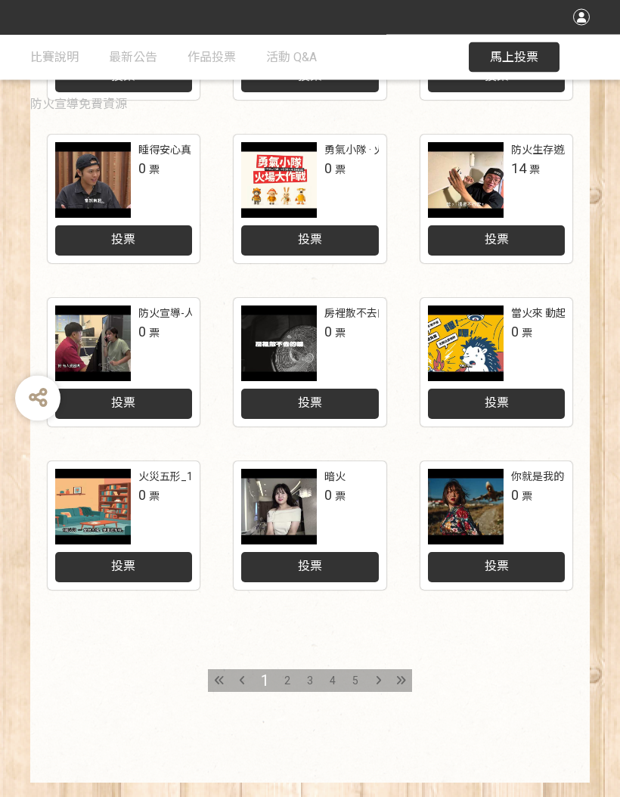
click at [397, 680] on icon at bounding box center [401, 681] width 10 height 11
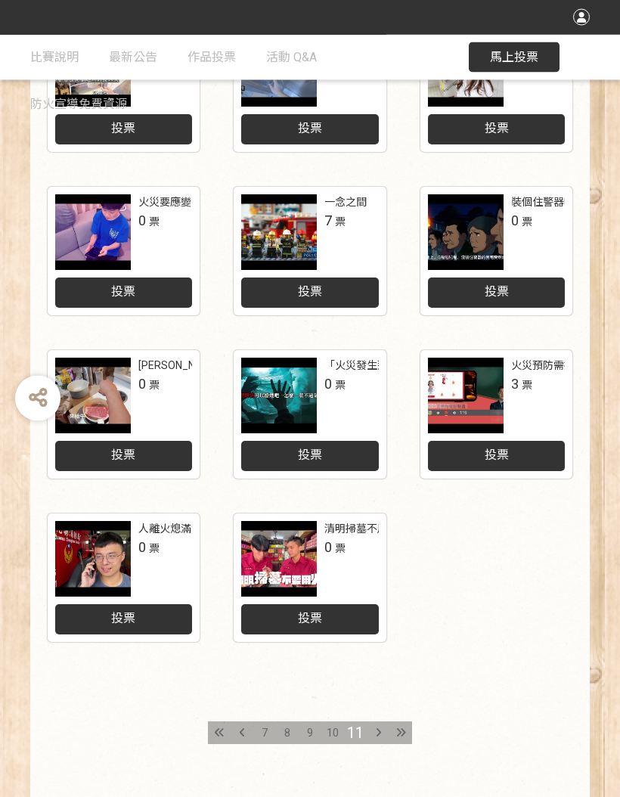
scroll to position [482, 0]
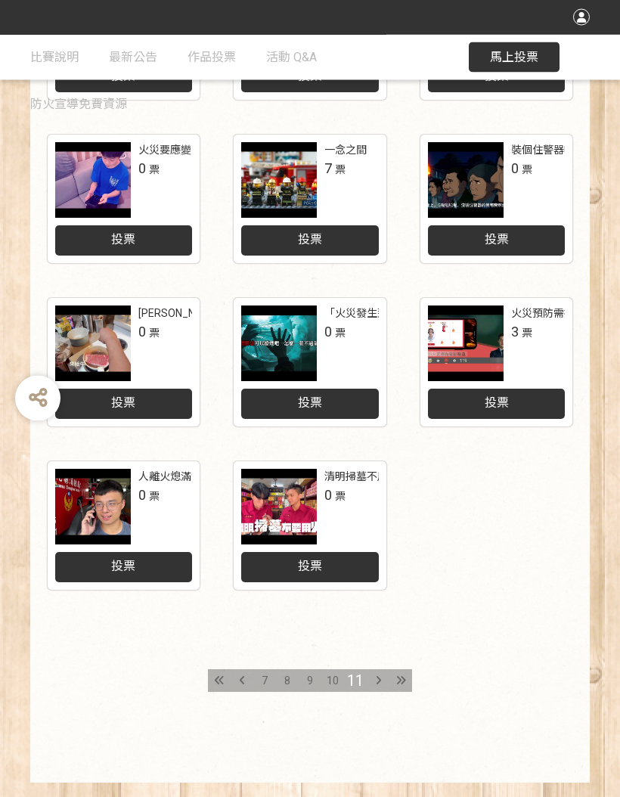
click at [218, 679] on icon at bounding box center [219, 681] width 9 height 11
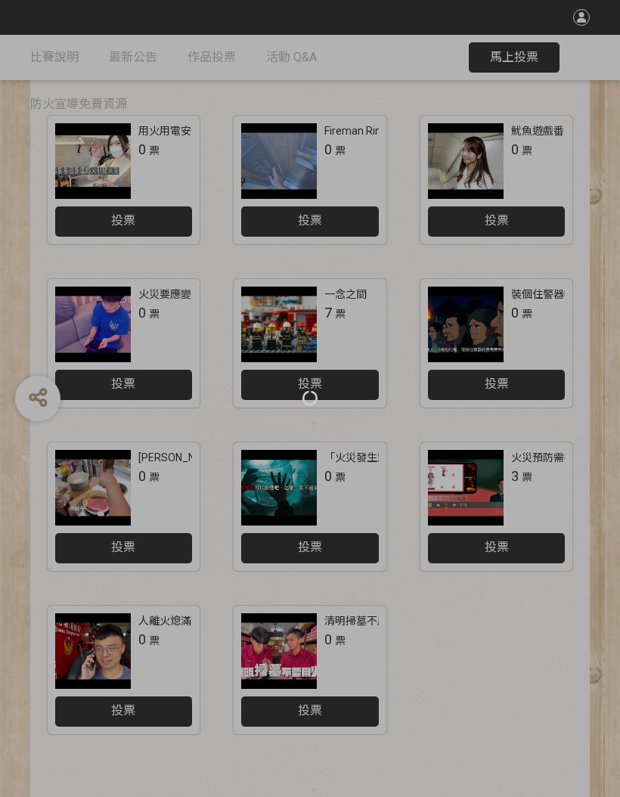
scroll to position [482, 0]
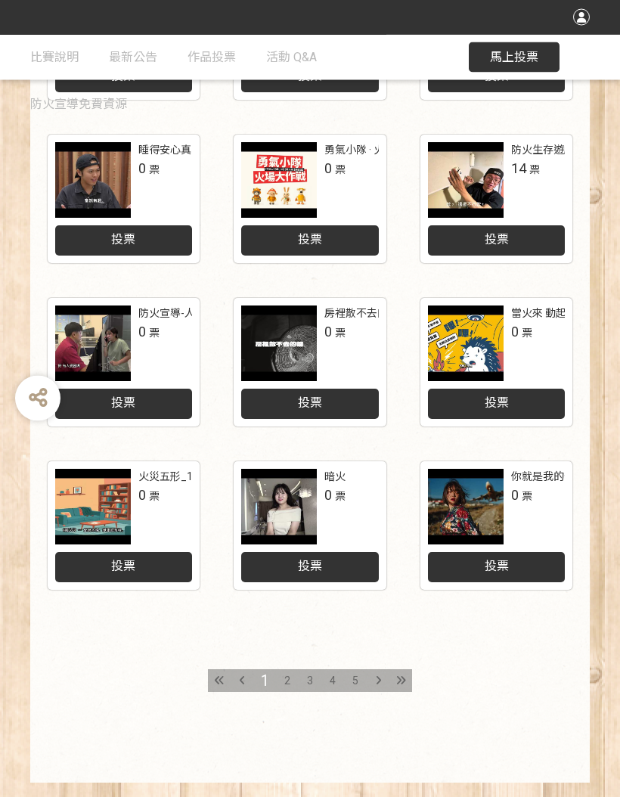
click at [374, 683] on div at bounding box center [378, 681] width 23 height 23
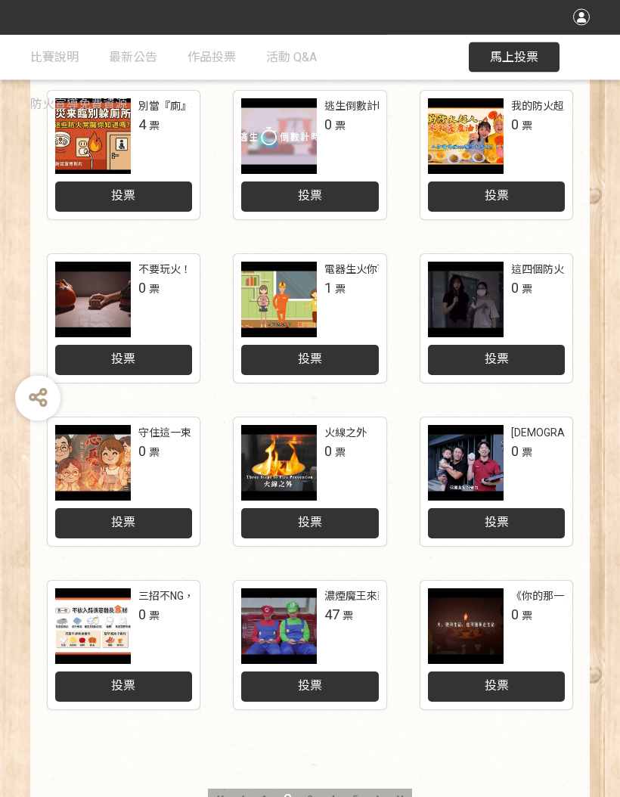
scroll to position [482, 0]
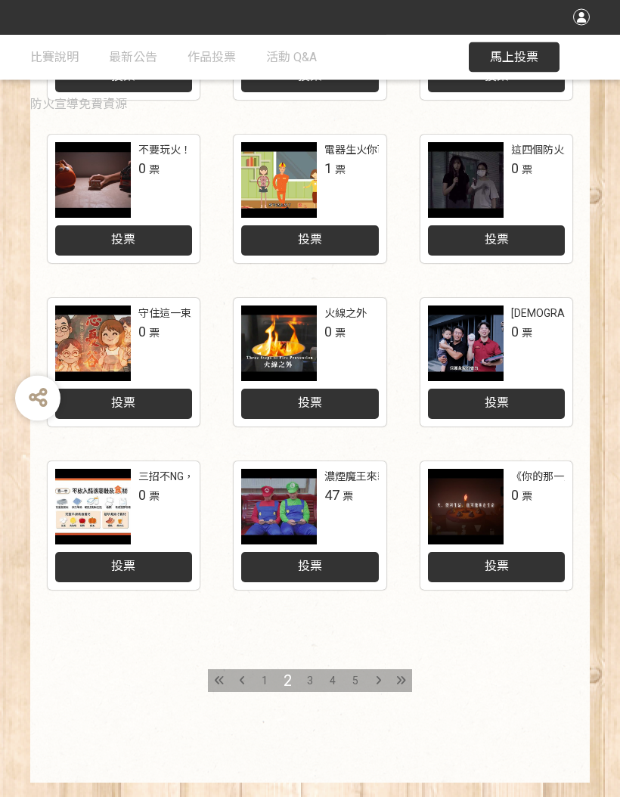
click at [372, 676] on div at bounding box center [378, 681] width 23 height 23
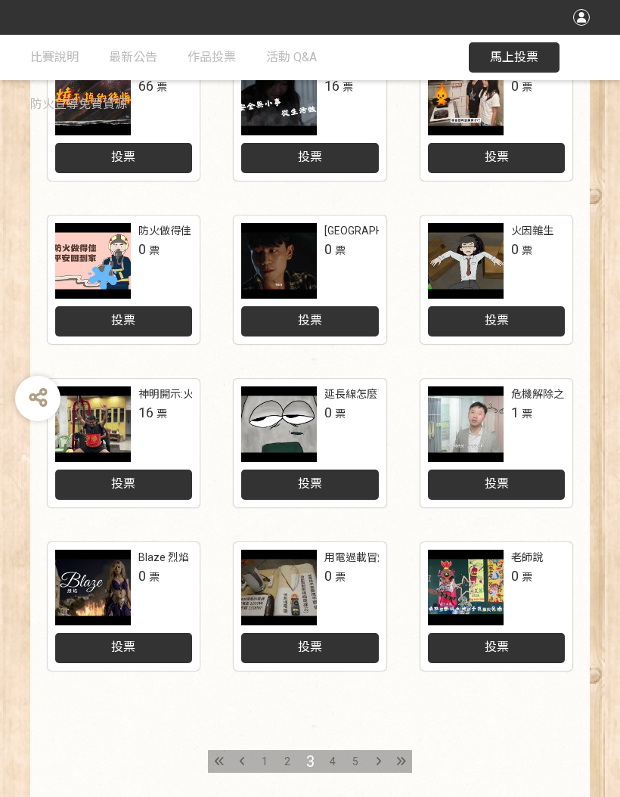
scroll to position [482, 0]
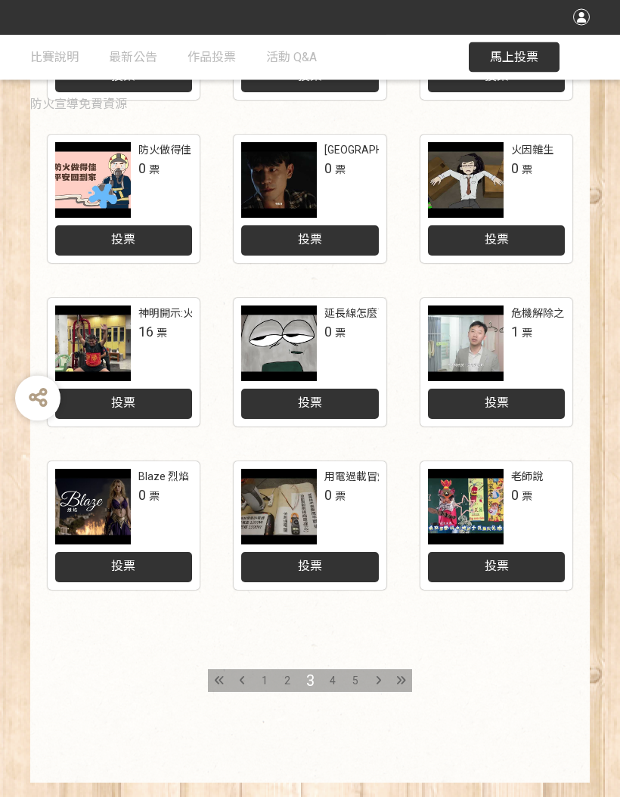
click at [372, 678] on div at bounding box center [378, 681] width 23 height 23
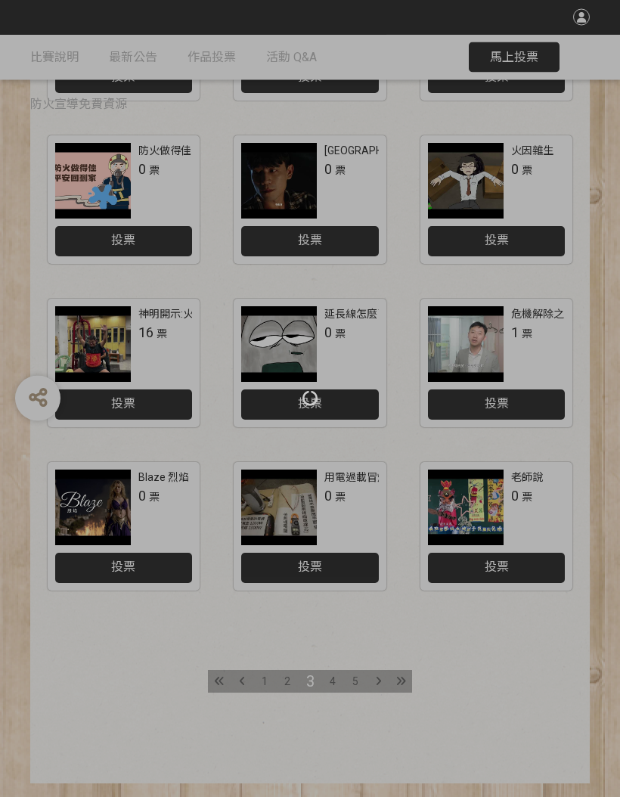
scroll to position [482, 0]
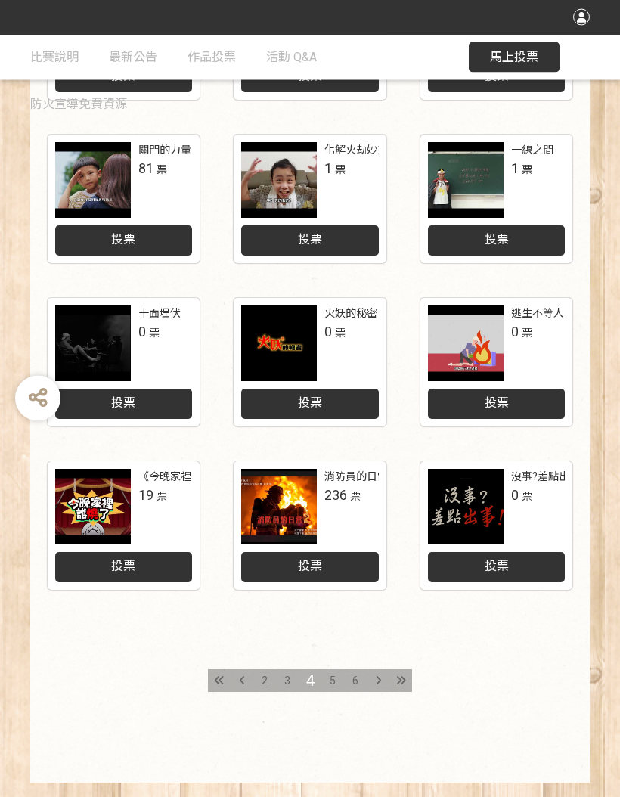
click at [376, 676] on icon at bounding box center [378, 681] width 5 height 11
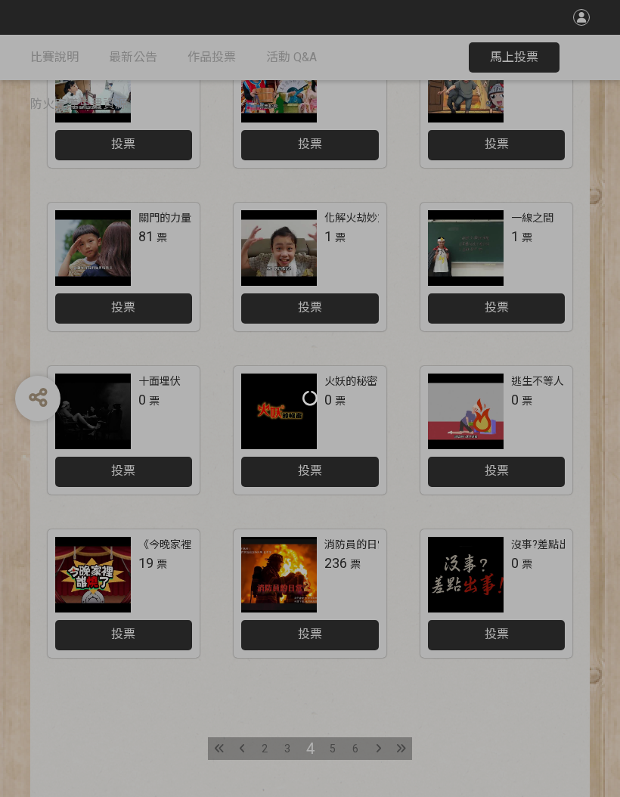
scroll to position [482, 0]
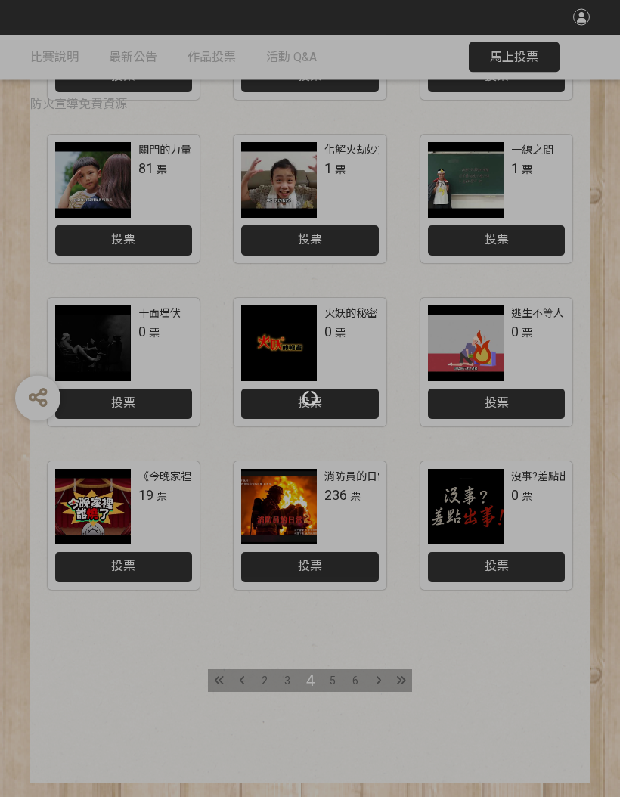
click at [372, 675] on div at bounding box center [310, 398] width 620 height 797
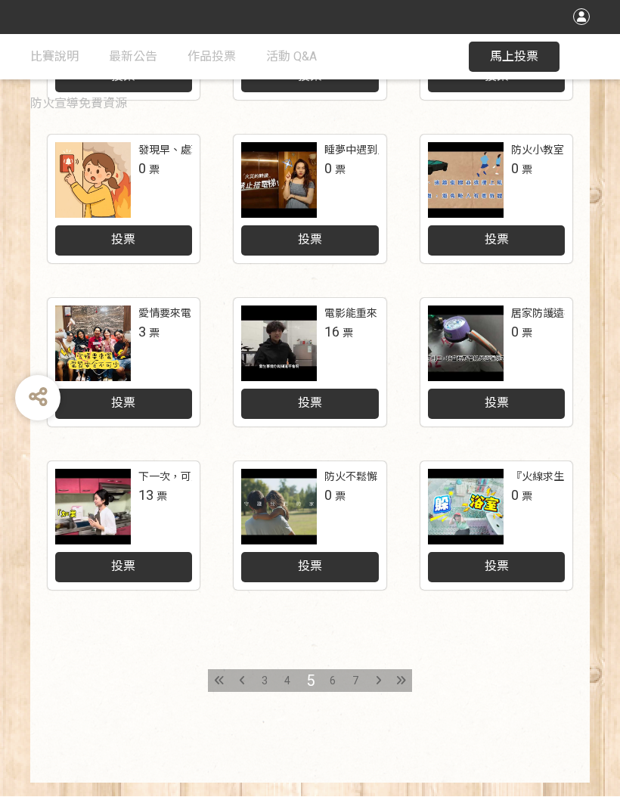
click at [377, 676] on icon at bounding box center [378, 681] width 5 height 11
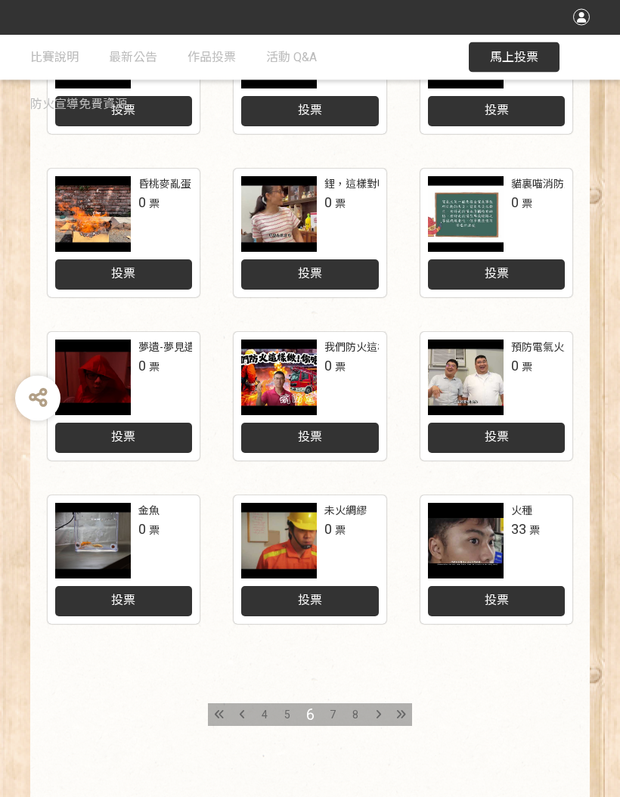
scroll to position [482, 0]
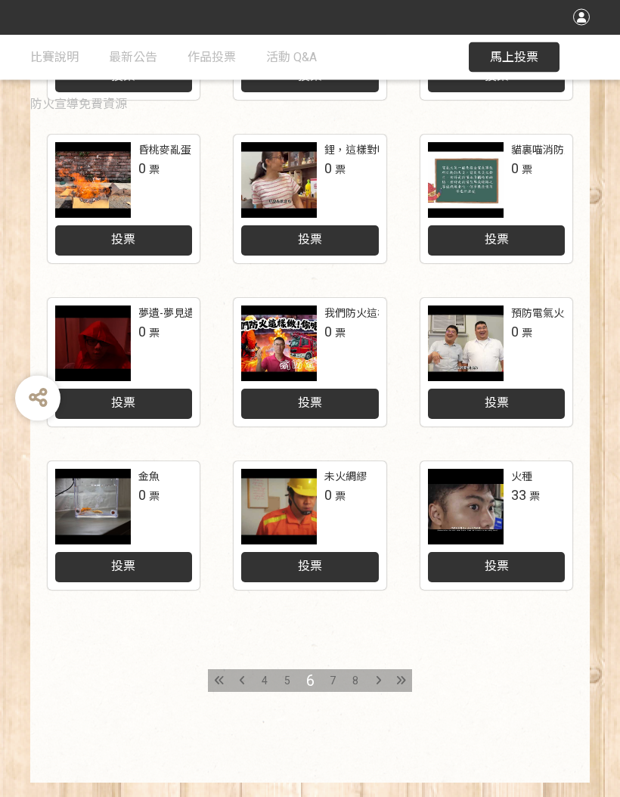
click at [377, 678] on icon at bounding box center [378, 681] width 5 height 11
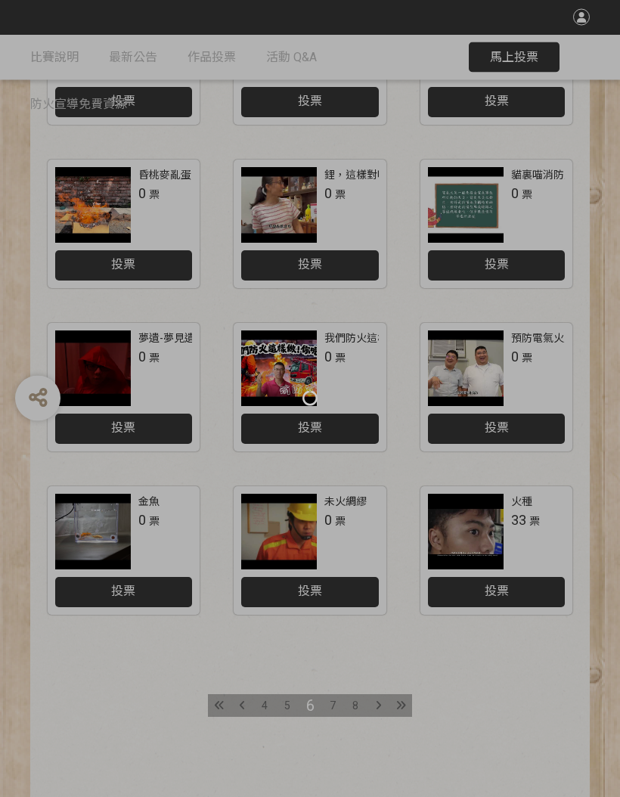
scroll to position [482, 0]
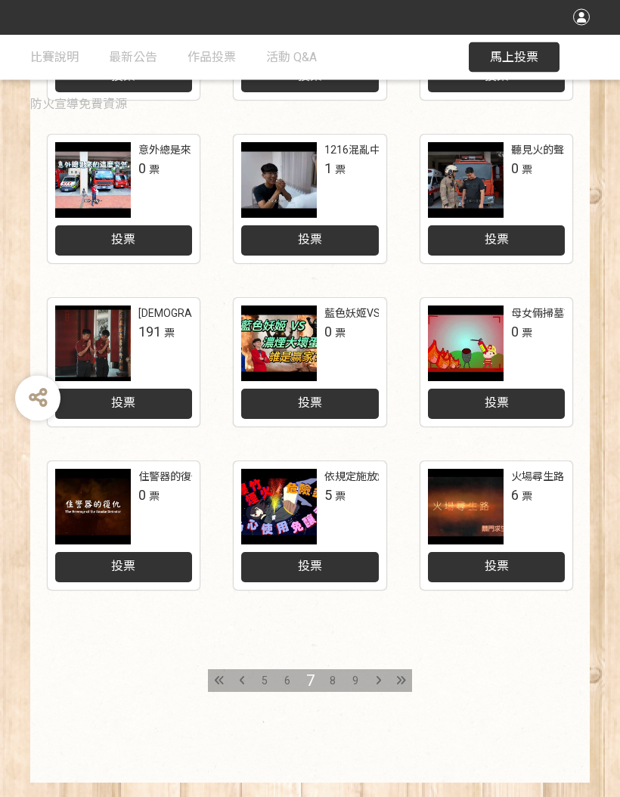
click at [484, 503] on div at bounding box center [466, 508] width 76 height 76
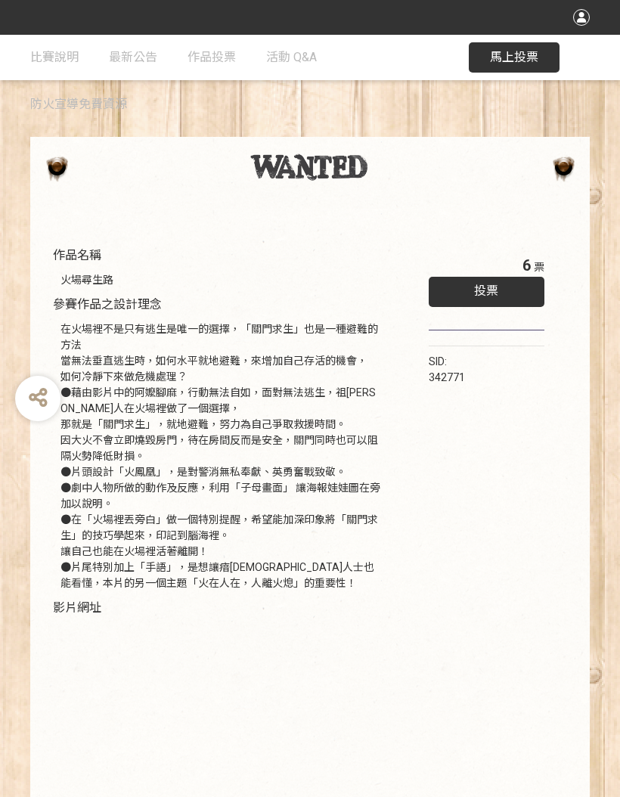
scroll to position [72, 0]
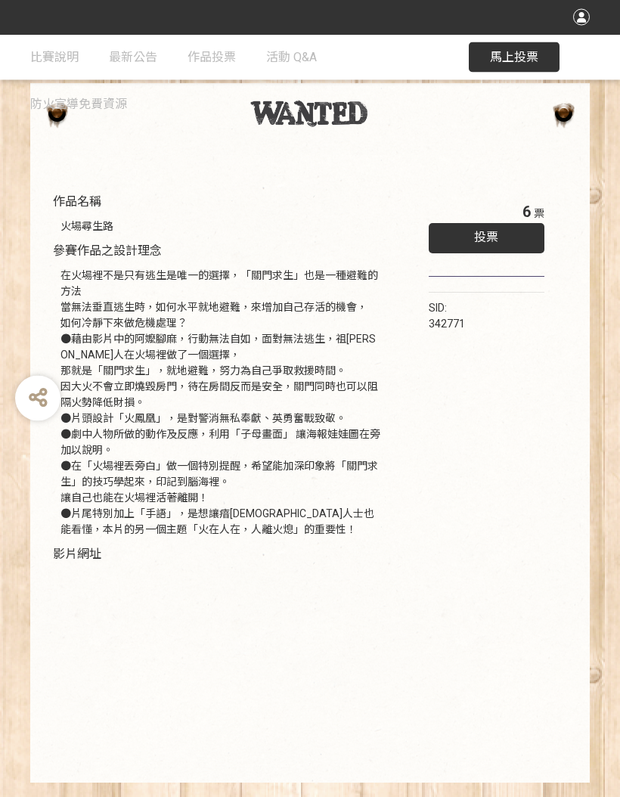
click at [495, 232] on span "投票" at bounding box center [486, 238] width 24 height 14
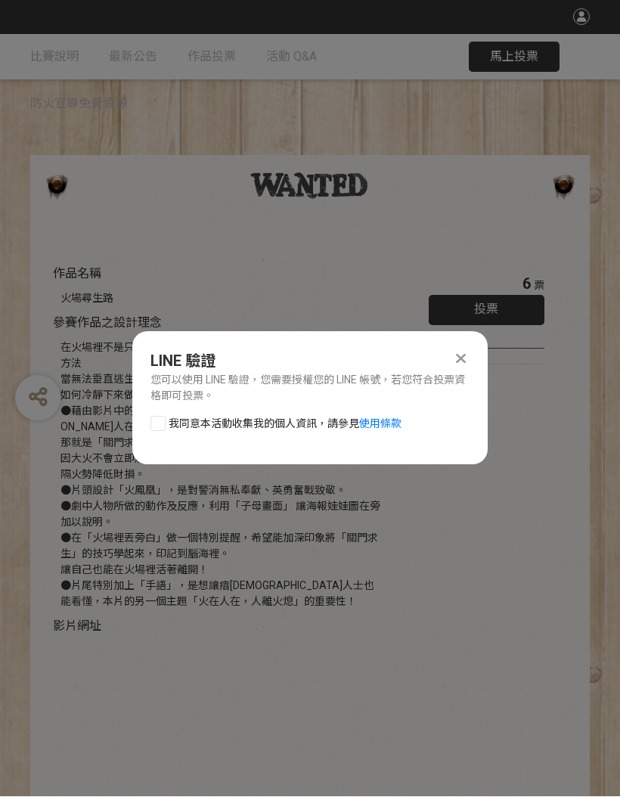
click at [163, 421] on div at bounding box center [158, 424] width 15 height 15
checkbox input "true"
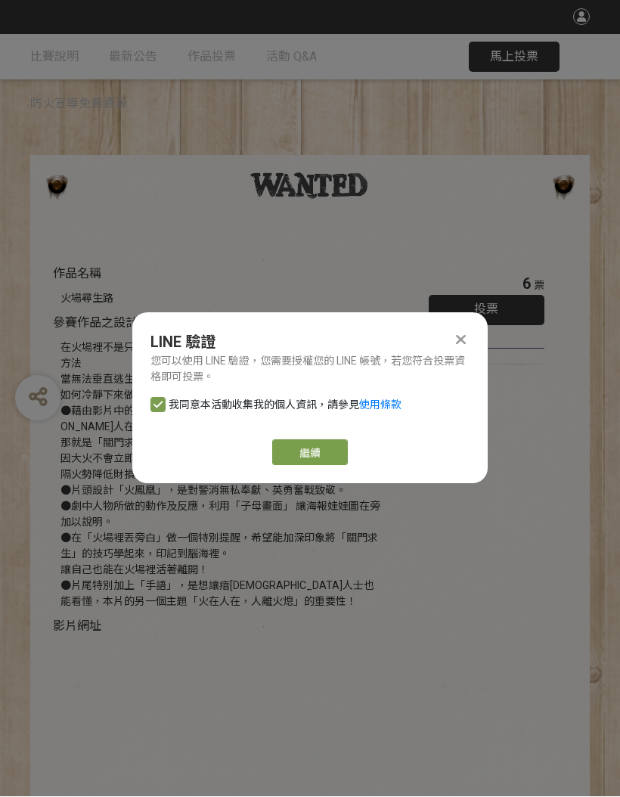
click at [318, 450] on button "繼續" at bounding box center [310, 453] width 76 height 26
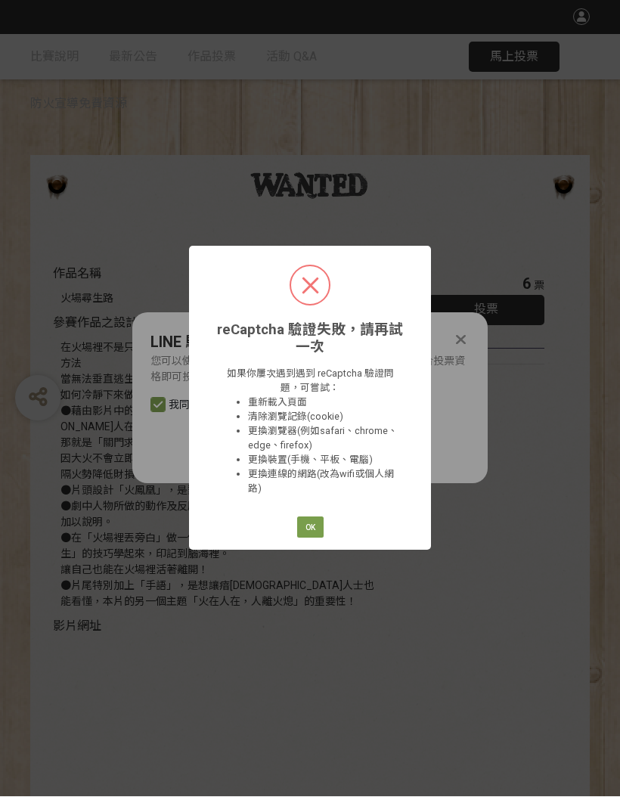
click at [309, 523] on button "OK" at bounding box center [310, 527] width 26 height 21
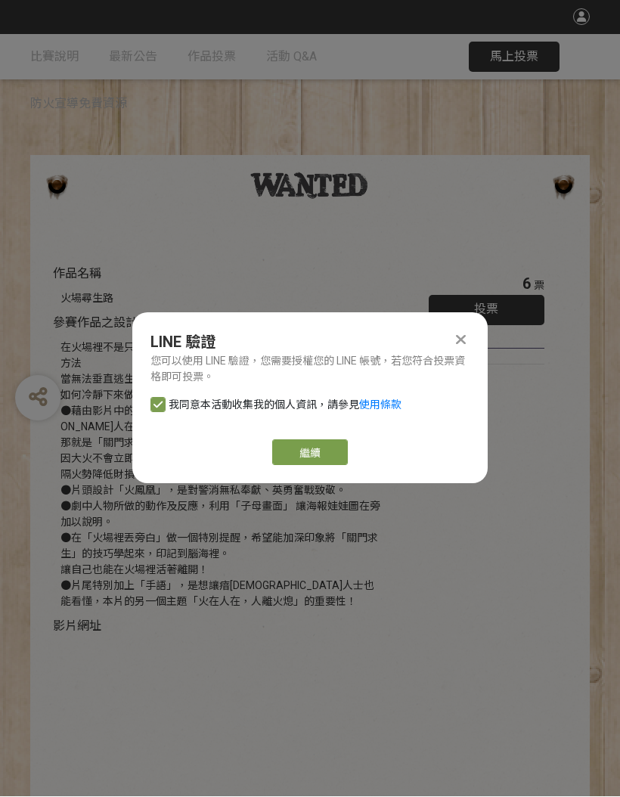
click at [458, 337] on icon at bounding box center [461, 340] width 10 height 15
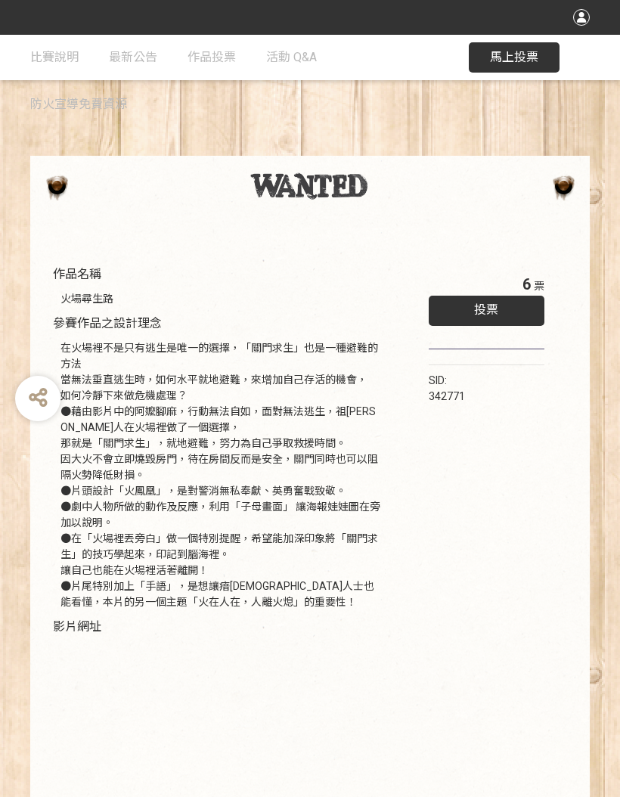
click at [534, 285] on span "票" at bounding box center [539, 286] width 11 height 12
click at [528, 283] on span "6" at bounding box center [527, 284] width 8 height 18
click at [530, 287] on span "6" at bounding box center [527, 284] width 8 height 18
click at [595, 257] on div "作品名稱 火場尋生路 參賽作品之設計理念 在火場裡不是只有逃生是唯一的選擇，「關門求生」也是一種避難的方法 當無法垂直逃生時，如何水平就地避難，來增加自己存活…" at bounding box center [310, 542] width 620 height 628
click at [529, 282] on span "6" at bounding box center [527, 284] width 8 height 18
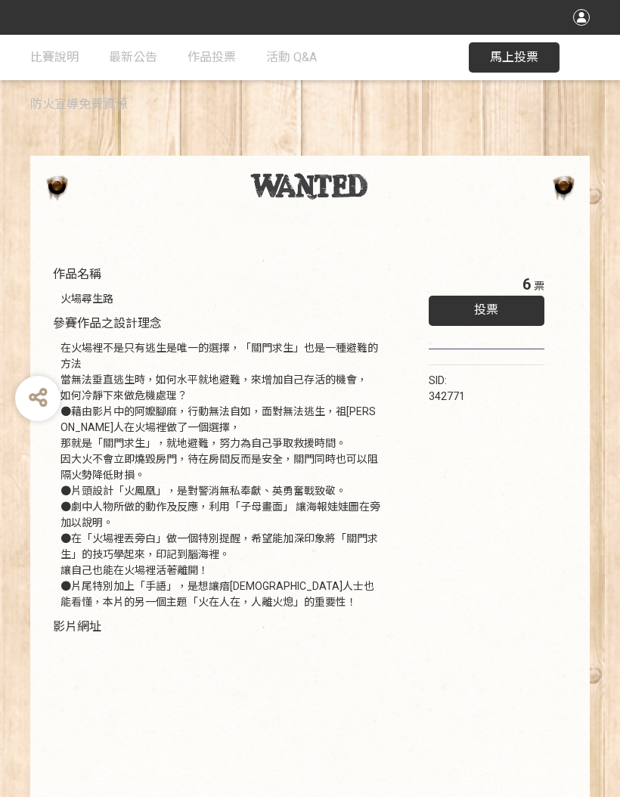
click at [523, 532] on div "6 票 投票 SID: 342771" at bounding box center [487, 549] width 176 height 582
